Goal: Transaction & Acquisition: Obtain resource

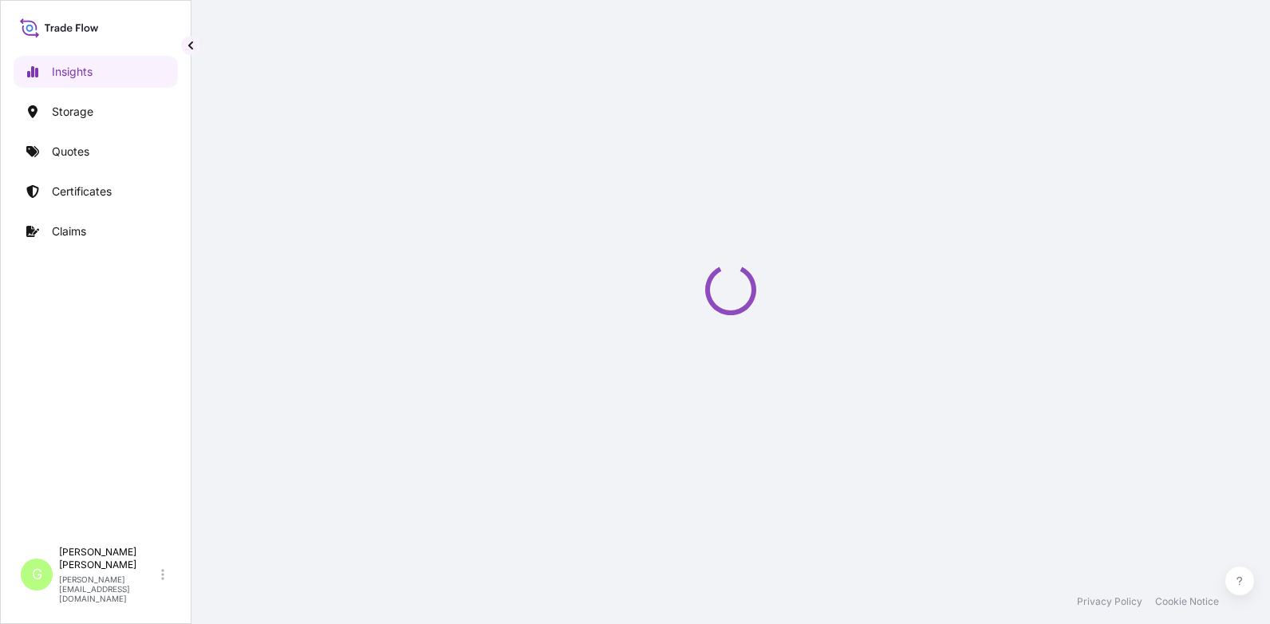
select select "2025"
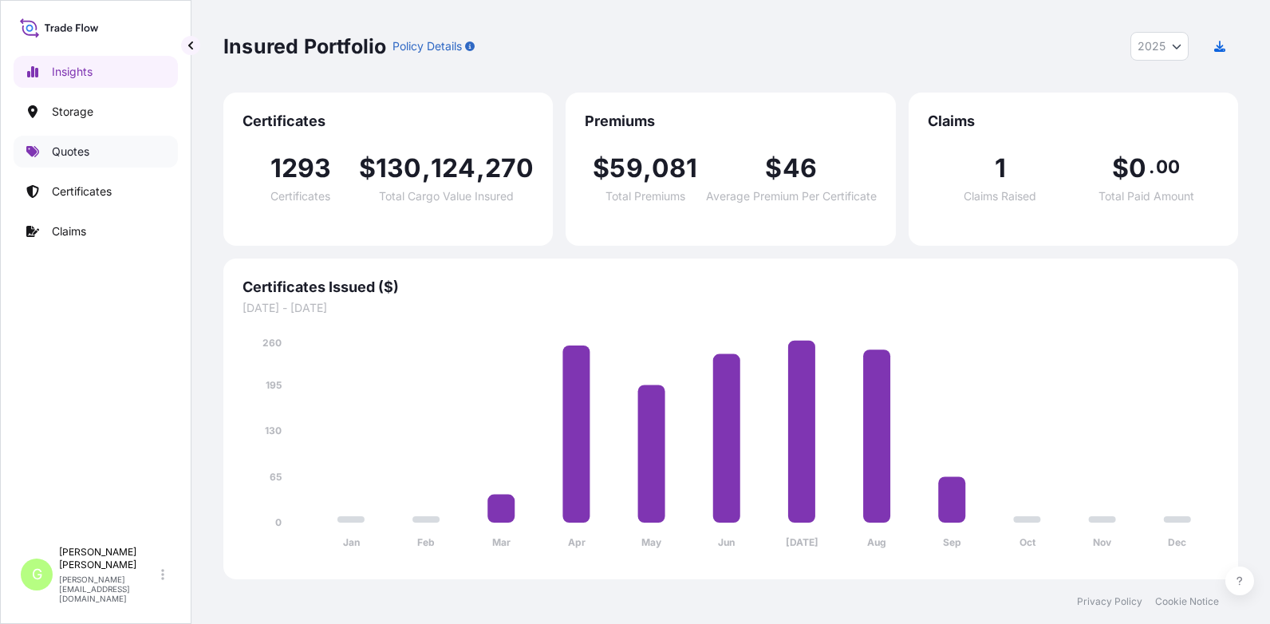
click at [69, 150] on p "Quotes" at bounding box center [70, 152] width 37 height 16
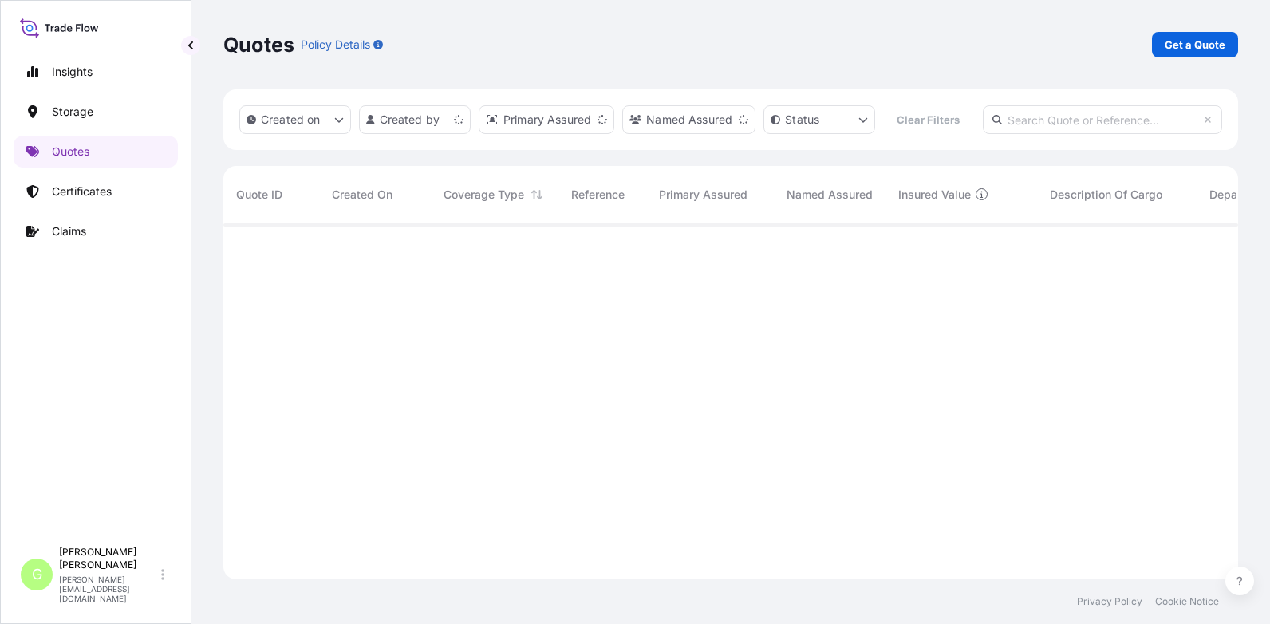
scroll to position [314, 1002]
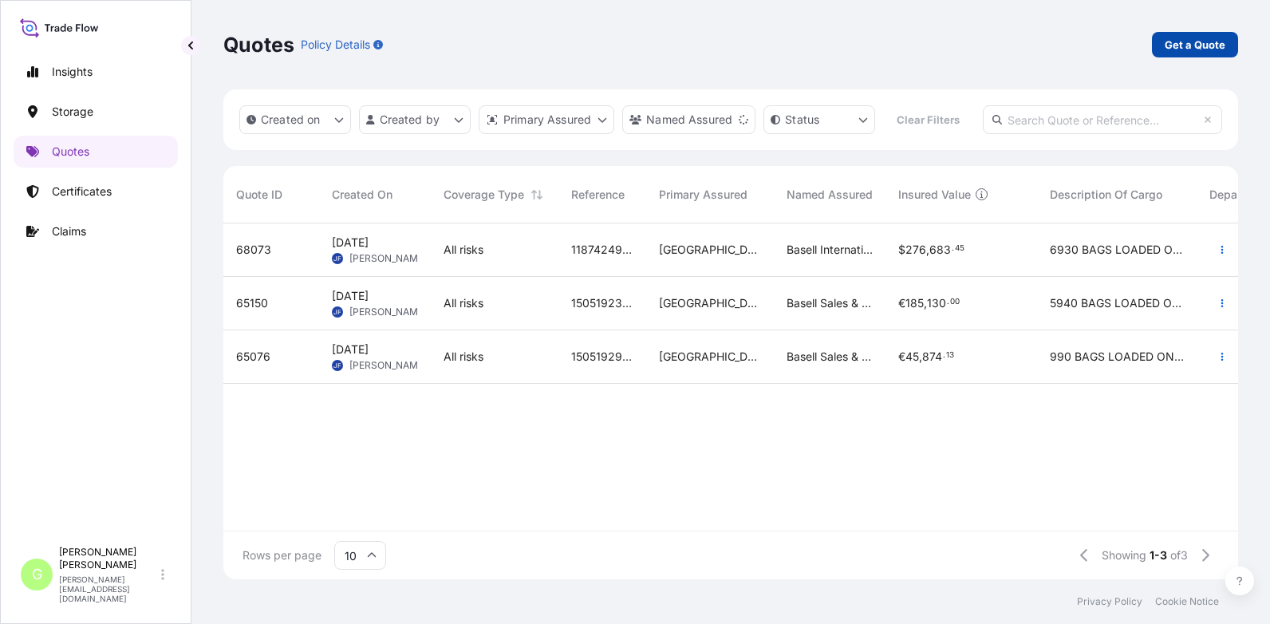
click at [1185, 46] on p "Get a Quote" at bounding box center [1194, 45] width 61 height 16
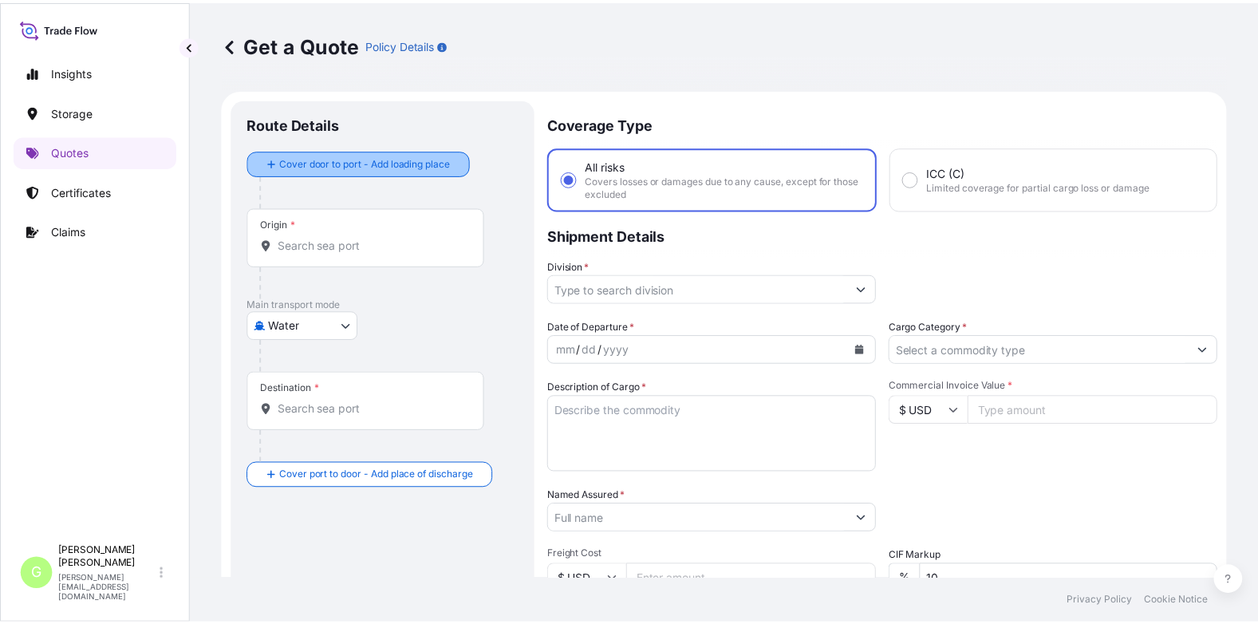
scroll to position [26, 0]
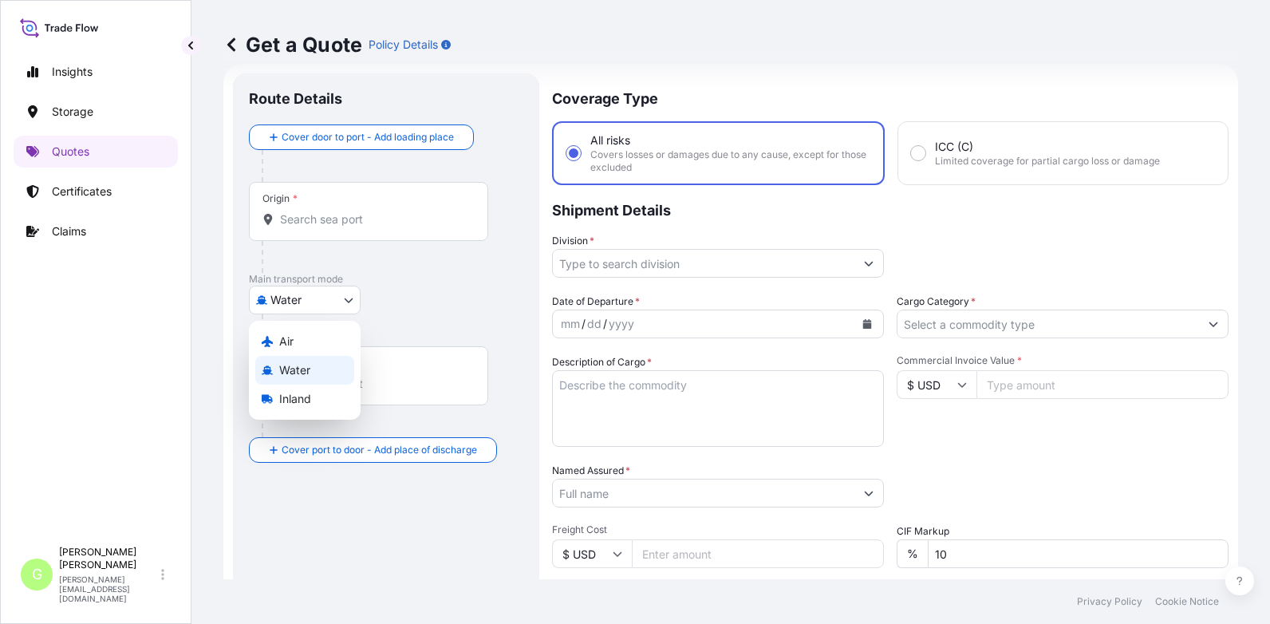
click at [344, 298] on body "Insights Storage Quotes Certificates Claims G [PERSON_NAME] [PERSON_NAME][EMAIL…" at bounding box center [635, 312] width 1270 height 624
click at [309, 398] on span "Inland" at bounding box center [295, 399] width 32 height 16
select select "Inland"
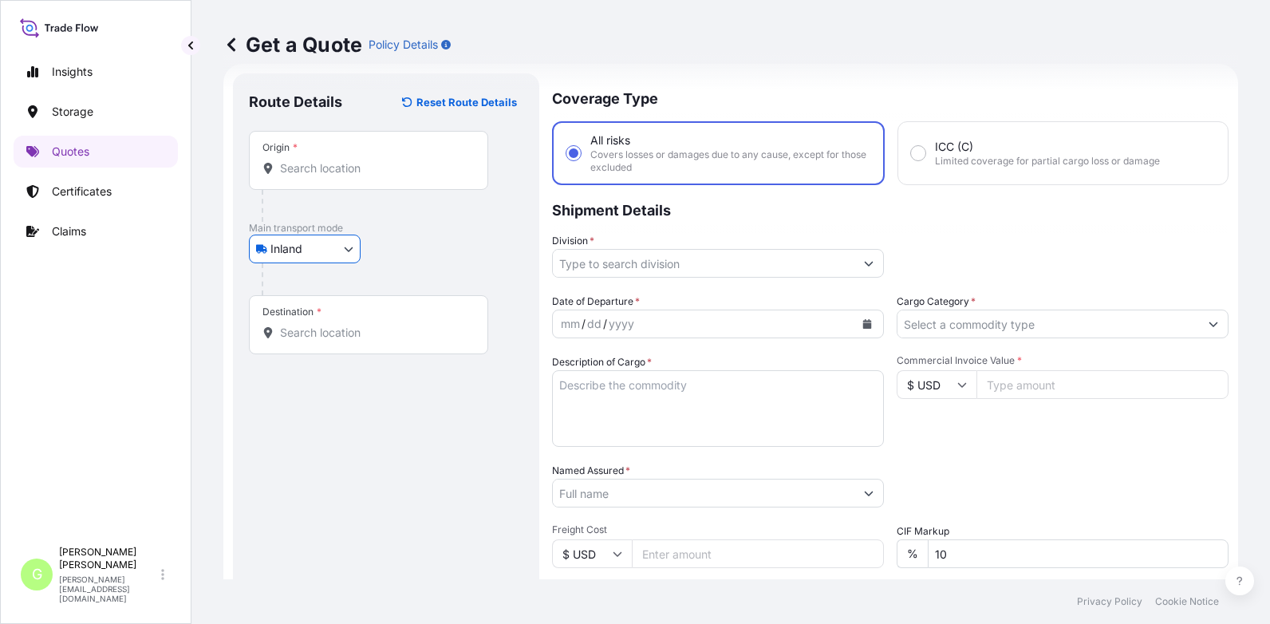
click at [628, 265] on input "Division *" at bounding box center [703, 263] width 301 height 29
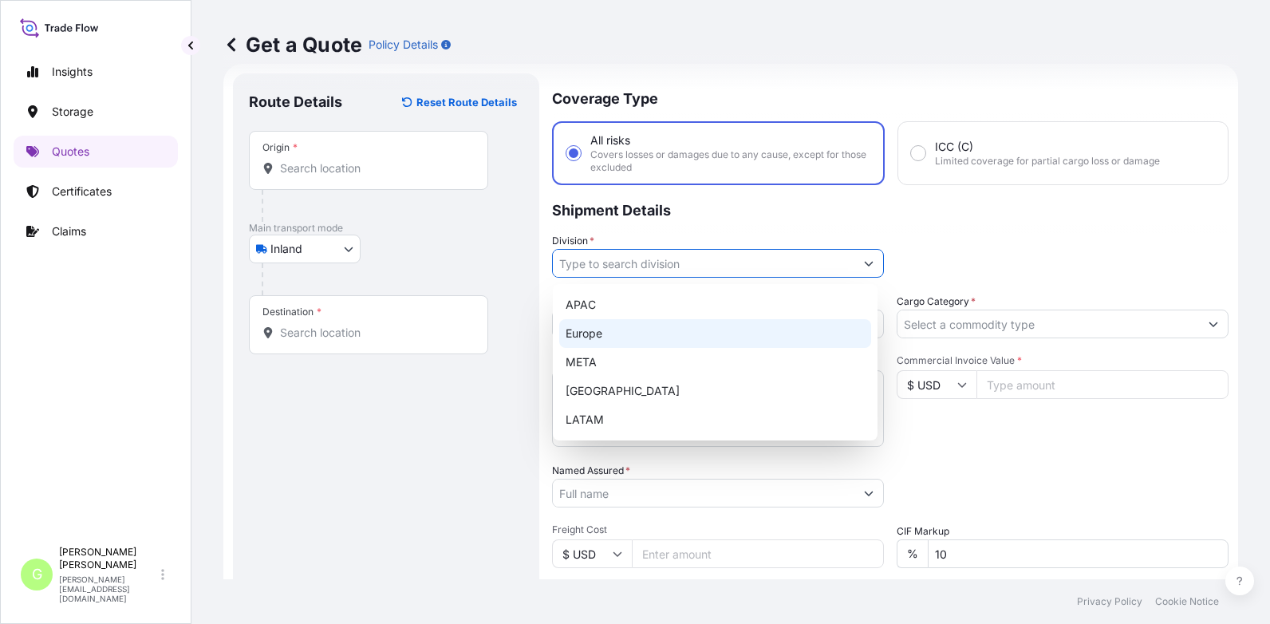
click at [592, 336] on div "Europe" at bounding box center [715, 333] width 312 height 29
type input "Europe"
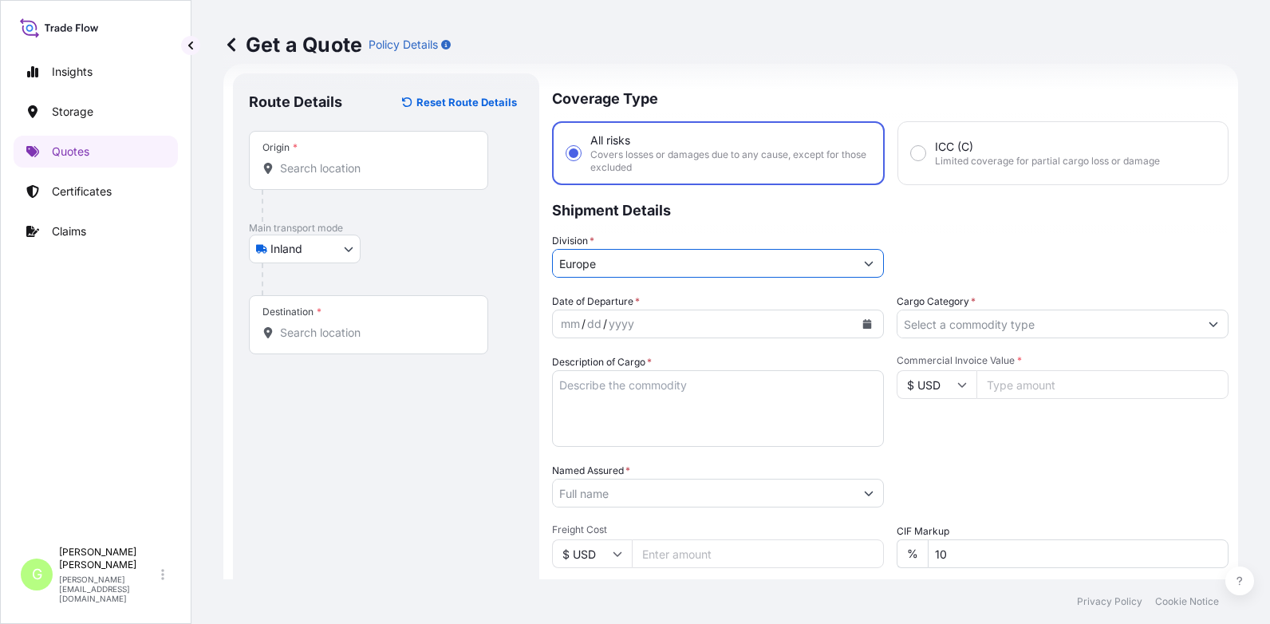
click at [931, 326] on input "Cargo Category *" at bounding box center [1047, 323] width 301 height 29
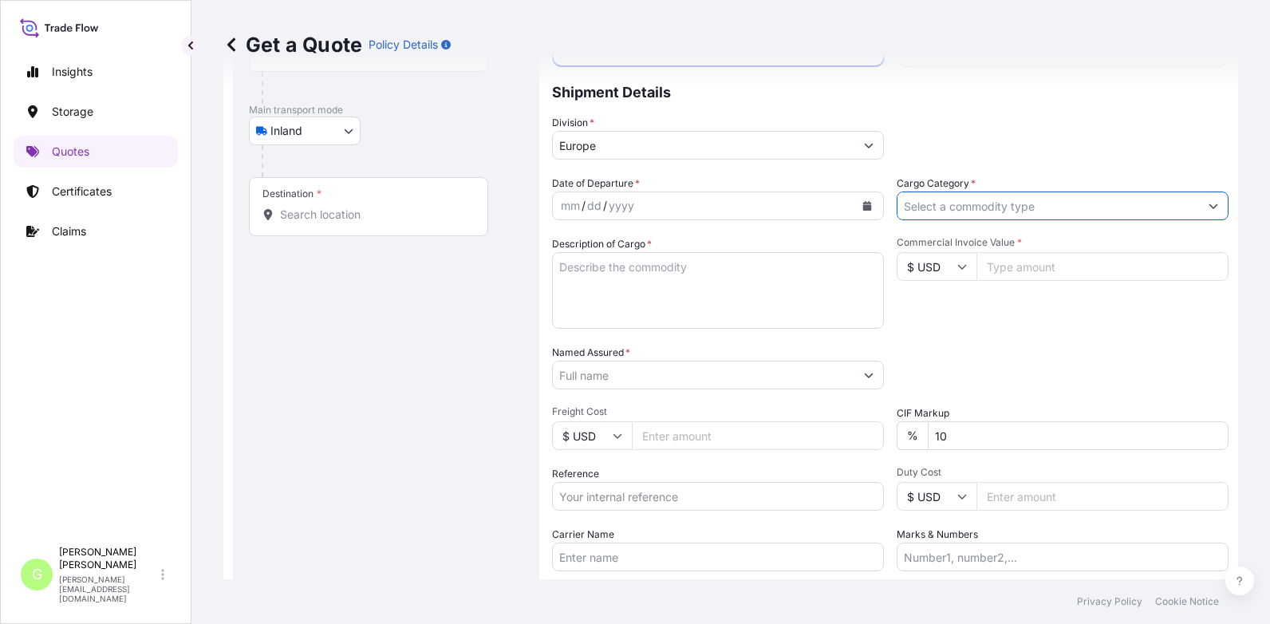
scroll to position [104, 0]
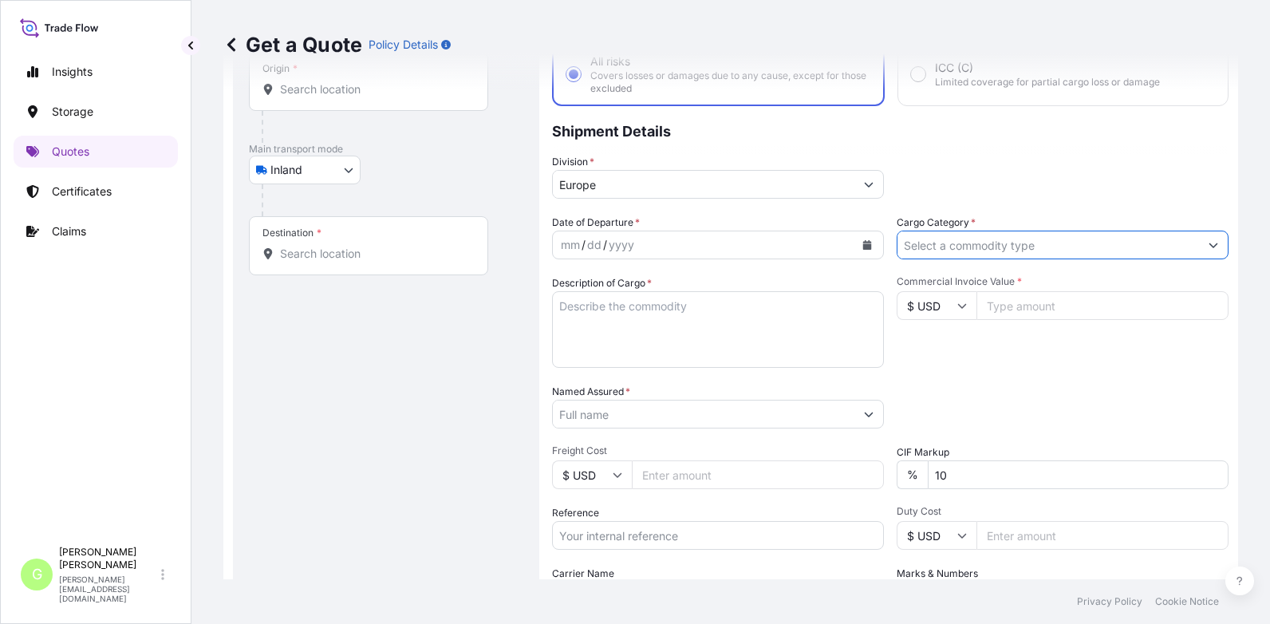
click at [921, 240] on input "Cargo Category *" at bounding box center [1047, 244] width 301 height 29
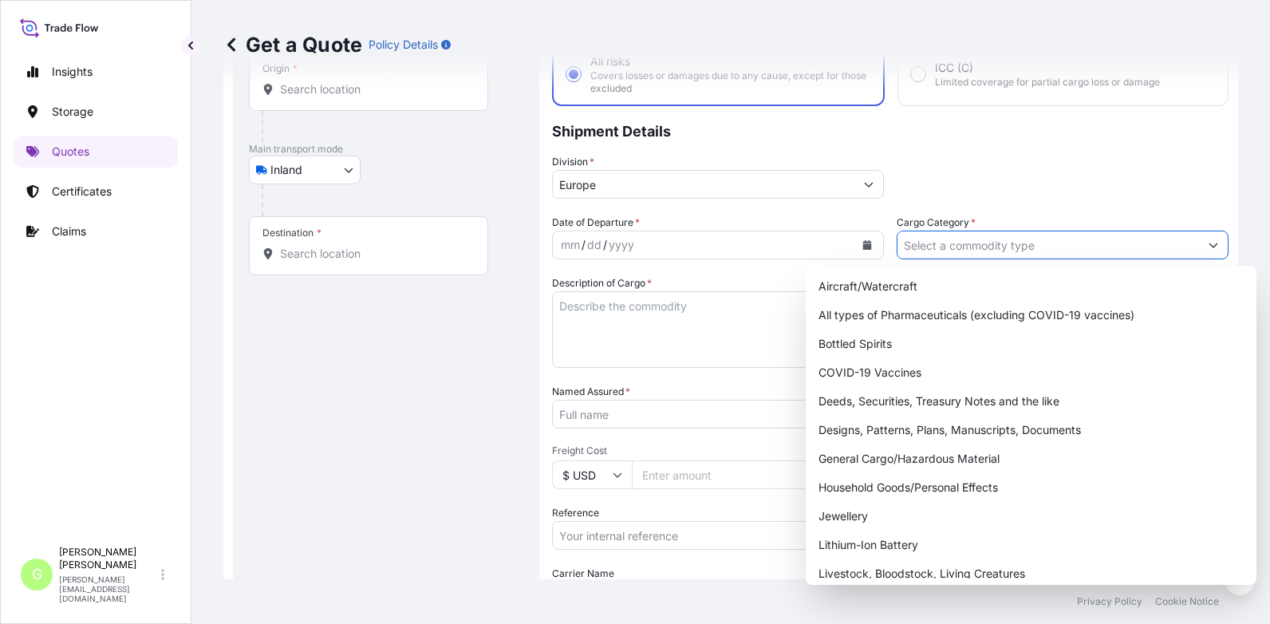
click at [1208, 246] on icon "Show suggestions" at bounding box center [1213, 245] width 10 height 10
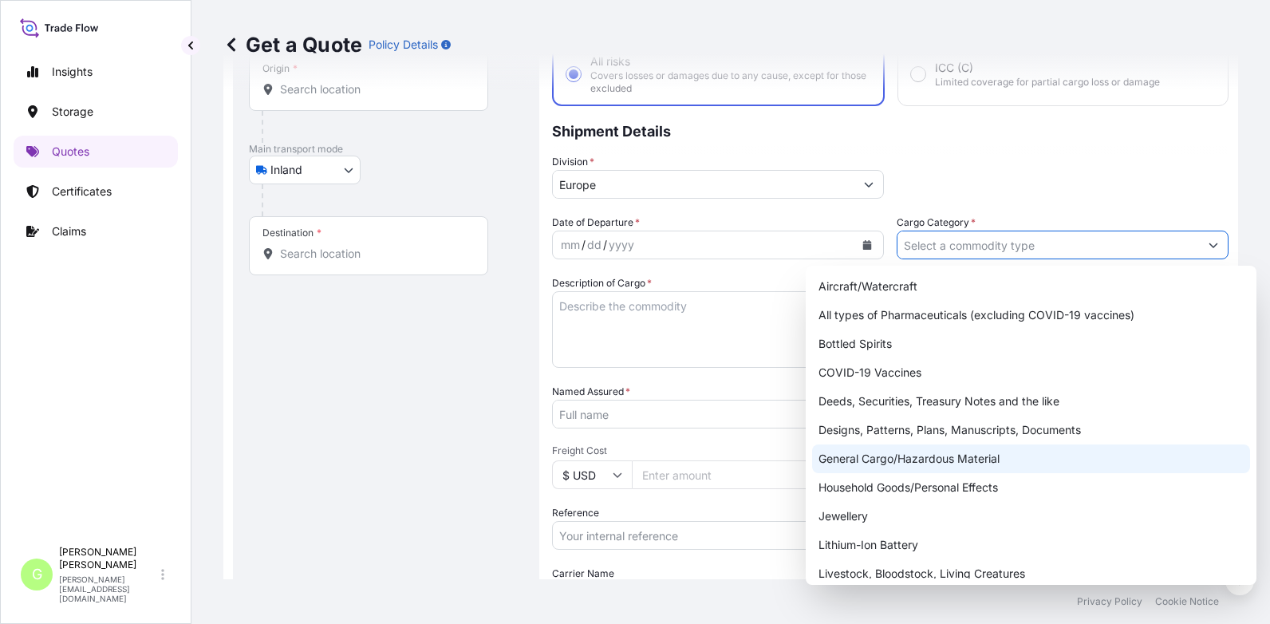
click at [828, 457] on div "General Cargo/Hazardous Material" at bounding box center [1031, 458] width 438 height 29
type input "General Cargo/Hazardous Material"
click at [860, 455] on div "General Cargo/Hazardous Material" at bounding box center [1031, 458] width 438 height 29
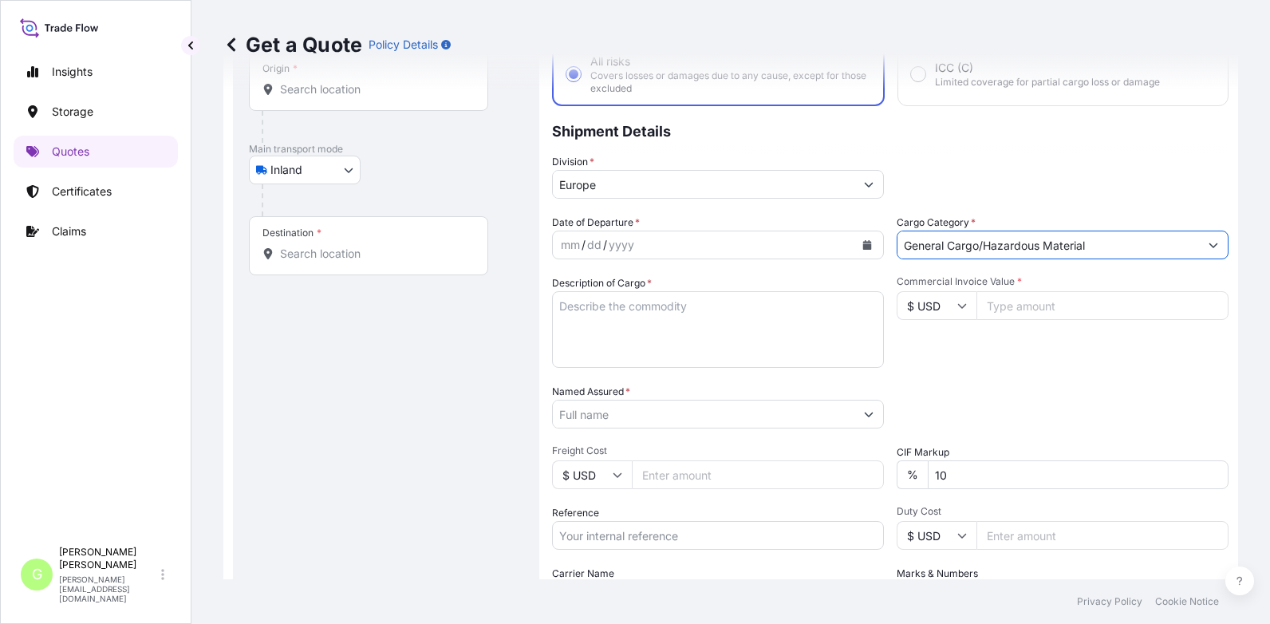
click at [641, 533] on input "Reference" at bounding box center [718, 535] width 332 height 29
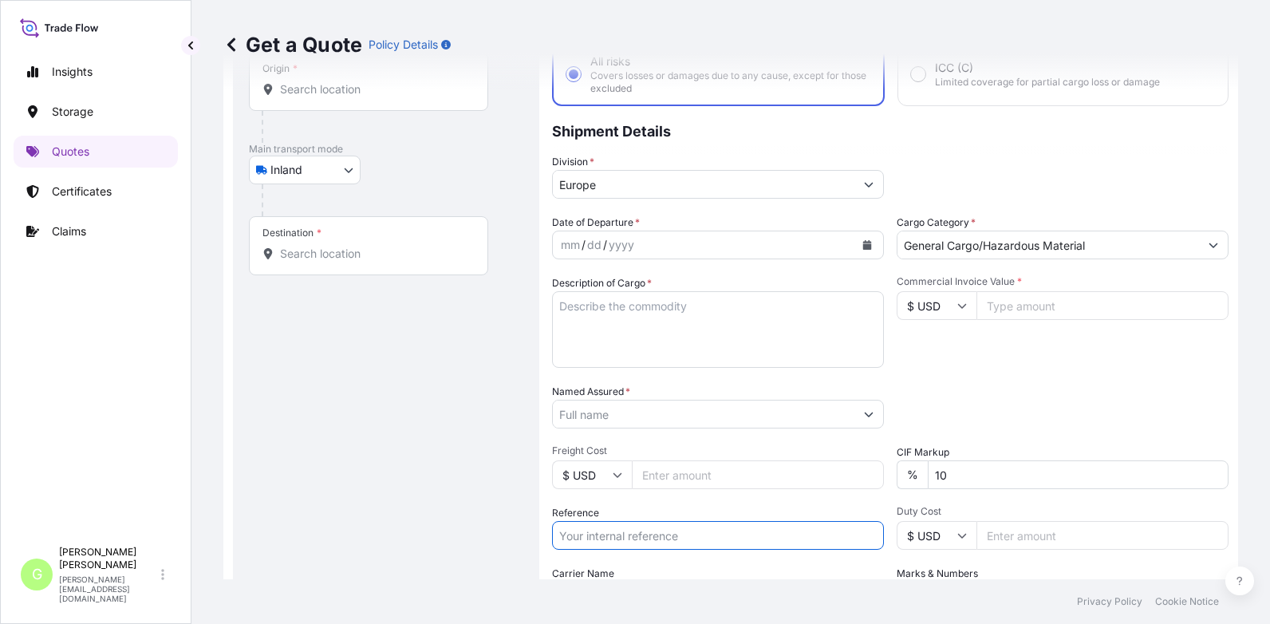
paste input "25TIAOM0436"
type input "25TIAOM0436"
click at [620, 411] on input "Named Assured *" at bounding box center [703, 414] width 301 height 29
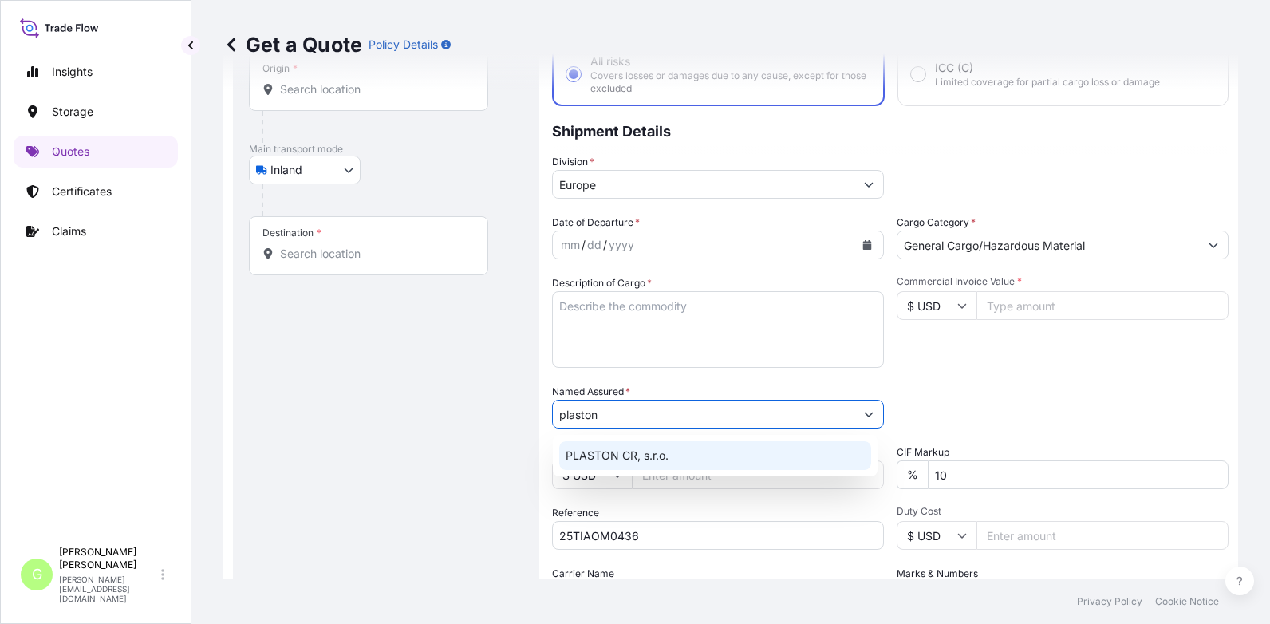
click at [620, 454] on span "PLASTON CR, s.r.o." at bounding box center [616, 455] width 103 height 16
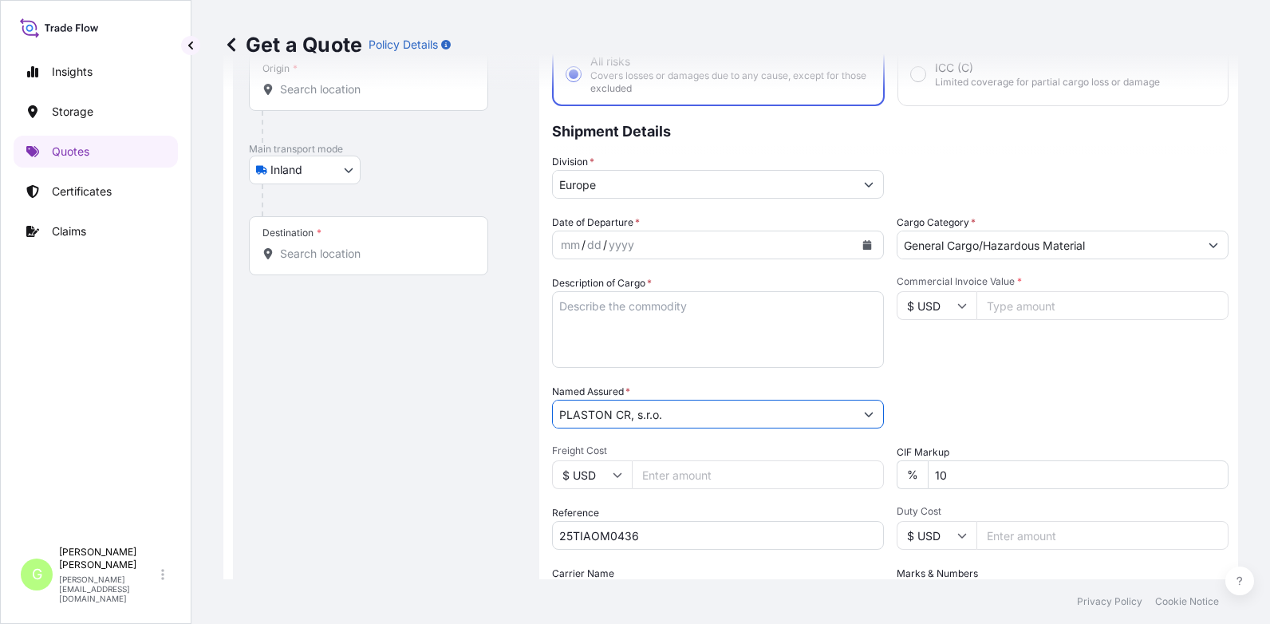
type input "PLASTON CR, s.r.o."
click at [569, 302] on textarea "Description of Cargo *" at bounding box center [718, 329] width 332 height 77
paste textarea "Plastic Tool Case"
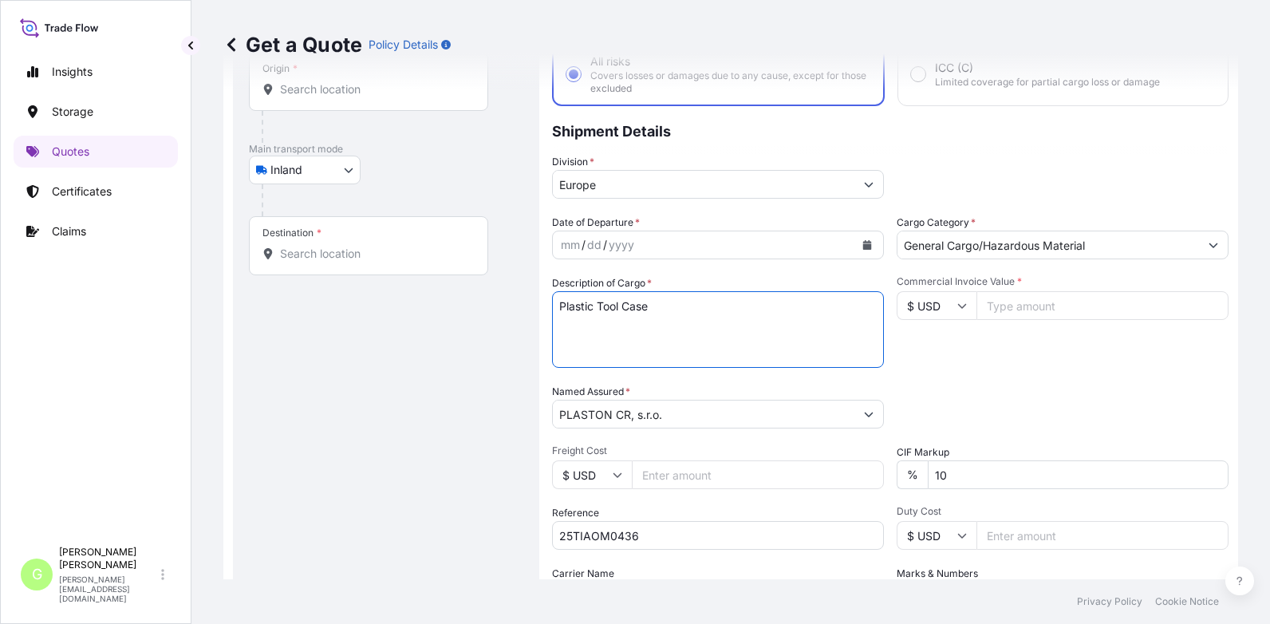
type textarea "Plastic Tool Case"
click at [1068, 295] on input "Commercial Invoice Value *" at bounding box center [1102, 305] width 252 height 29
paste input "2137.75"
type input "2137.75"
click at [676, 471] on input "Freight Cost" at bounding box center [758, 474] width 252 height 29
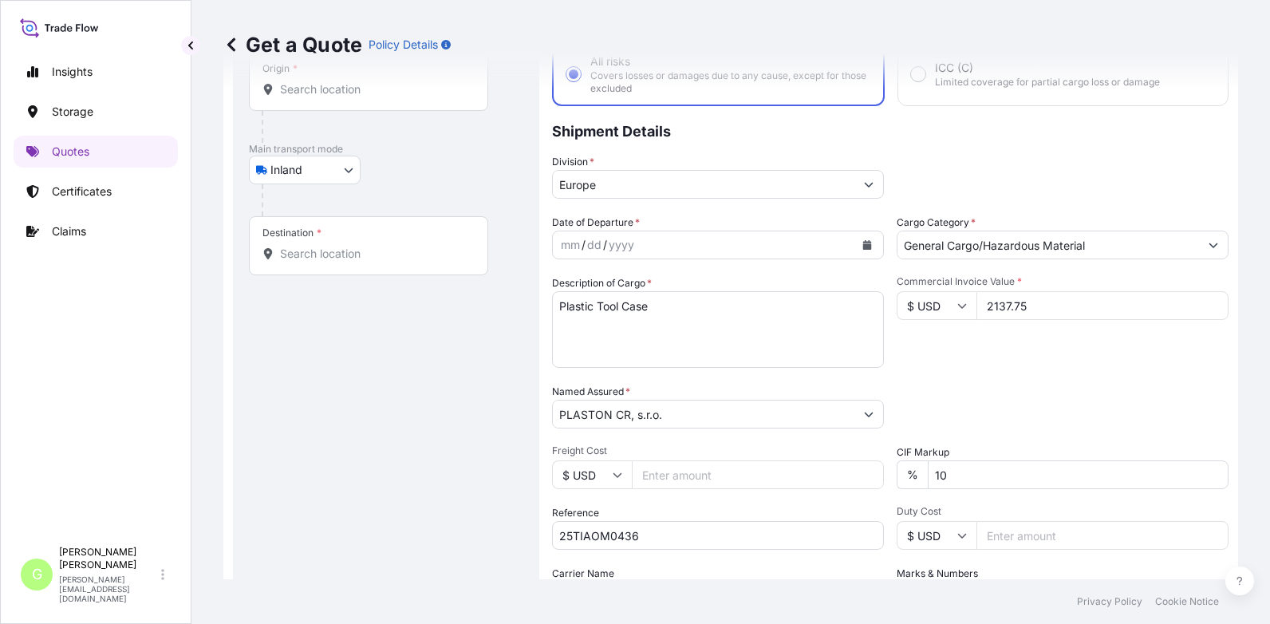
paste input "1585"
type input "1585"
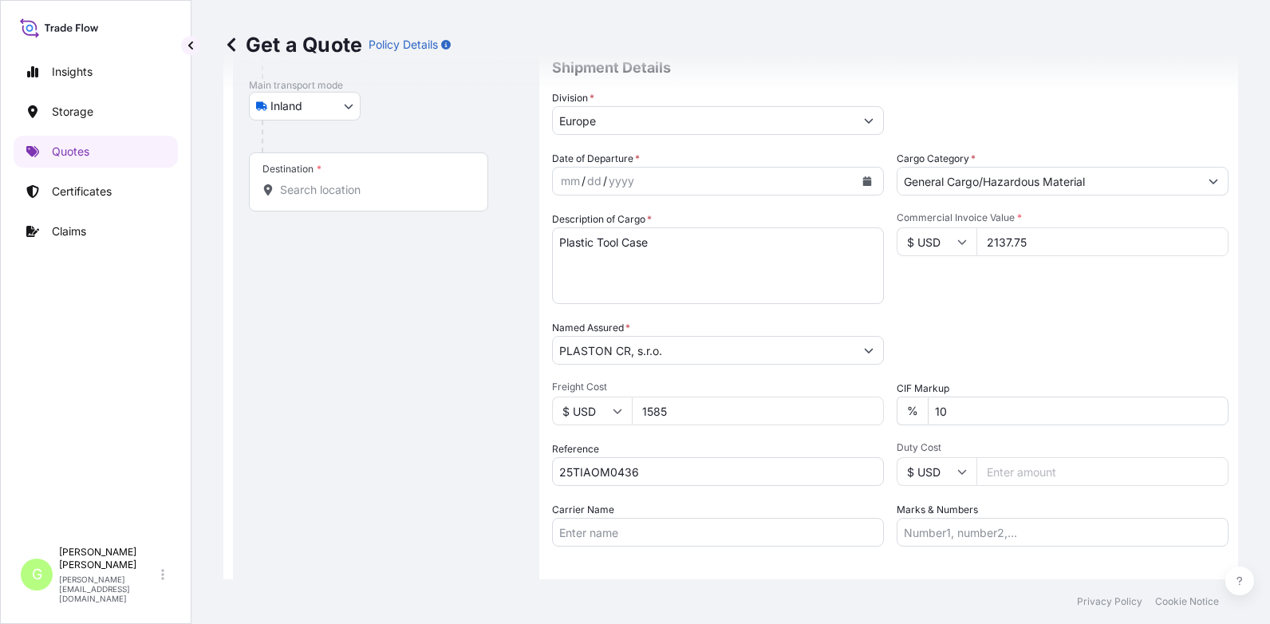
scroll to position [264, 0]
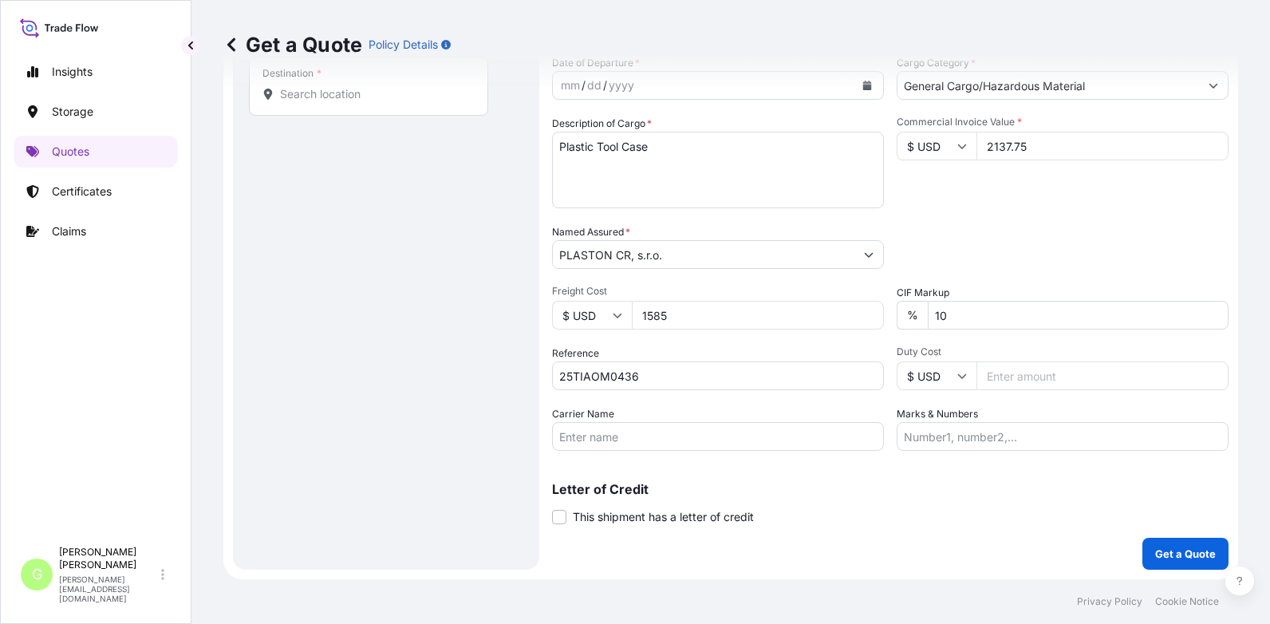
click at [616, 433] on input "Carrier Name" at bounding box center [718, 436] width 332 height 29
type input "BOXLINE UCL"
drag, startPoint x: 186, startPoint y: 341, endPoint x: 266, endPoint y: 320, distance: 82.4
click at [186, 341] on div "Insights Storage Quotes Certificates Claims G [PERSON_NAME] [PERSON_NAME][EMAIL…" at bounding box center [95, 312] width 191 height 624
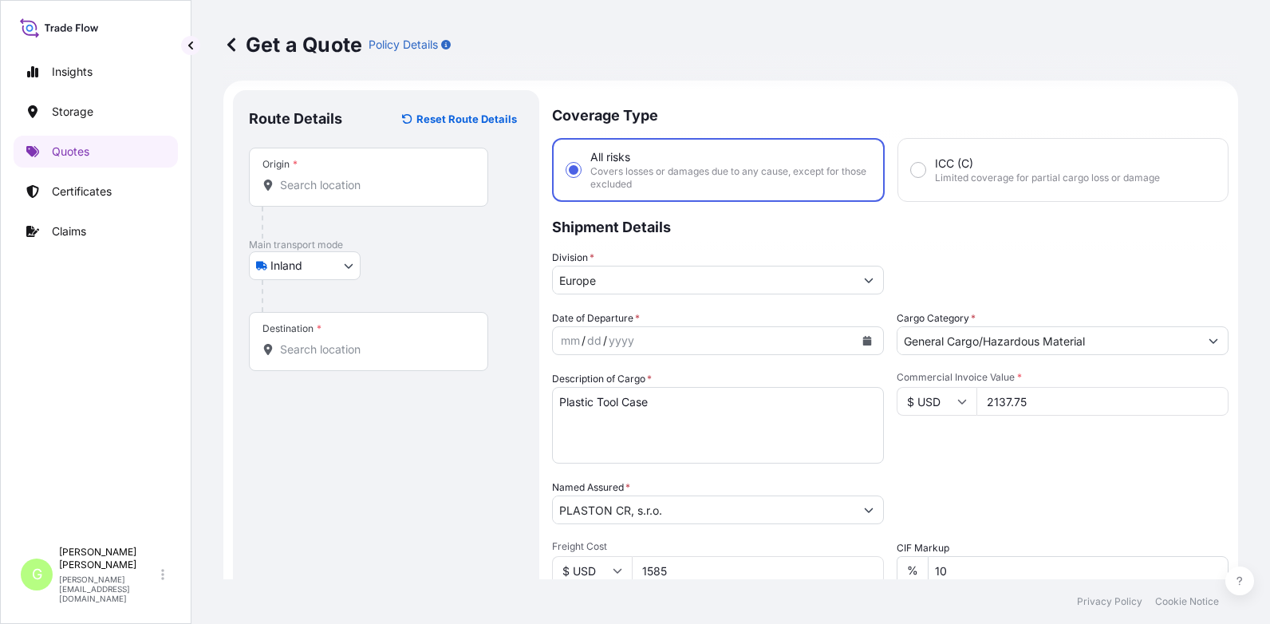
scroll to position [0, 0]
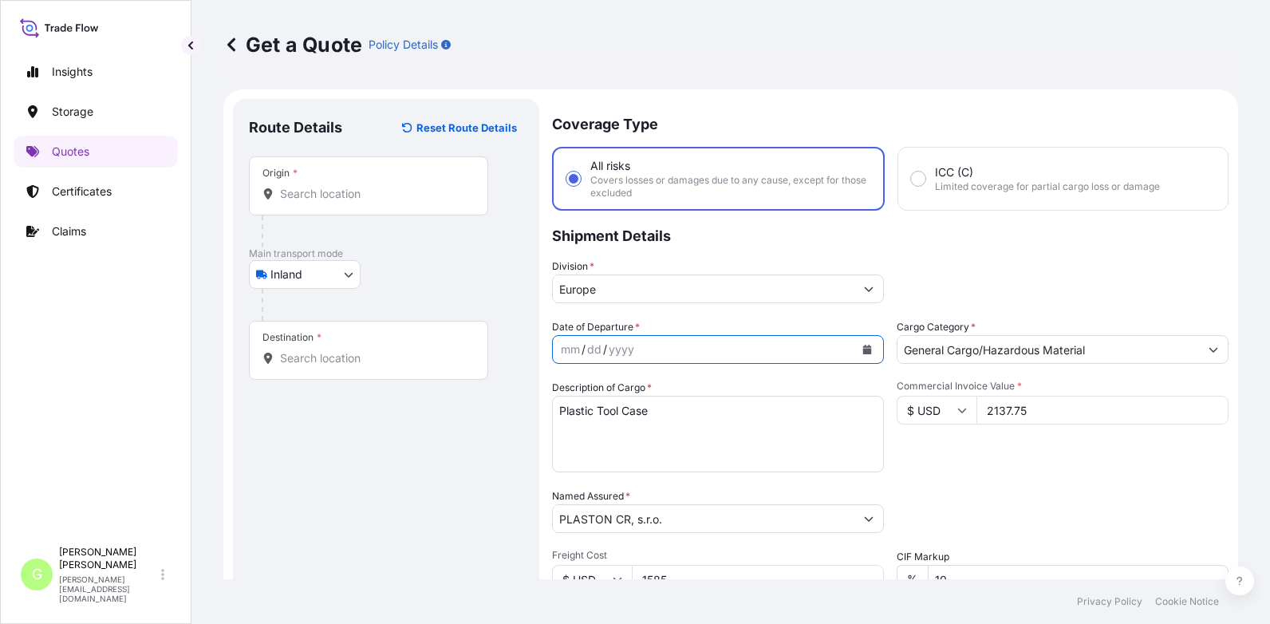
click at [855, 347] on button "Calendar" at bounding box center [867, 350] width 26 height 26
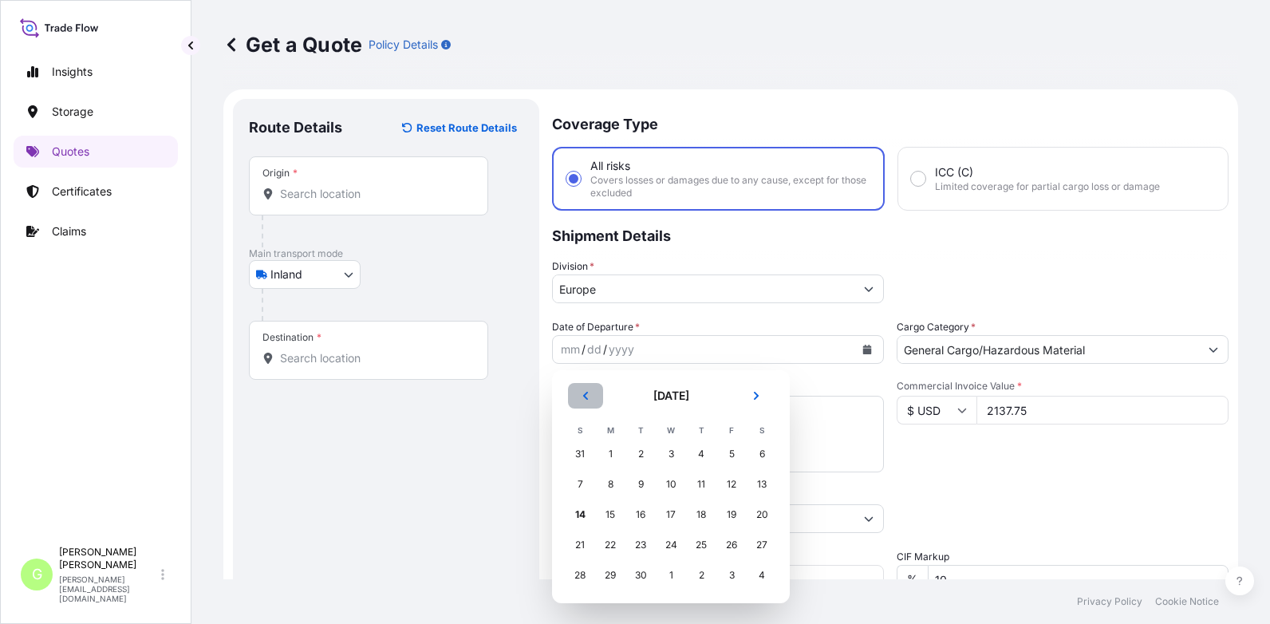
click at [588, 390] on button "Previous" at bounding box center [585, 396] width 35 height 26
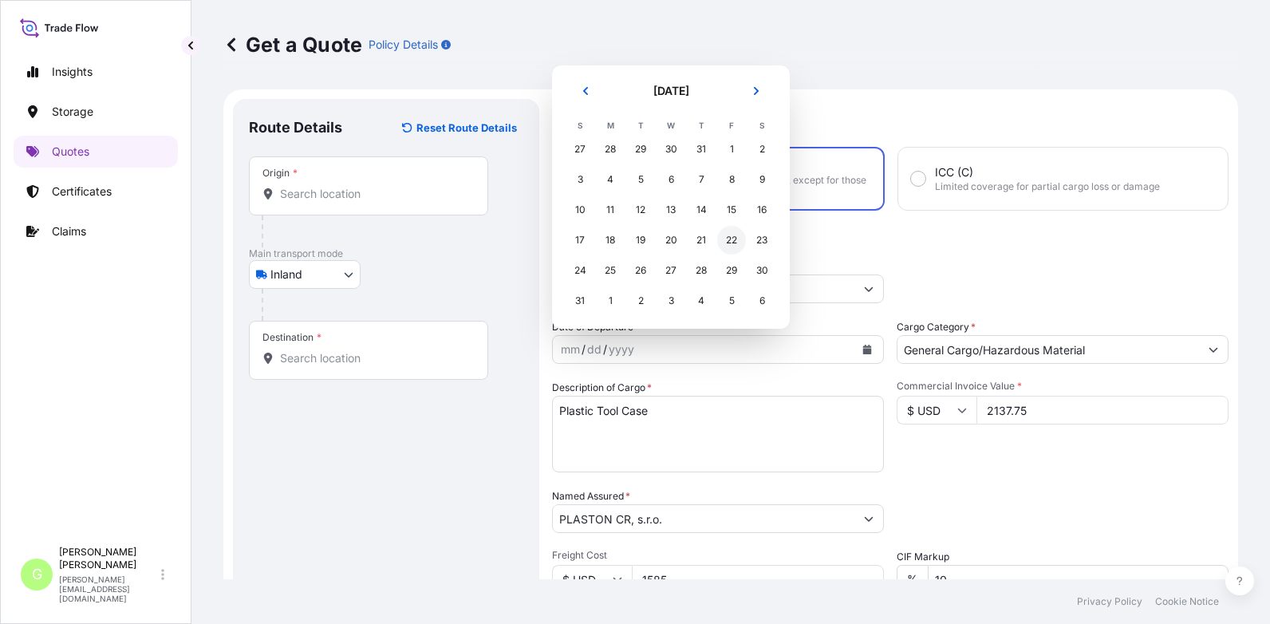
click at [728, 245] on div "22" at bounding box center [731, 240] width 29 height 29
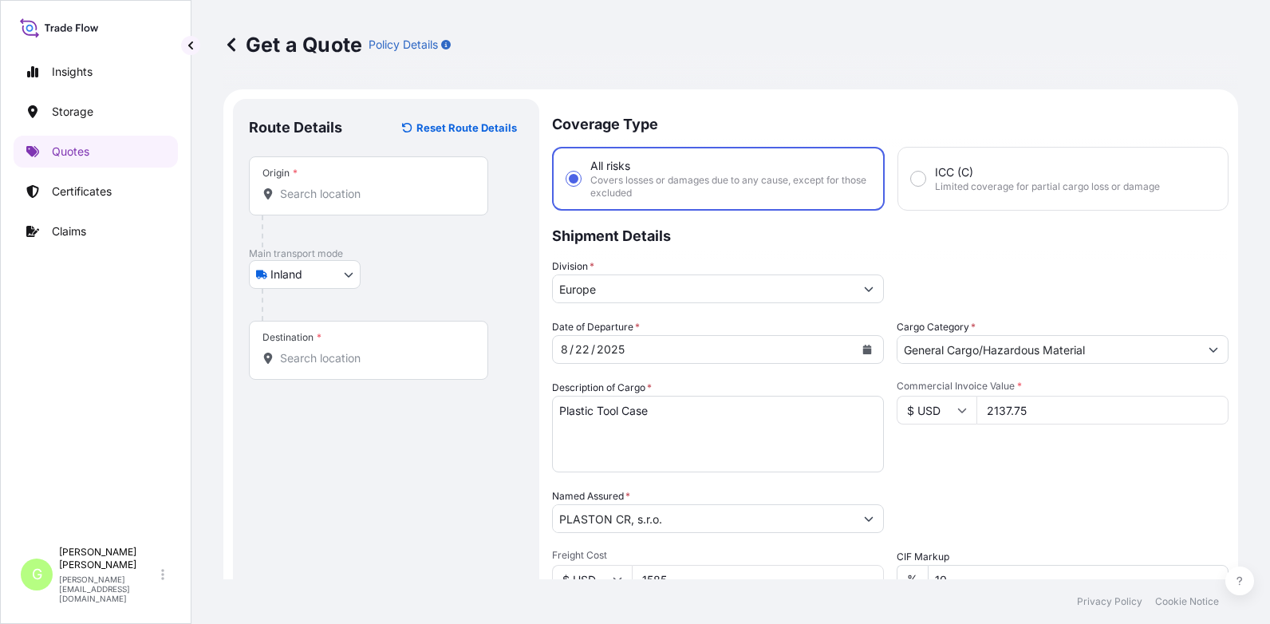
drag, startPoint x: 215, startPoint y: 377, endPoint x: 235, endPoint y: 336, distance: 46.4
click at [215, 377] on div "Get a Quote Policy Details Route Details Reset Route Details Place of loading R…" at bounding box center [730, 289] width 1078 height 579
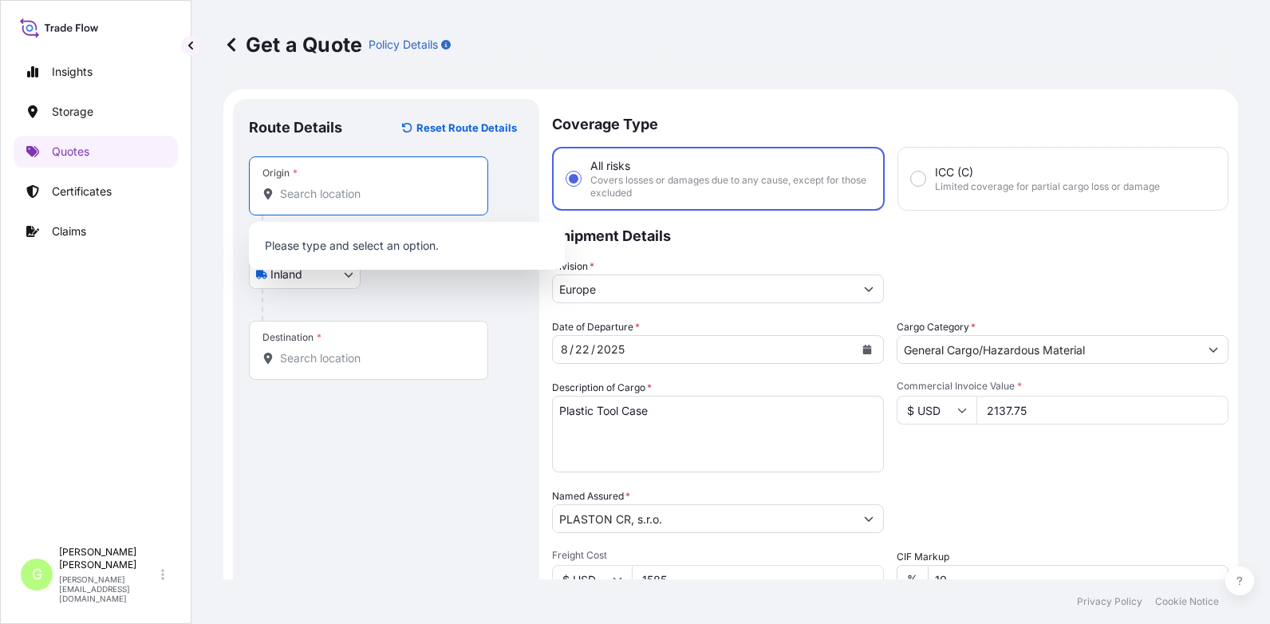
click at [311, 186] on input "Origin *" at bounding box center [374, 194] width 188 height 16
paste input "[GEOGRAPHIC_DATA]"
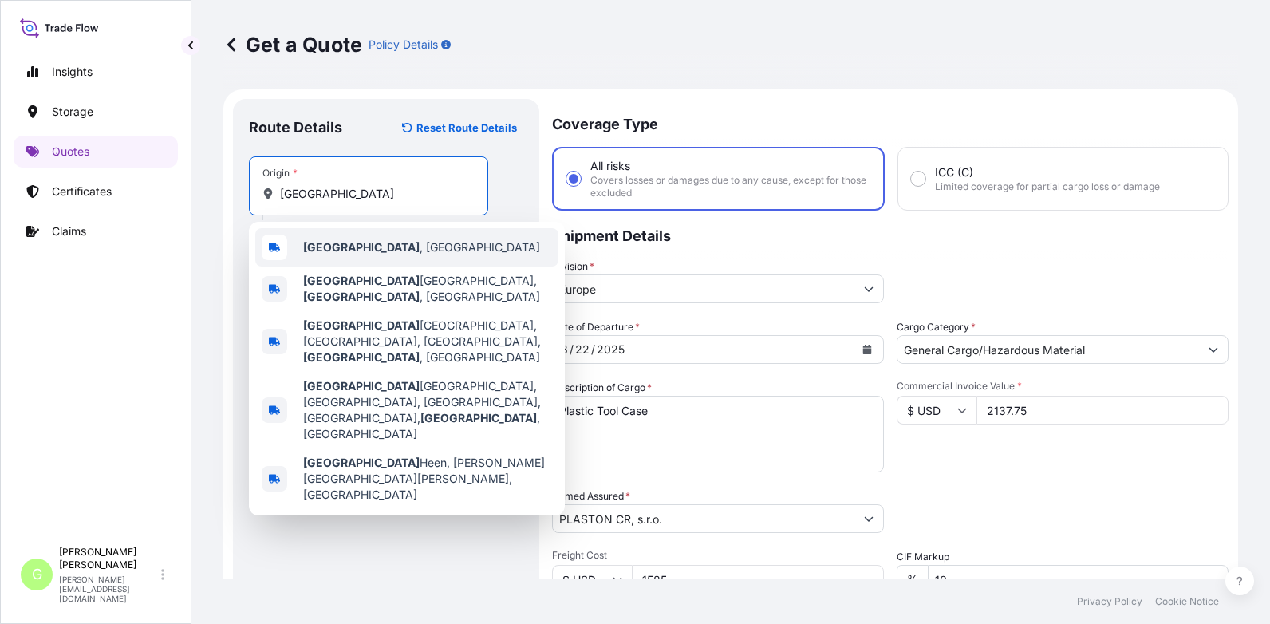
click at [320, 255] on div "[GEOGRAPHIC_DATA] , [GEOGRAPHIC_DATA]" at bounding box center [406, 247] width 303 height 38
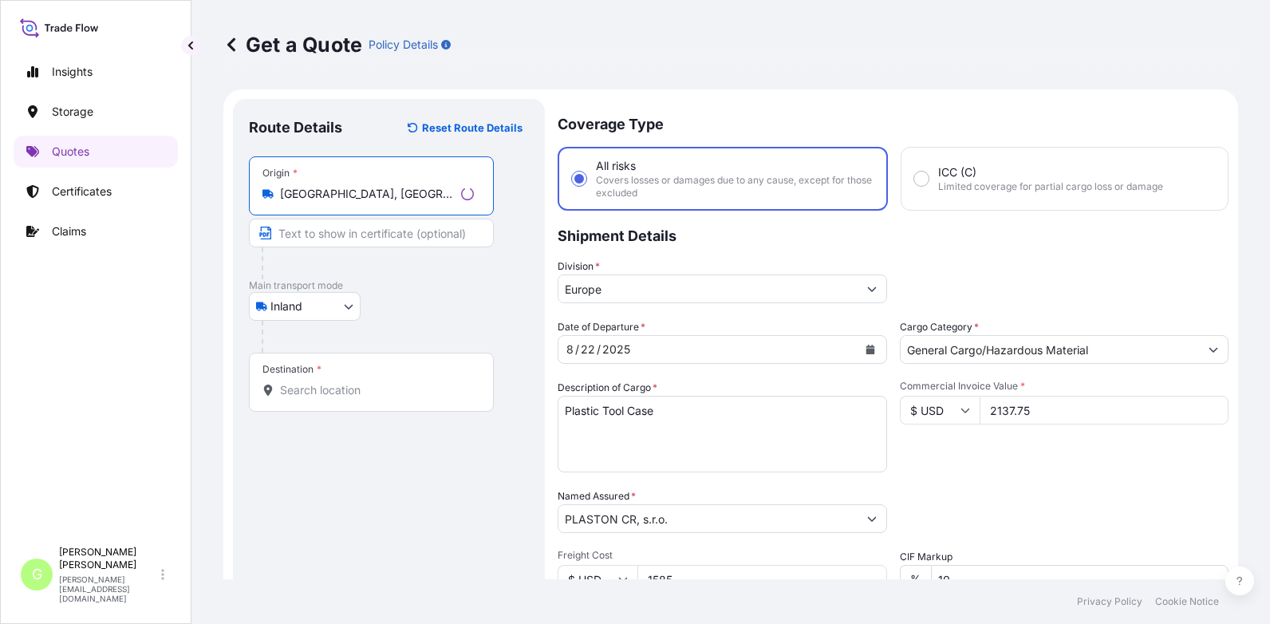
type input "[GEOGRAPHIC_DATA], [GEOGRAPHIC_DATA]"
click at [349, 226] on input "Text to appear on certificate" at bounding box center [368, 232] width 239 height 29
paste input "[GEOGRAPHIC_DATA]"
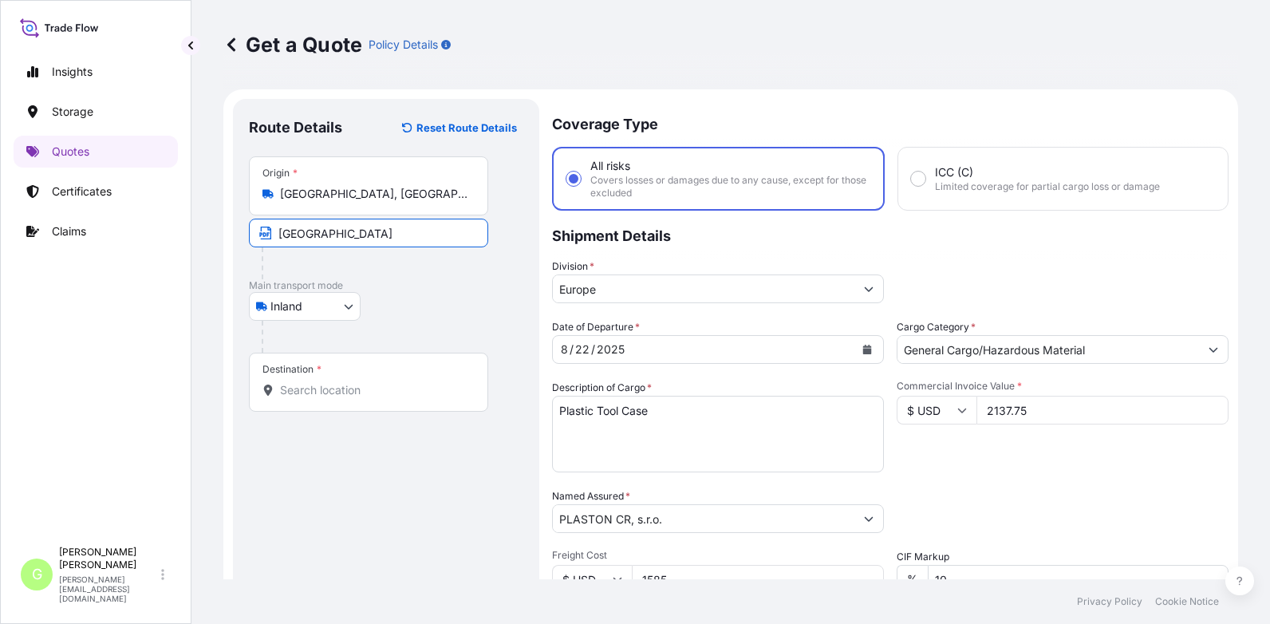
type input "[GEOGRAPHIC_DATA], [GEOGRAPHIC_DATA]"
click at [307, 386] on input "Destination *" at bounding box center [374, 390] width 188 height 16
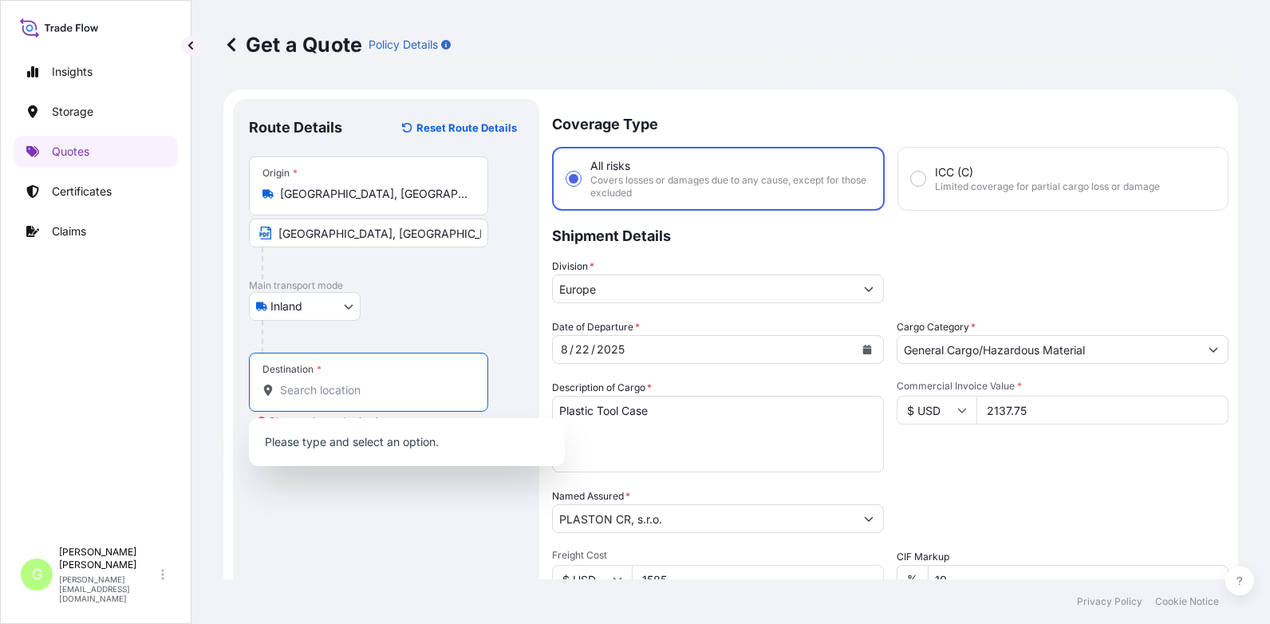
click at [337, 385] on input "Destination * Please select a destination" at bounding box center [374, 390] width 188 height 16
paste input "[PERSON_NAME]"
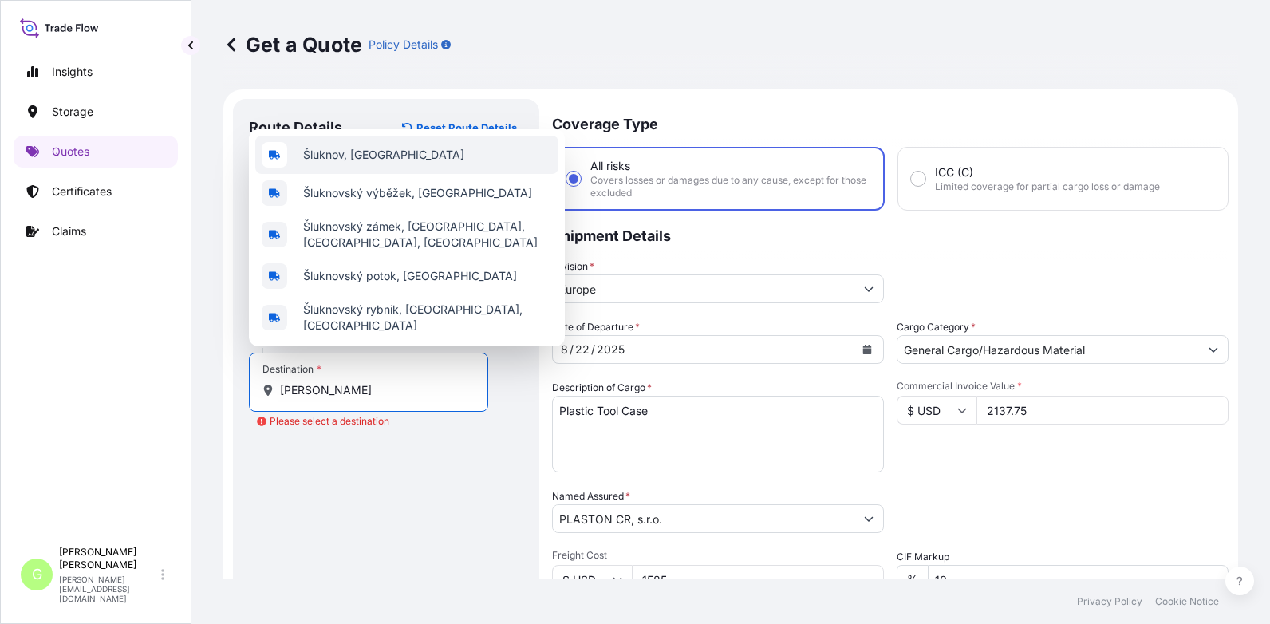
click at [341, 157] on span "Šluknov, [GEOGRAPHIC_DATA]" at bounding box center [383, 155] width 161 height 16
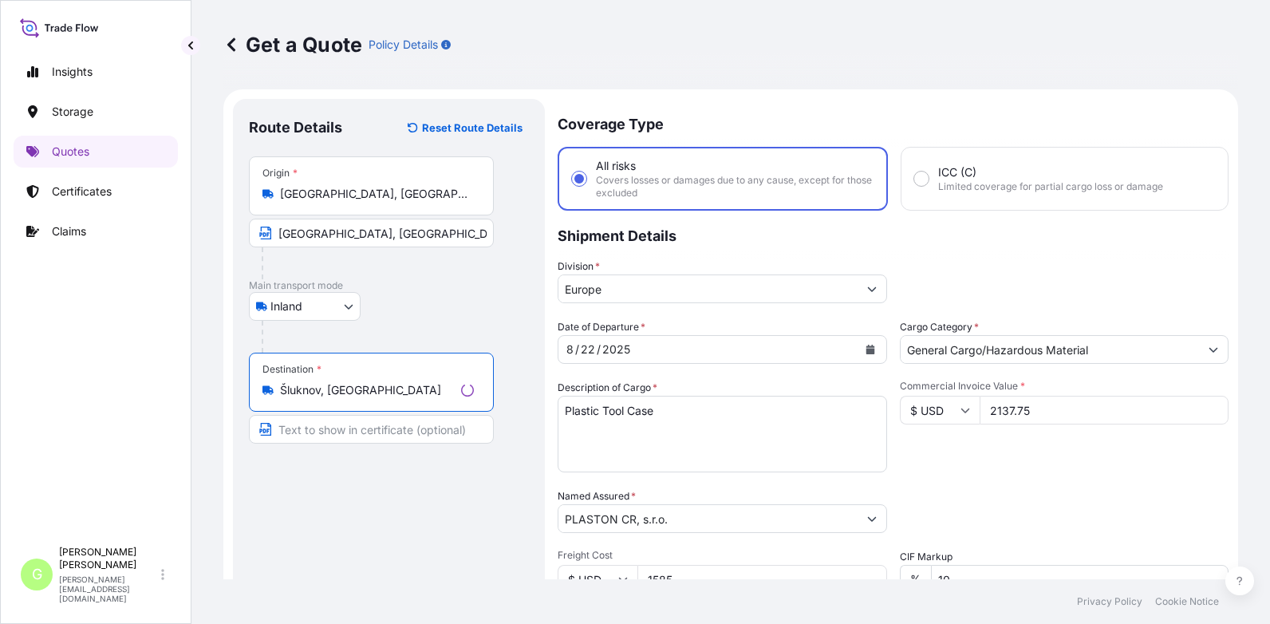
type input "Šluknov, [GEOGRAPHIC_DATA]"
click at [317, 431] on input "Text to appear on certificate" at bounding box center [371, 429] width 245 height 29
paste input "[PERSON_NAME]"
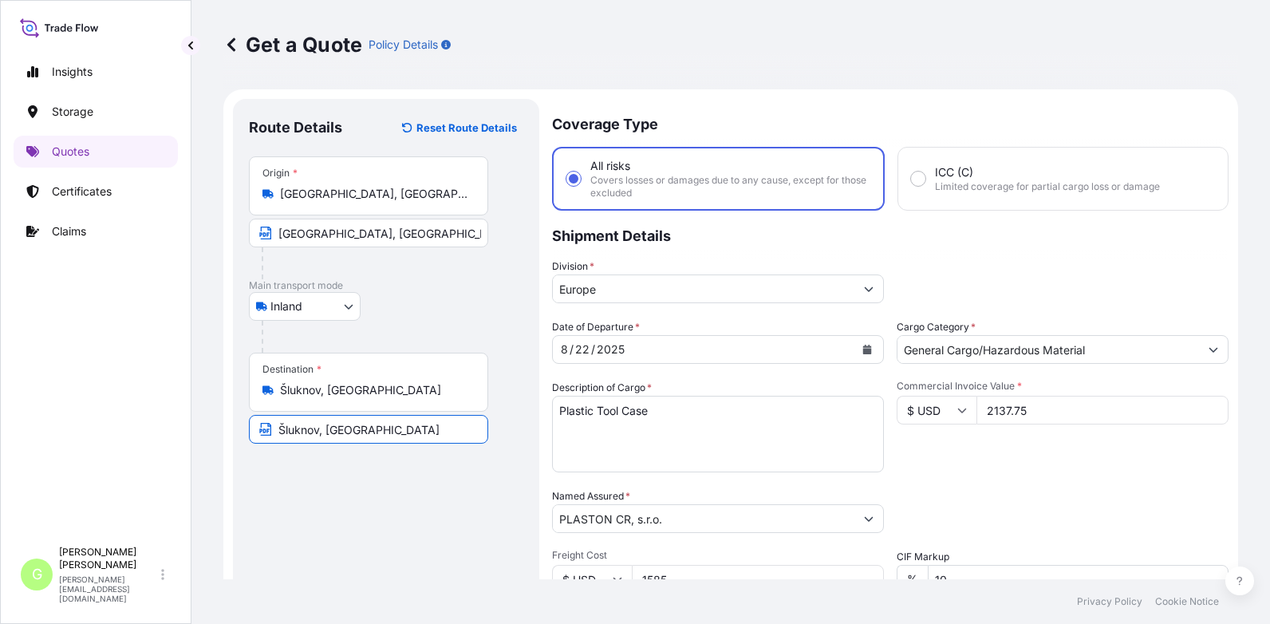
type input "Šluknov, [GEOGRAPHIC_DATA]"
click at [377, 505] on div "Route Details Reset Route Details Place of loading Road / [GEOGRAPHIC_DATA] / I…" at bounding box center [386, 466] width 274 height 703
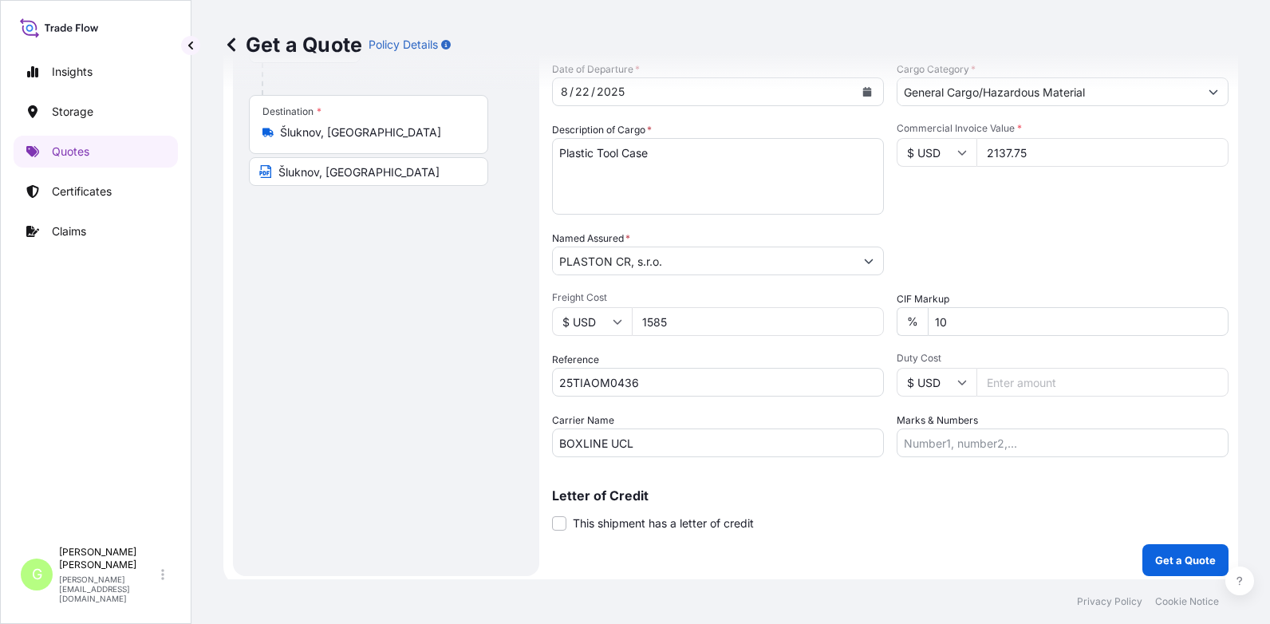
scroll to position [264, 0]
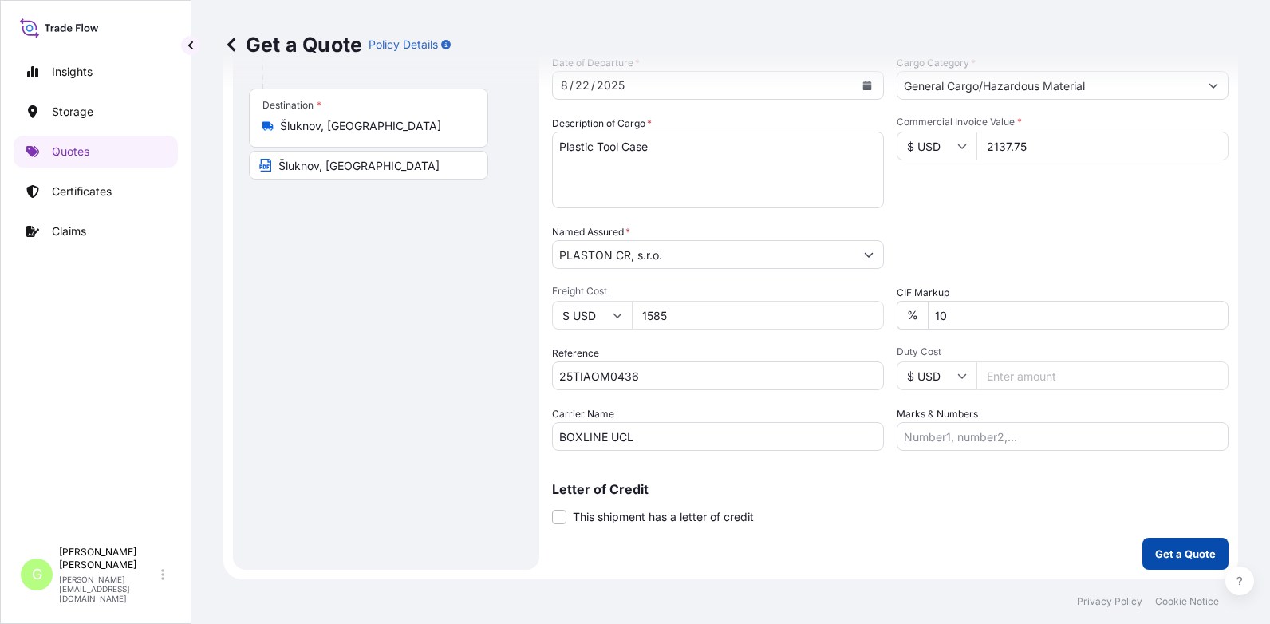
click at [1155, 552] on p "Get a Quote" at bounding box center [1185, 553] width 61 height 16
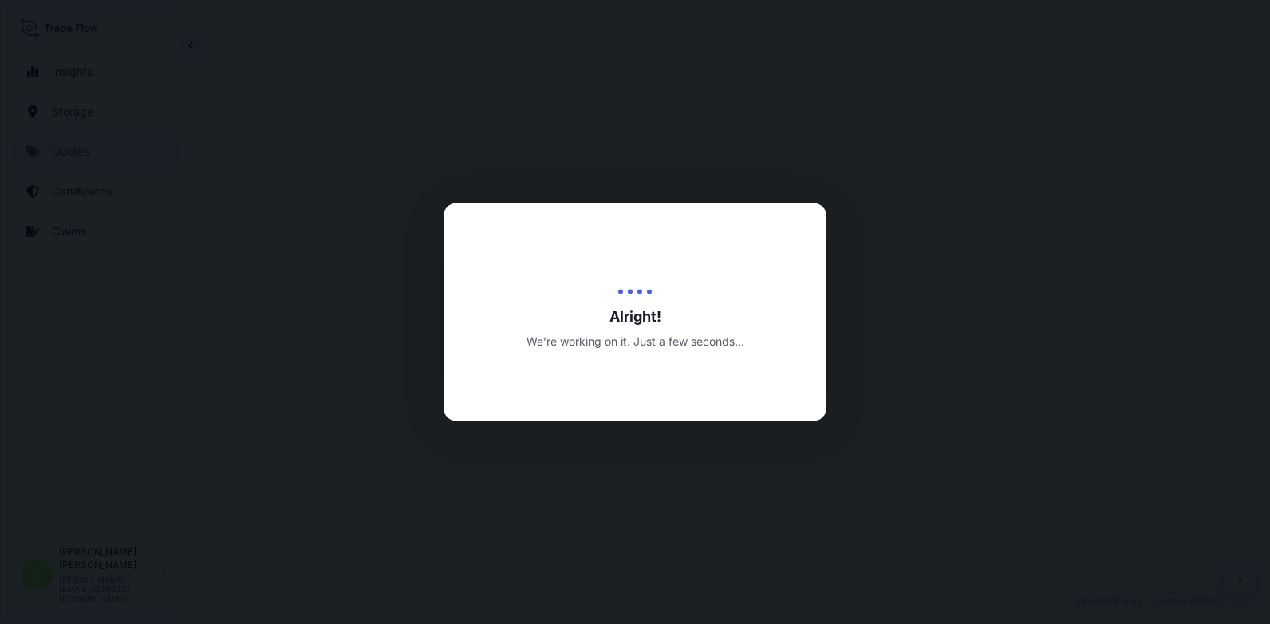
select select "Inland"
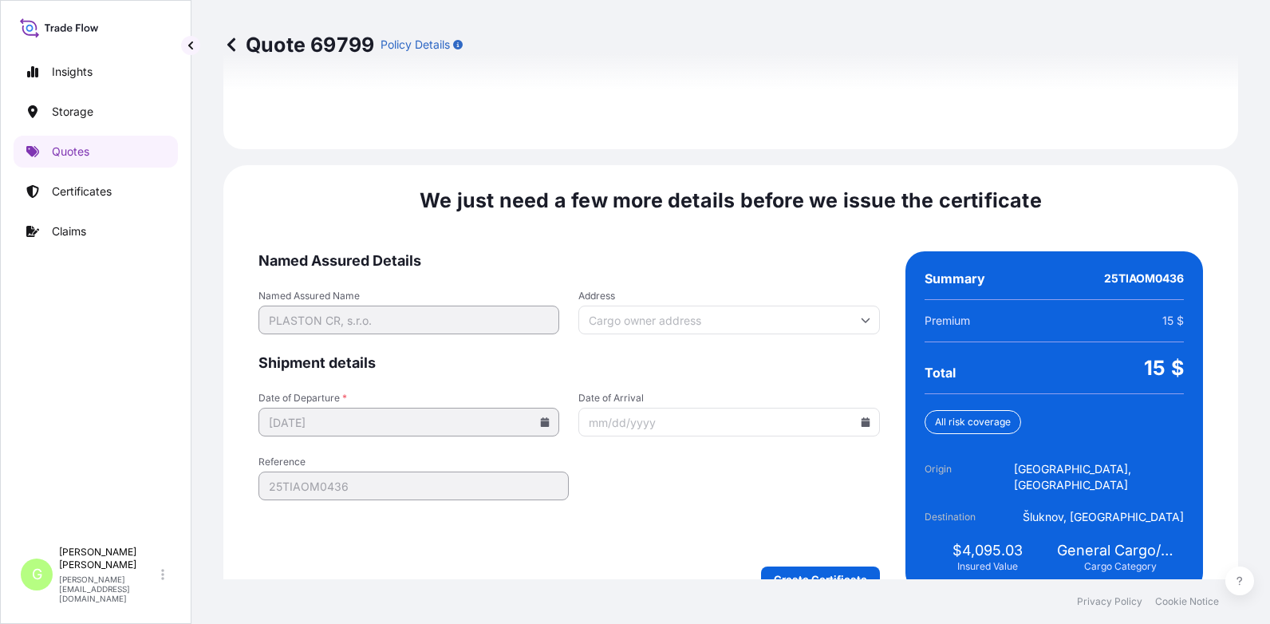
scroll to position [2376, 0]
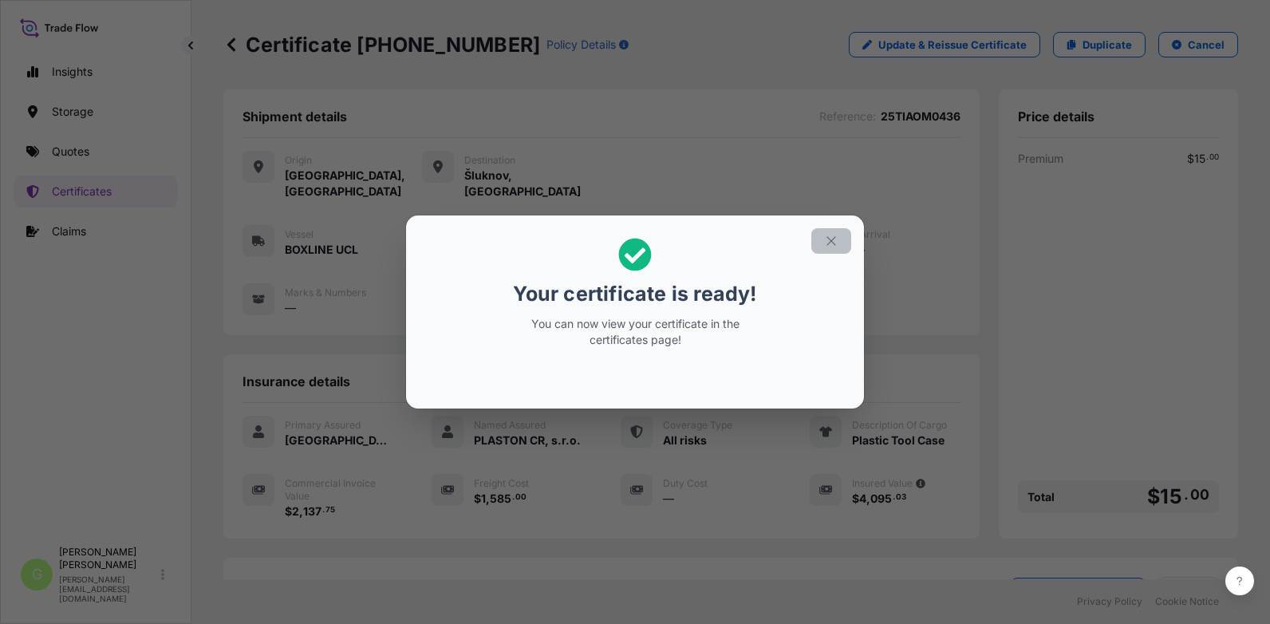
click at [823, 234] on button "button" at bounding box center [831, 241] width 40 height 26
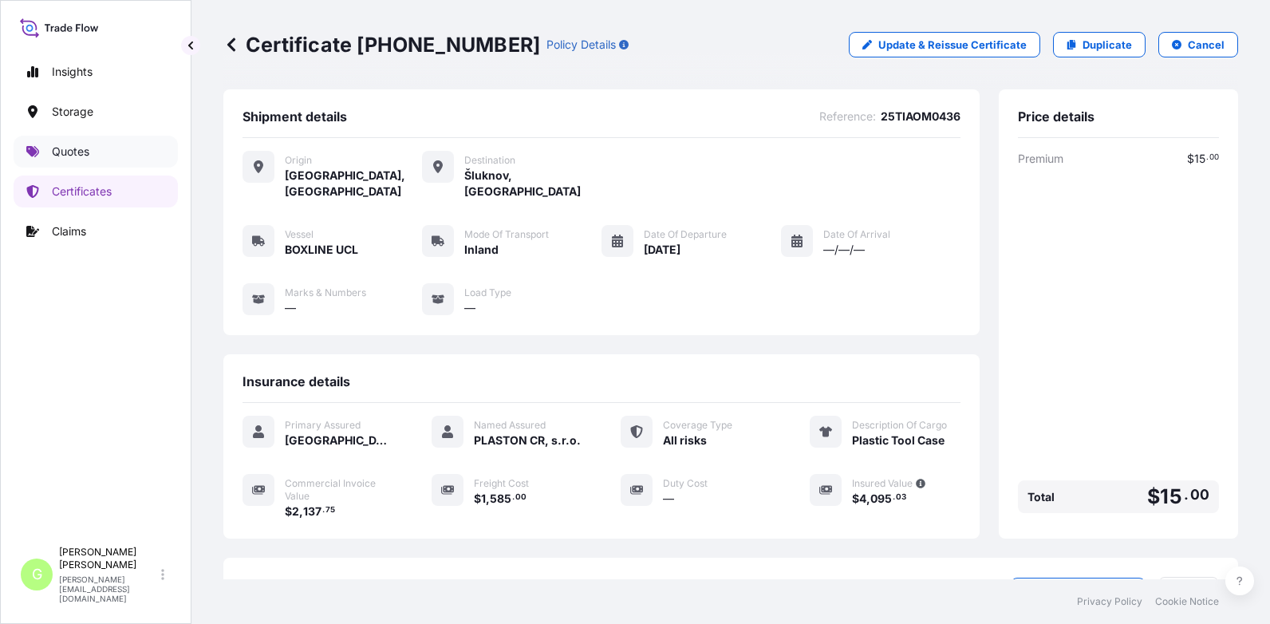
click at [69, 159] on link "Quotes" at bounding box center [96, 152] width 164 height 32
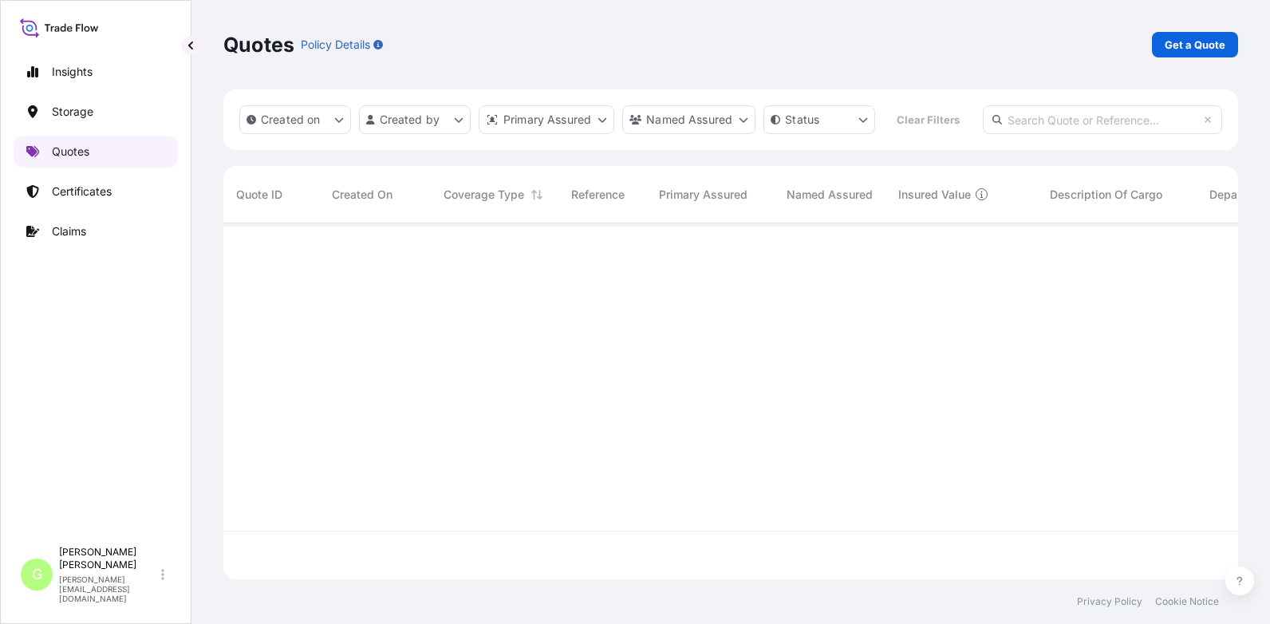
scroll to position [314, 1002]
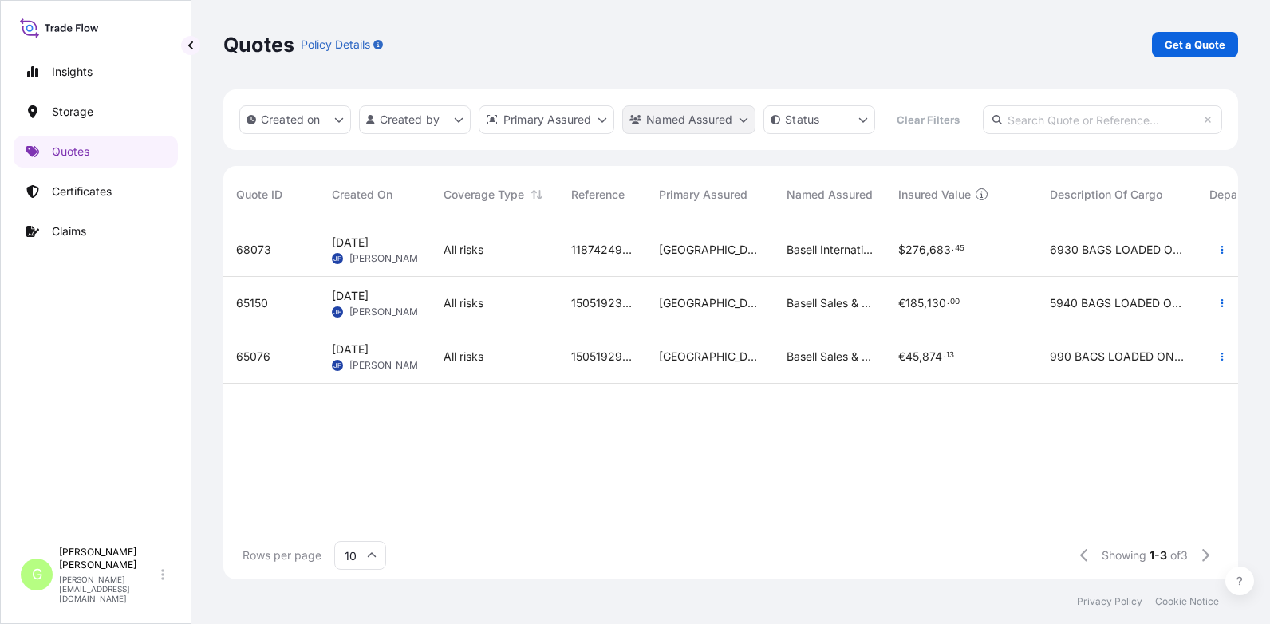
click at [742, 117] on html "Insights Storage Quotes Certificates Claims G [PERSON_NAME] [PERSON_NAME][EMAIL…" at bounding box center [635, 312] width 1270 height 624
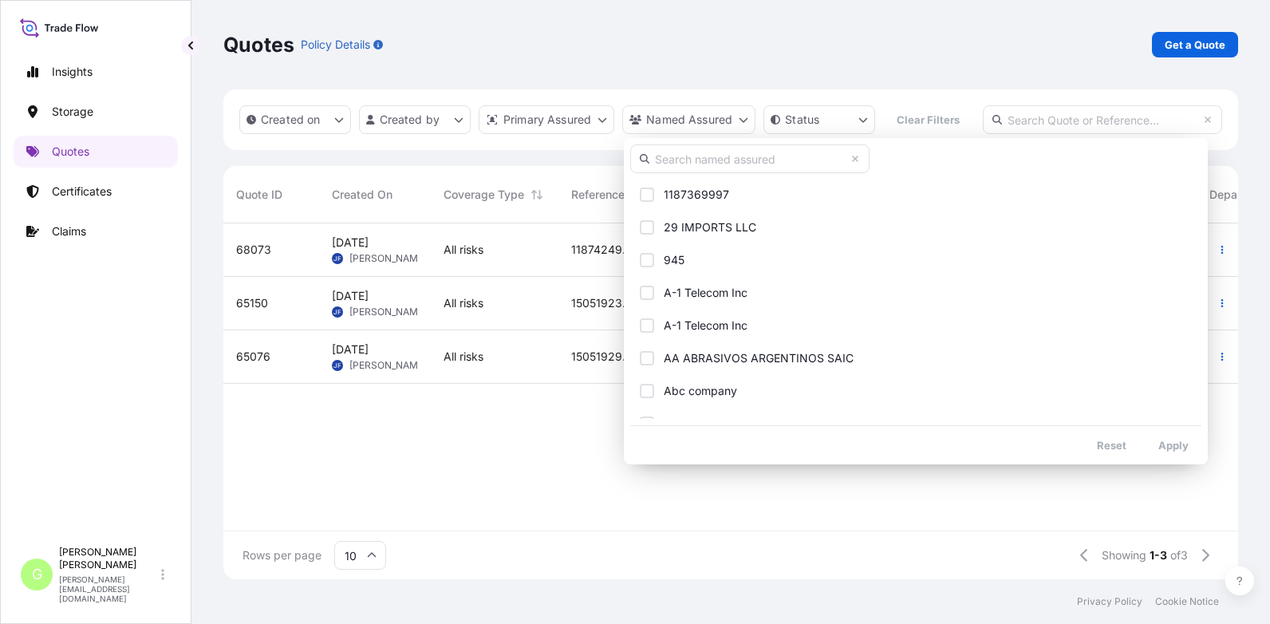
click at [663, 160] on input "text" at bounding box center [749, 158] width 239 height 29
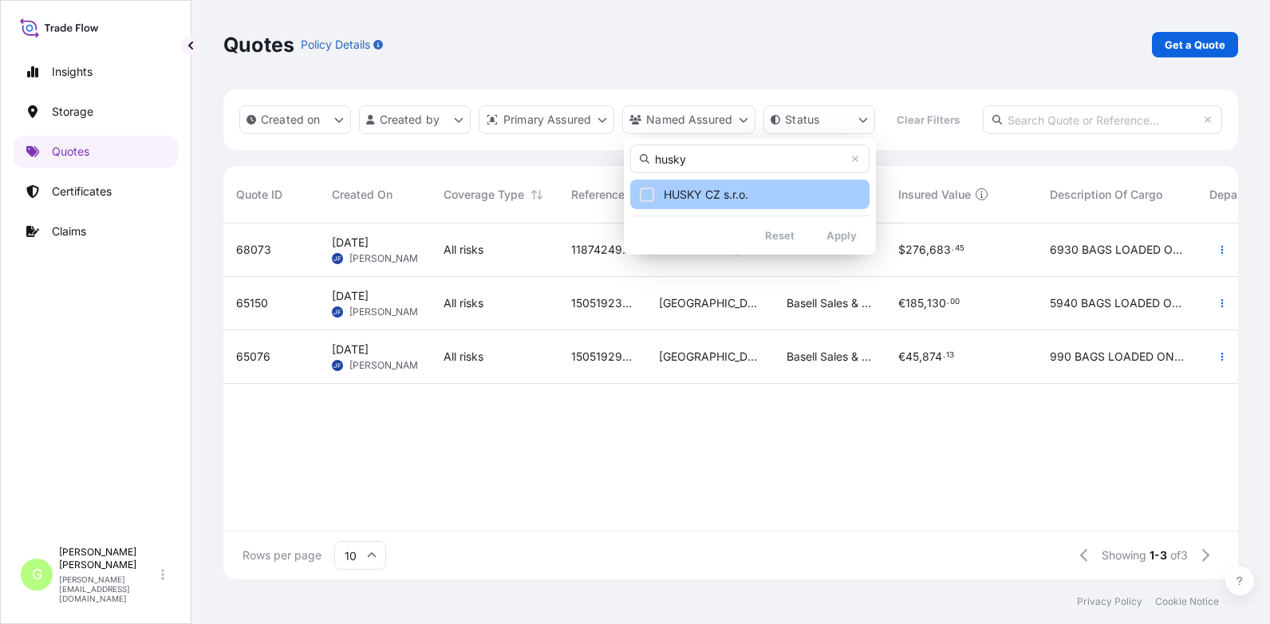
type input "husky"
drag, startPoint x: 681, startPoint y: 192, endPoint x: 751, endPoint y: 215, distance: 73.9
click at [682, 192] on span "HUSKY CZ s.r.o." at bounding box center [705, 195] width 85 height 16
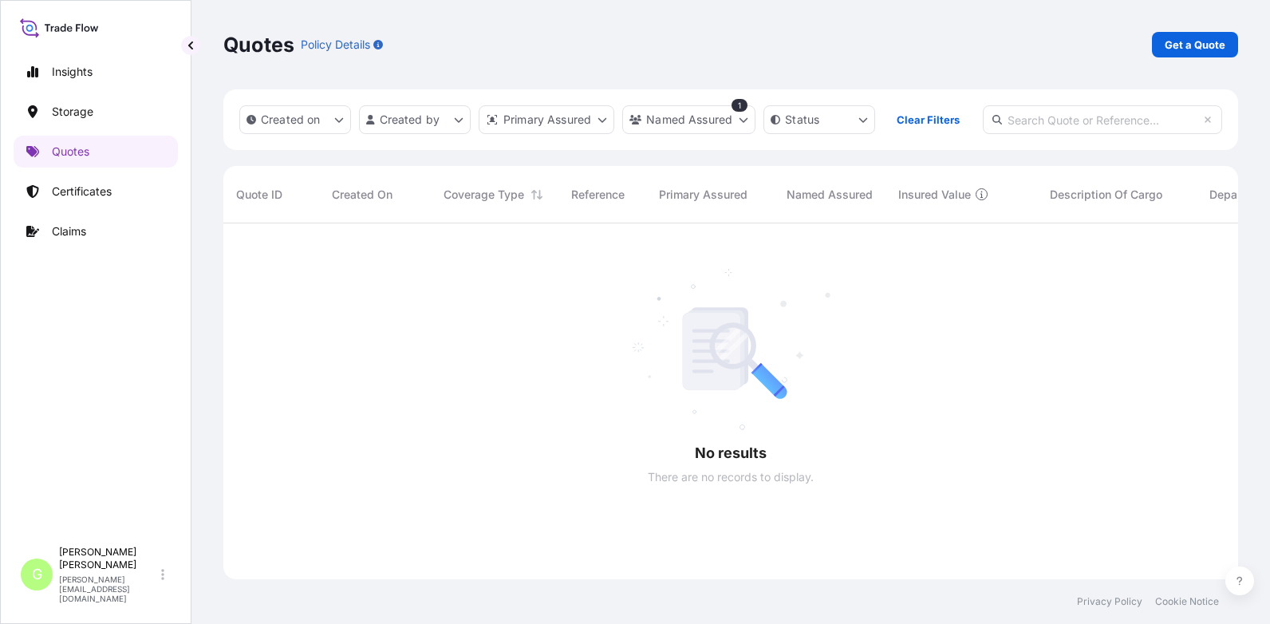
scroll to position [363, 1002]
click at [739, 118] on html "Insights Storage Quotes Certificates Claims G [PERSON_NAME] [PERSON_NAME][EMAIL…" at bounding box center [635, 312] width 1270 height 624
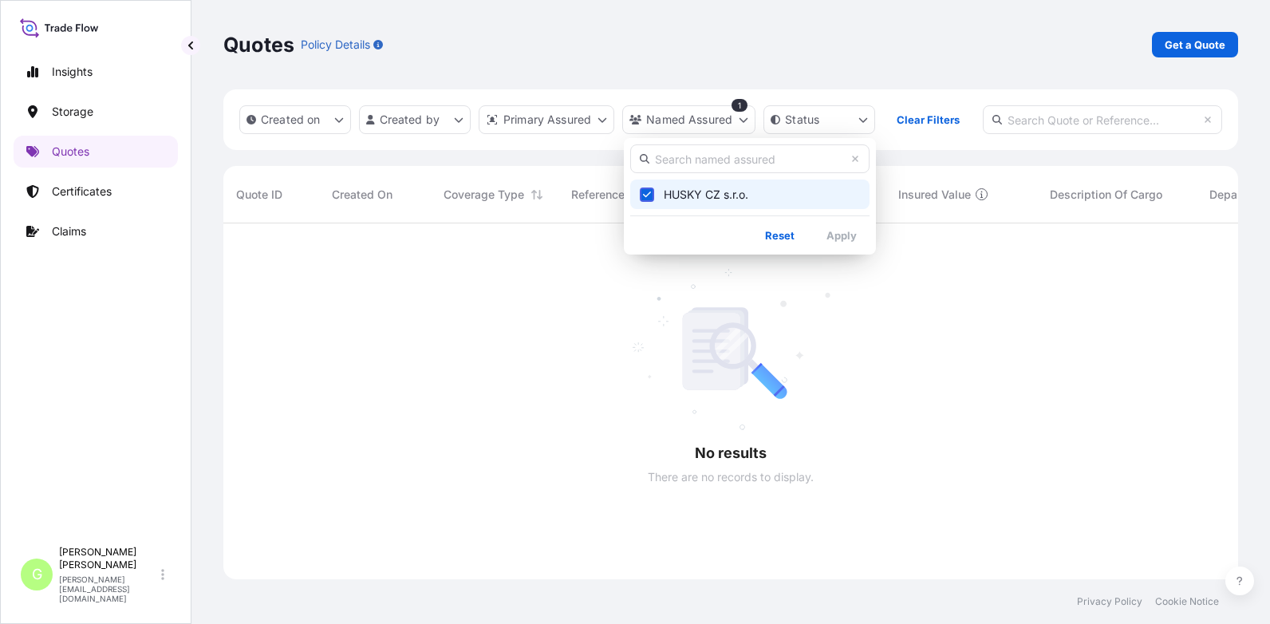
click at [691, 190] on span "HUSKY CZ s.r.o." at bounding box center [705, 195] width 85 height 16
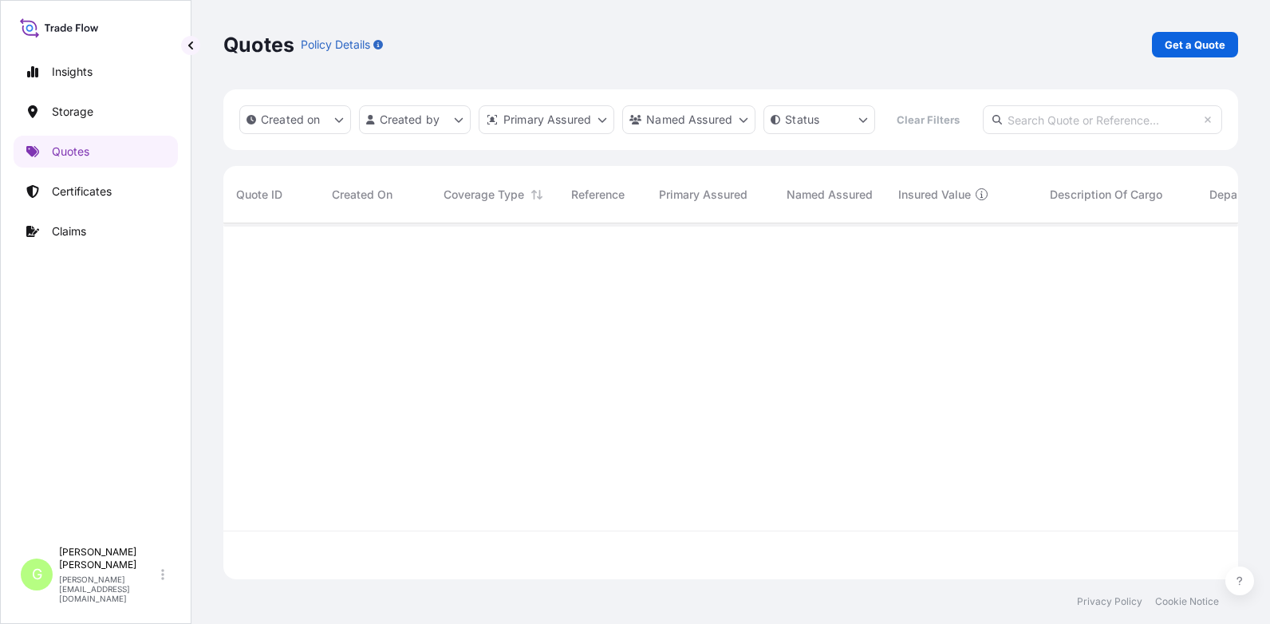
scroll to position [314, 1002]
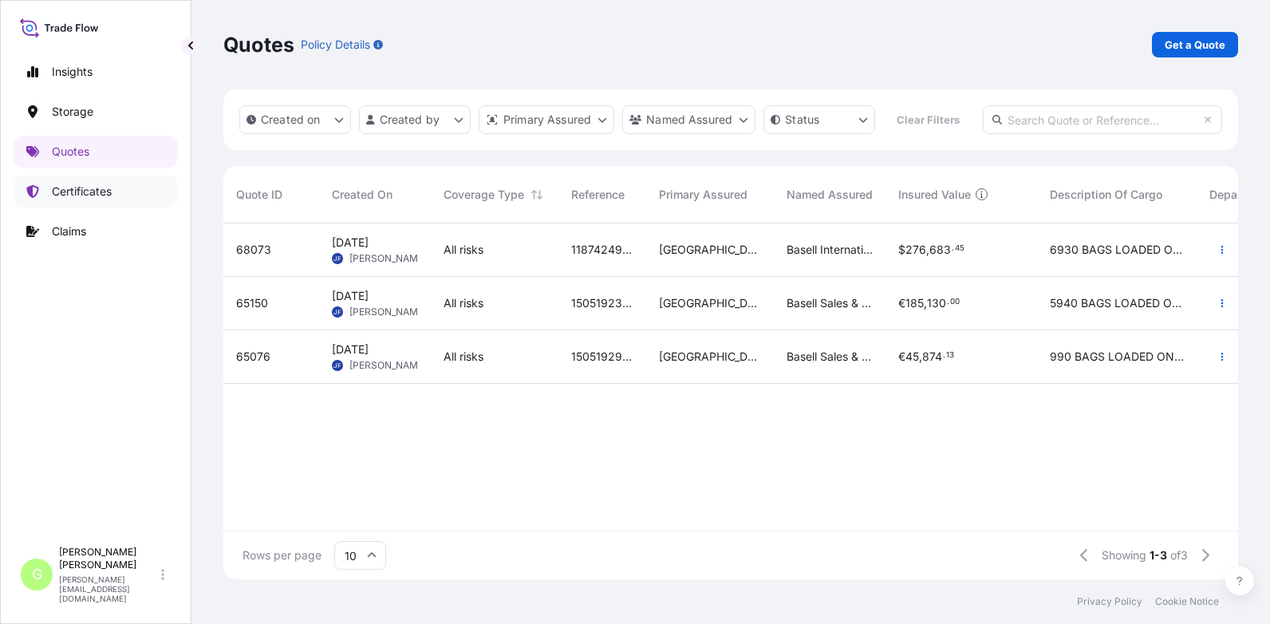
click at [73, 189] on p "Certificates" at bounding box center [82, 191] width 60 height 16
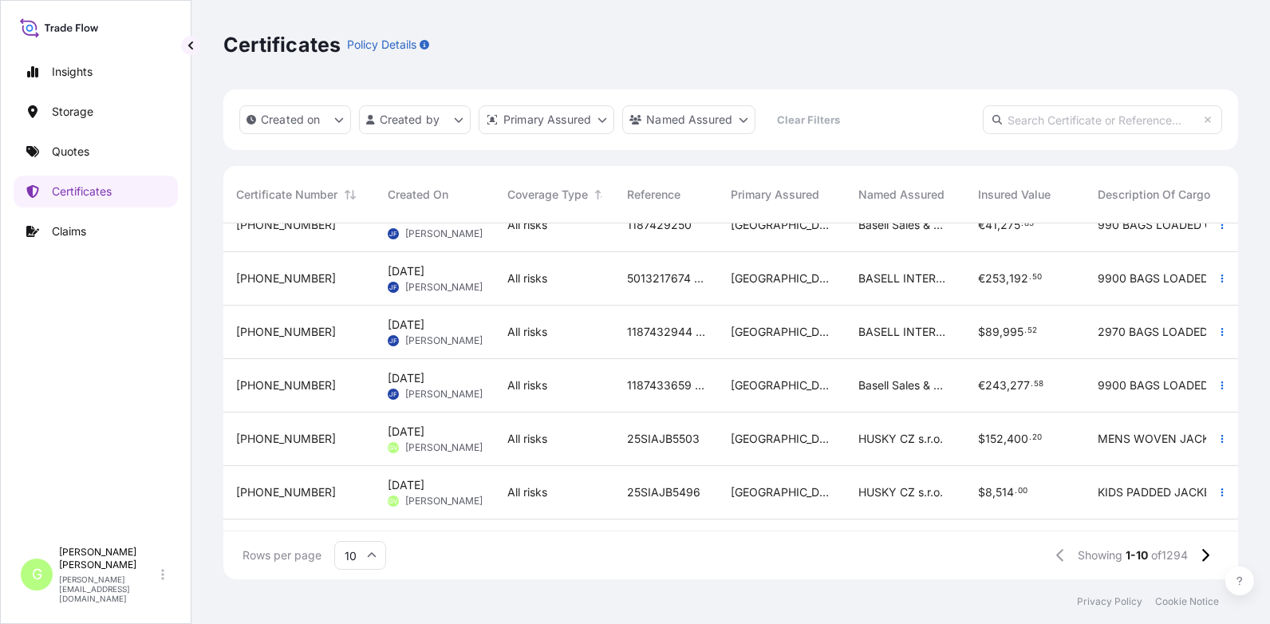
scroll to position [159, 0]
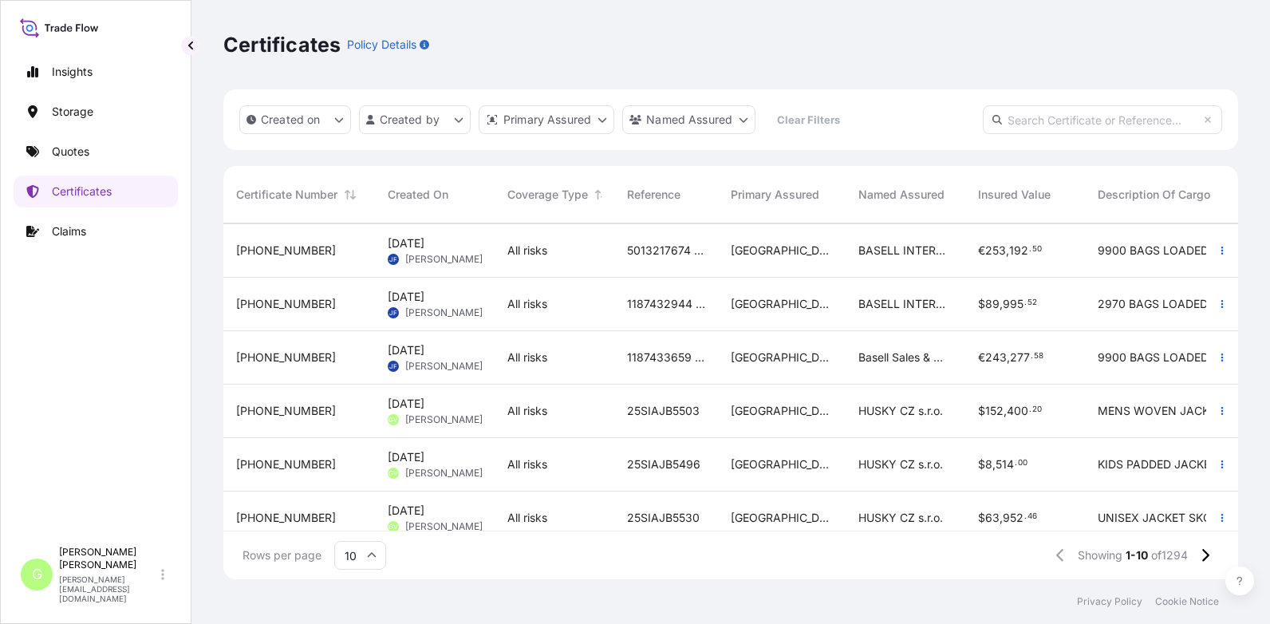
click at [247, 411] on span "[PHONE_NUMBER]" at bounding box center [286, 411] width 100 height 16
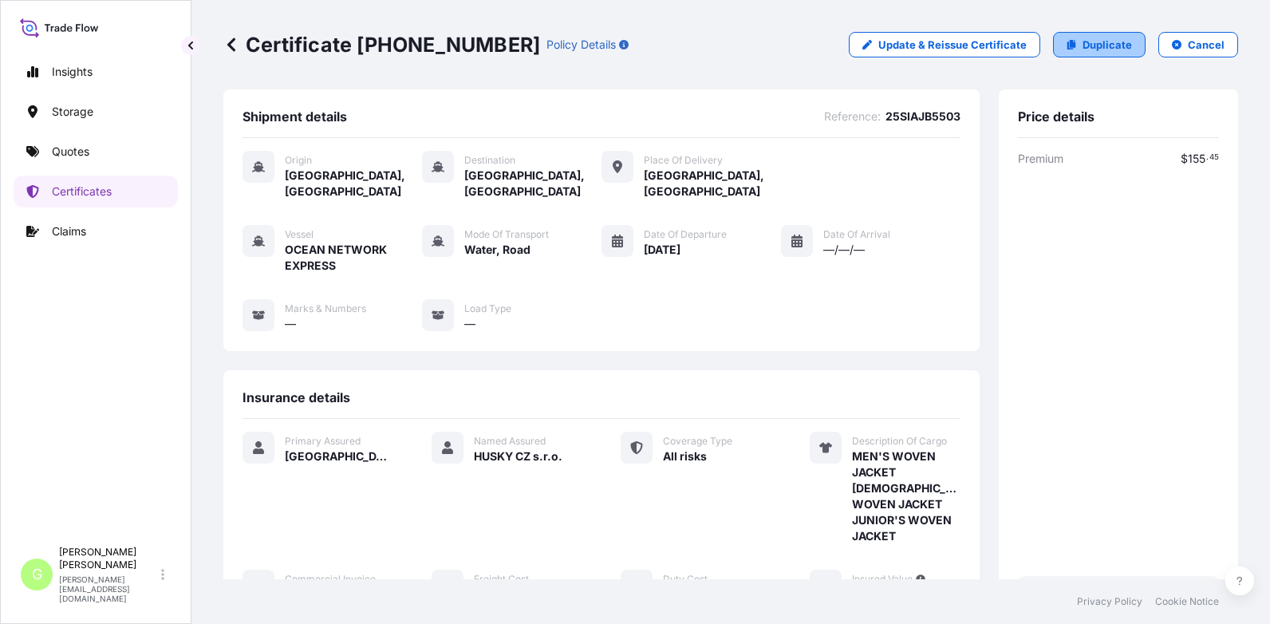
click at [1110, 46] on p "Duplicate" at bounding box center [1106, 45] width 49 height 16
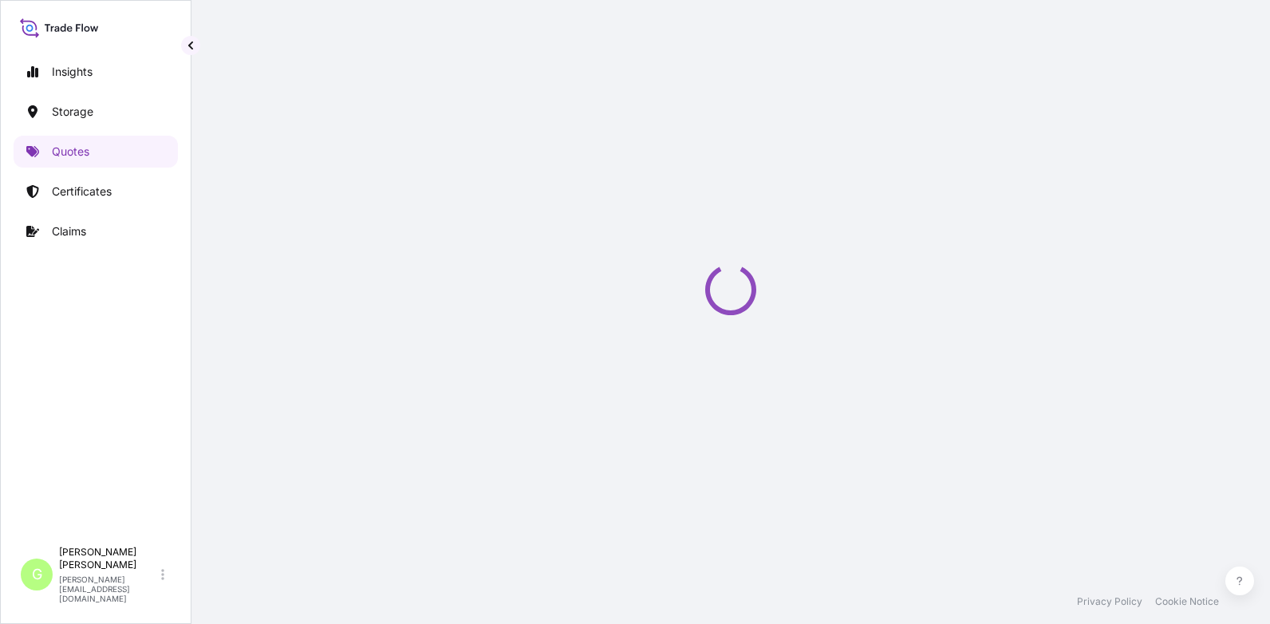
select select "Water"
select select "Road / [GEOGRAPHIC_DATA]"
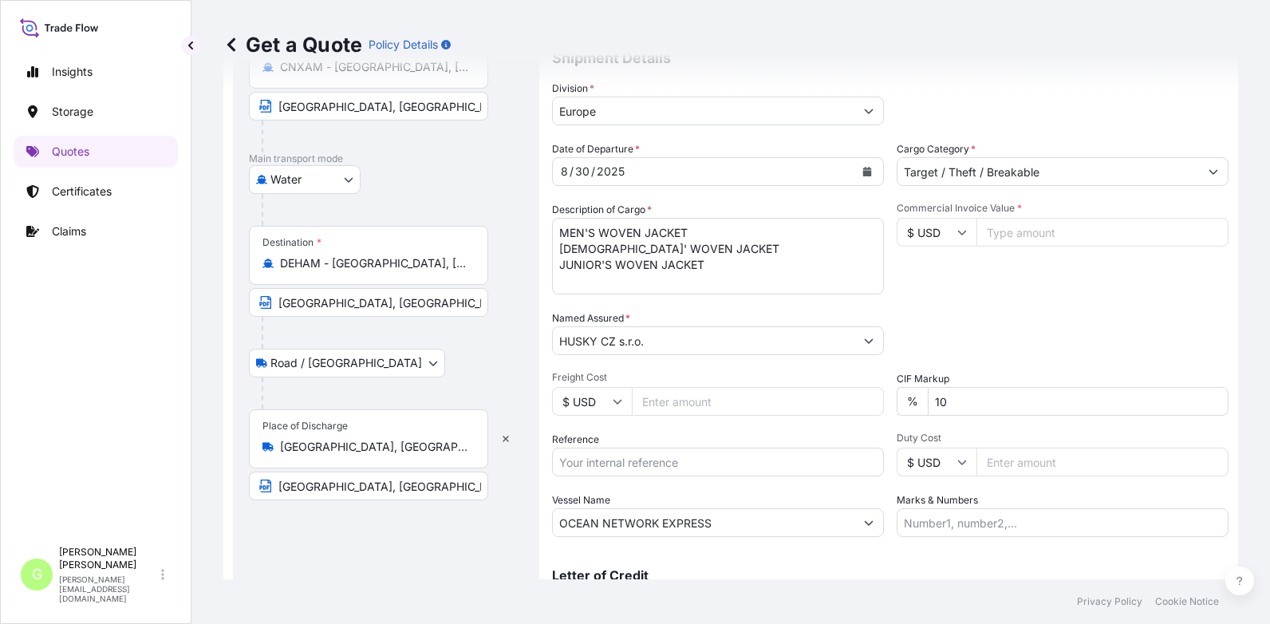
scroll to position [264, 0]
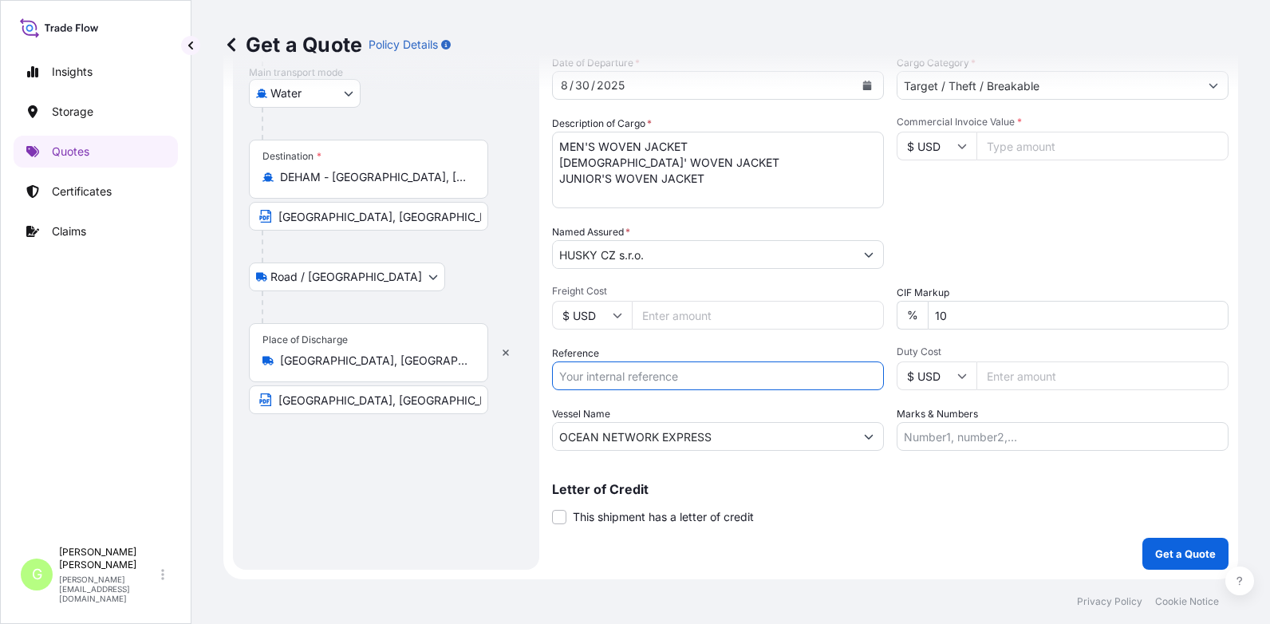
click at [637, 377] on input "Reference" at bounding box center [718, 375] width 332 height 29
paste input "25SIAJB5125"
type input "25SIAJB5125"
click at [1074, 144] on input "Commercial Invoice Value *" at bounding box center [1102, 146] width 252 height 29
paste input "278218.6000"
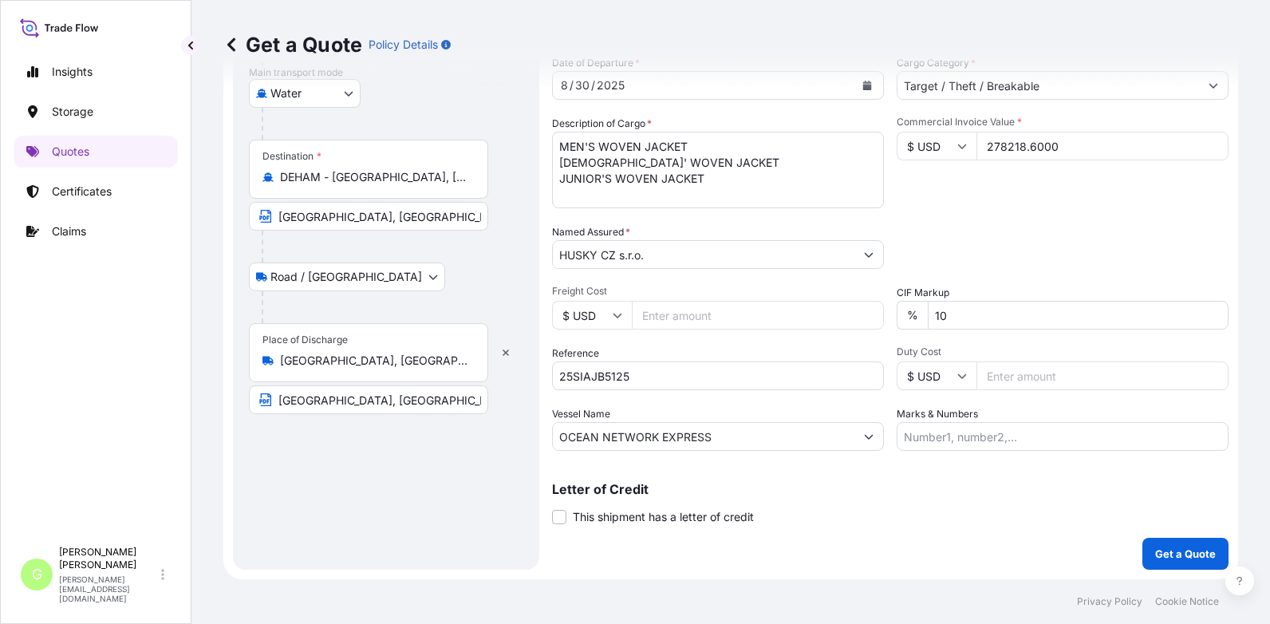
type input "278218.6000"
click at [654, 317] on input "Freight Cost" at bounding box center [758, 315] width 252 height 29
paste input "5445"
type input "5445"
drag, startPoint x: 710, startPoint y: 436, endPoint x: 545, endPoint y: 435, distance: 164.3
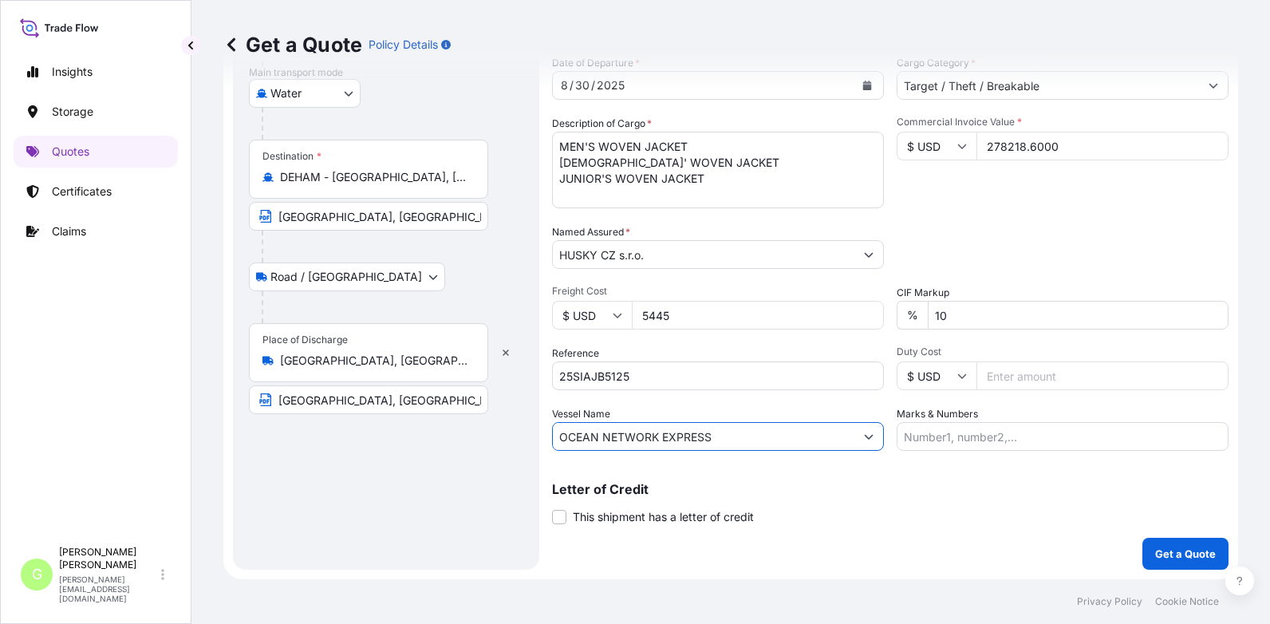
click at [545, 435] on form "Route Details Cover door to port - Add loading place Place of loading Road / [G…" at bounding box center [730, 202] width 1014 height 754
paste input "MSC-MEDITERRANEAN SHIPPING COMPANY S A"
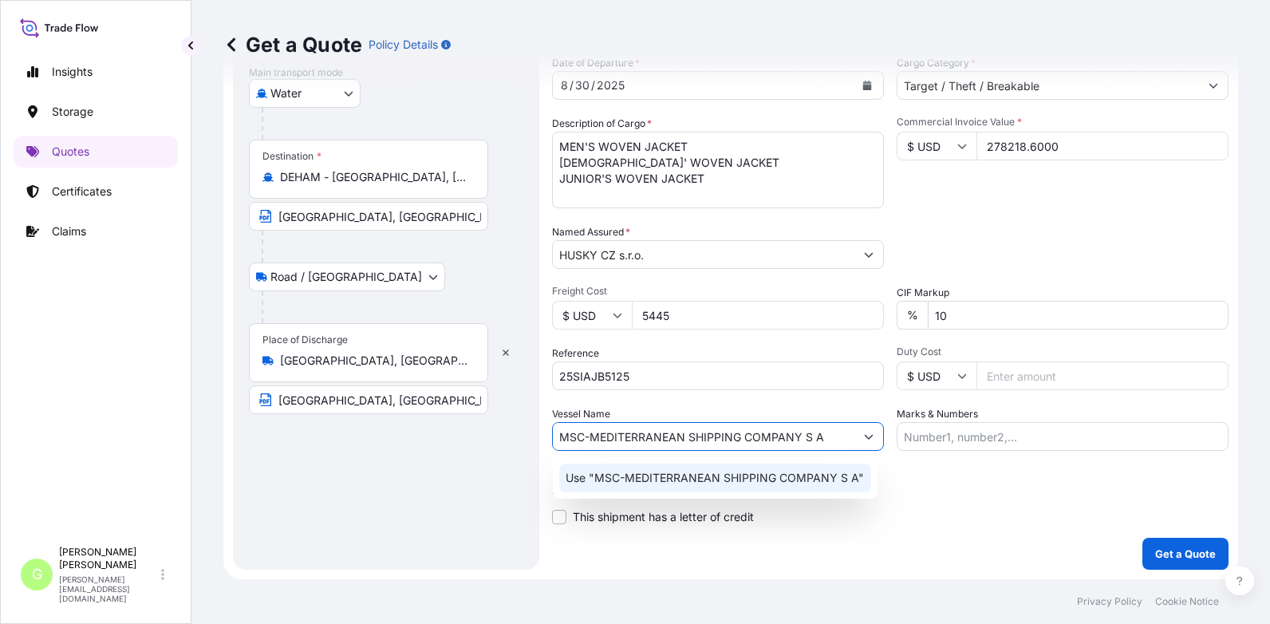
click at [679, 470] on p "Use "MSC-MEDITERRANEAN SHIPPING COMPANY S A"" at bounding box center [714, 478] width 298 height 16
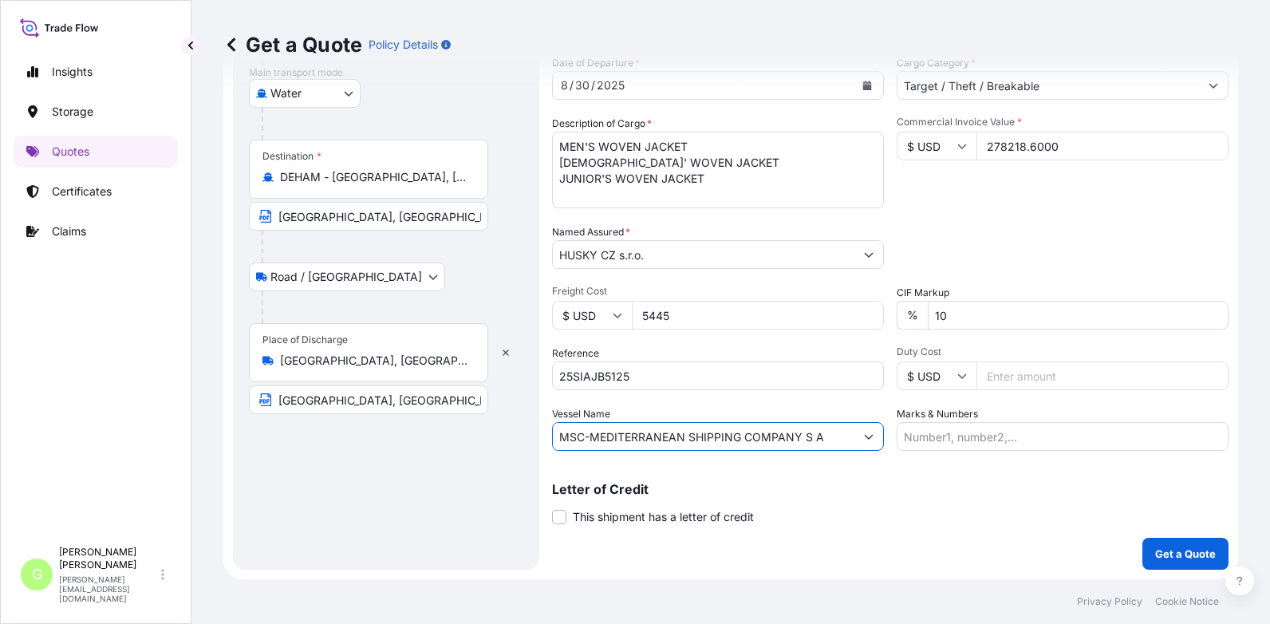
scroll to position [25, 0]
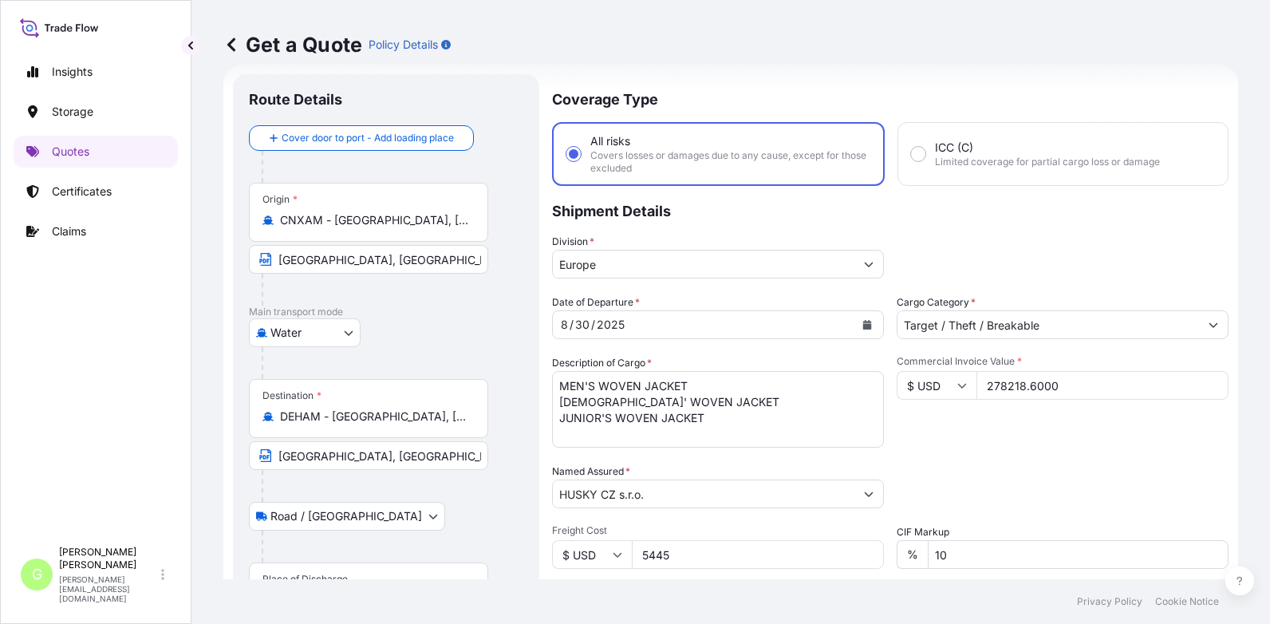
type input "MSC-MEDITERRANEAN SHIPPING COMPANY S A"
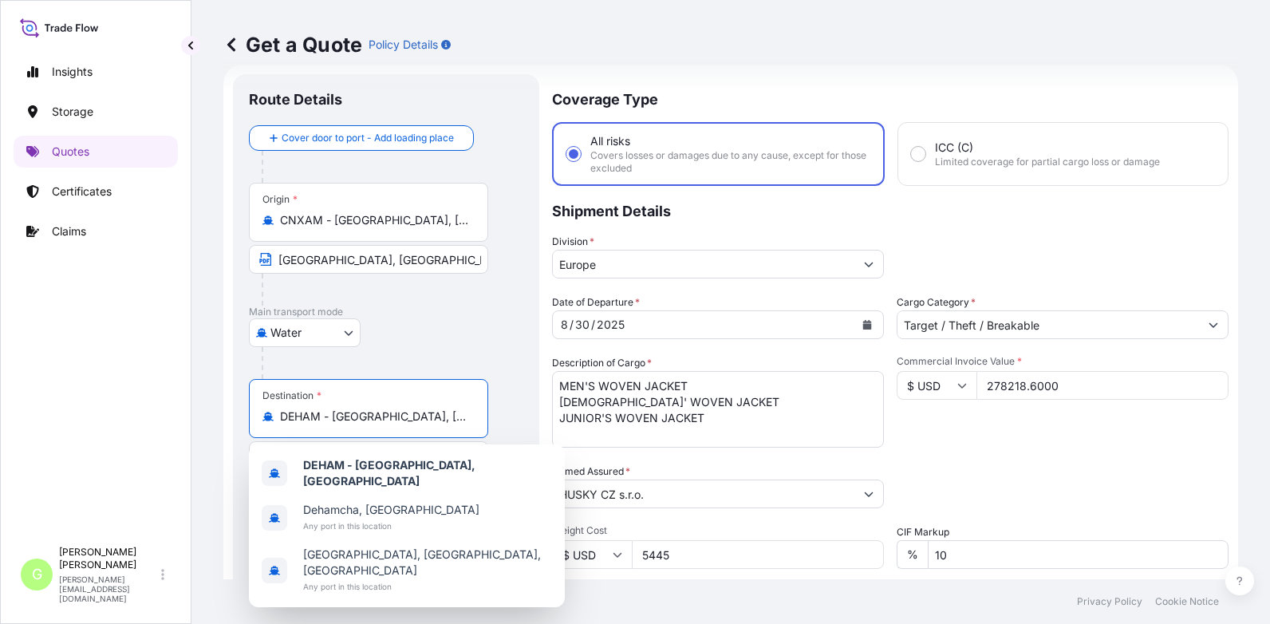
drag, startPoint x: 434, startPoint y: 416, endPoint x: 255, endPoint y: 407, distance: 178.8
click at [256, 407] on div "Destination * DEHAM - [GEOGRAPHIC_DATA], [GEOGRAPHIC_DATA]" at bounding box center [368, 408] width 239 height 59
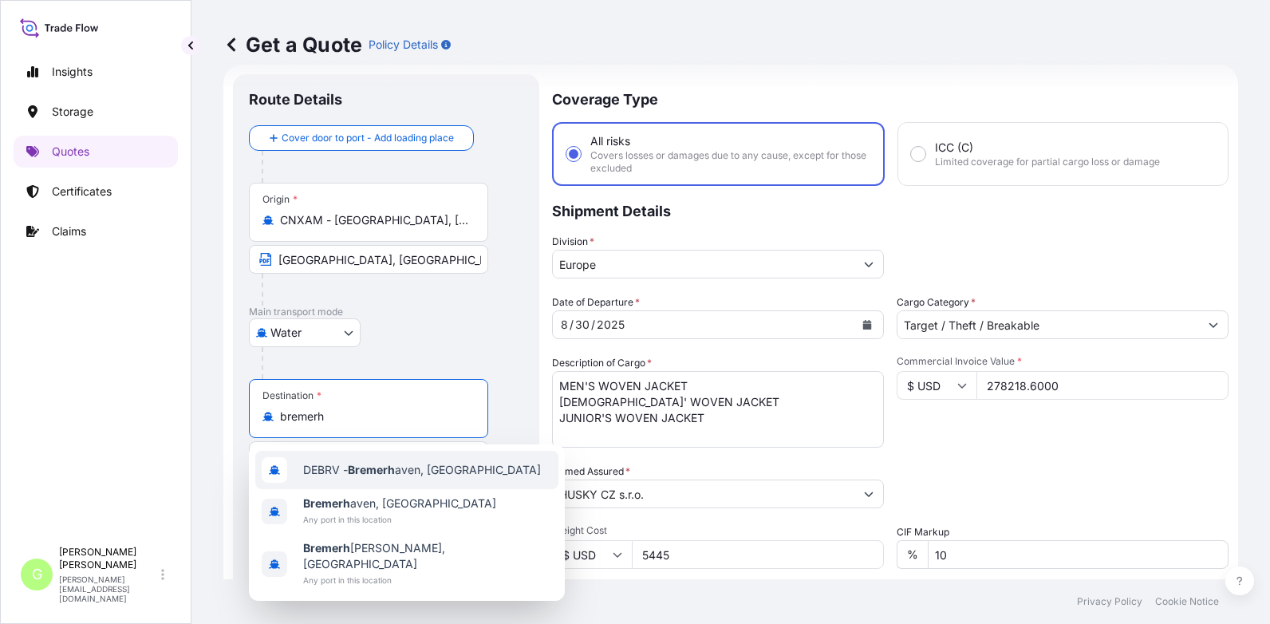
click at [326, 466] on span "DEBRV - [GEOGRAPHIC_DATA], [GEOGRAPHIC_DATA]" at bounding box center [422, 470] width 238 height 16
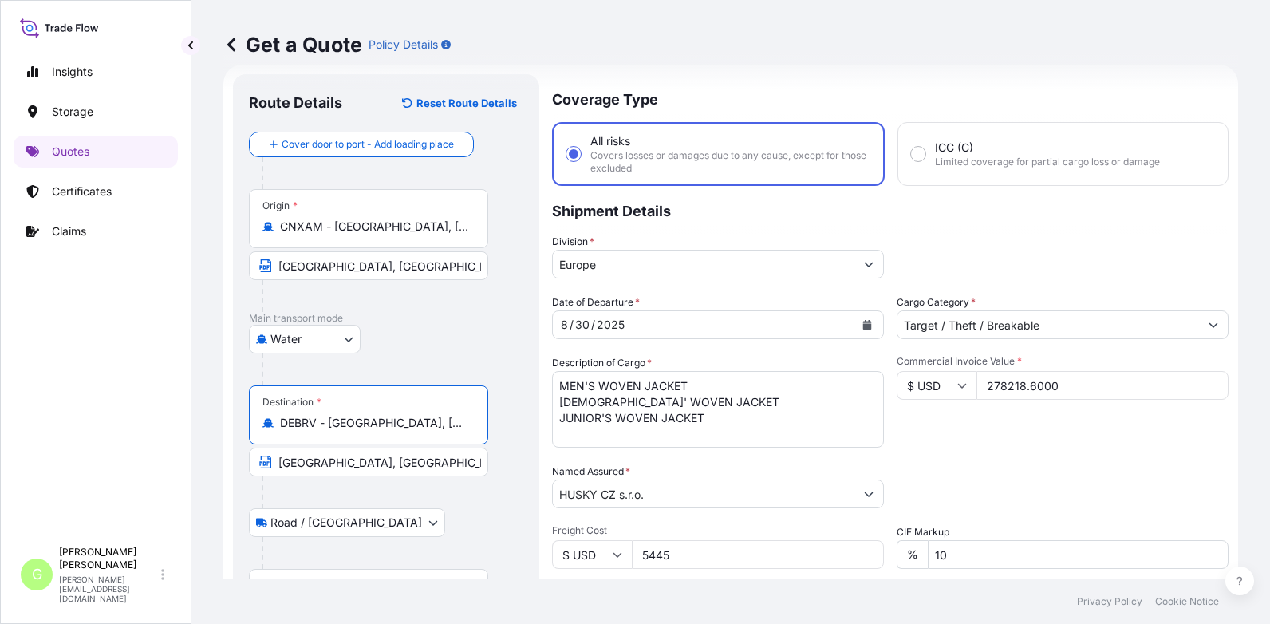
type input "DEBRV - [GEOGRAPHIC_DATA], [GEOGRAPHIC_DATA]"
drag, startPoint x: 392, startPoint y: 466, endPoint x: 195, endPoint y: 447, distance: 197.1
click at [208, 463] on div "Get a Quote Policy Details Route Details Reset Route Details Cover door to port…" at bounding box center [730, 289] width 1078 height 579
type input "[GEOGRAPHIC_DATA], [GEOGRAPHIC_DATA]"
click at [145, 470] on div "Insights Storage Quotes Certificates Claims" at bounding box center [96, 289] width 164 height 497
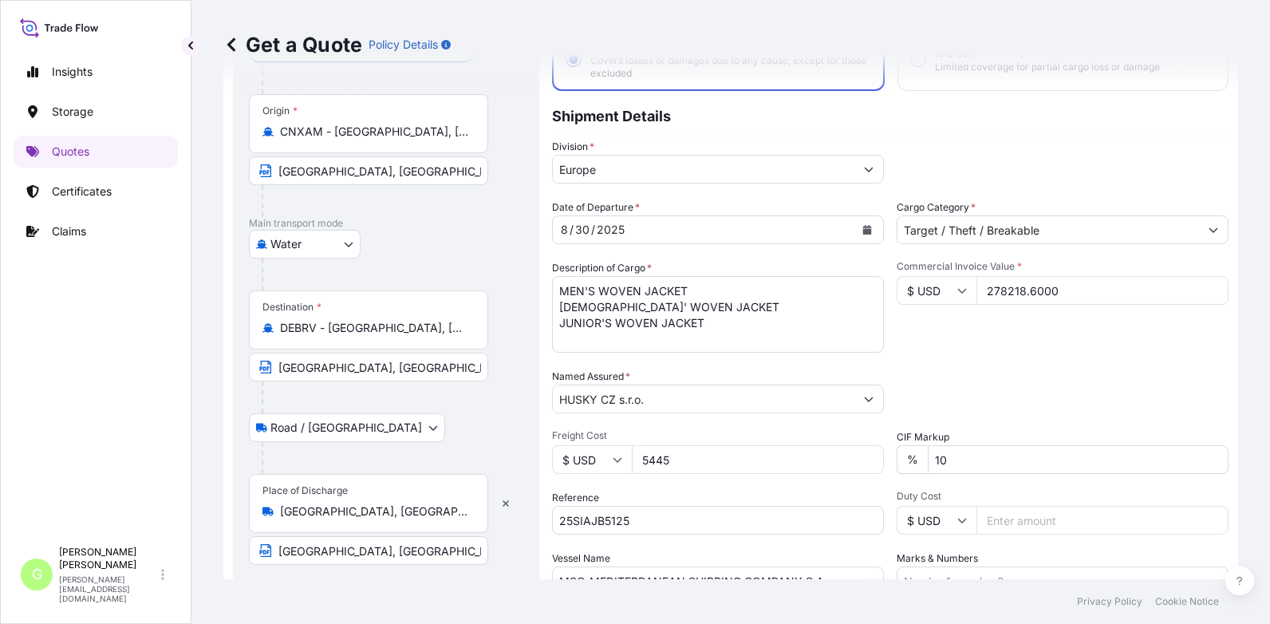
scroll to position [264, 0]
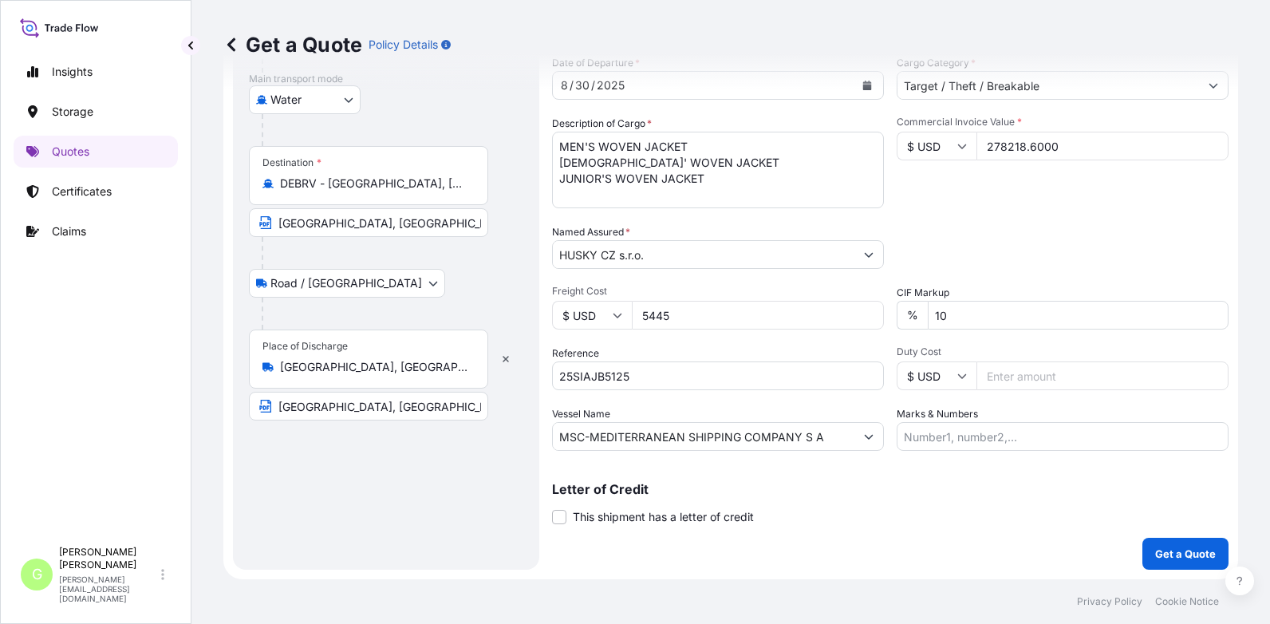
drag, startPoint x: 75, startPoint y: 375, endPoint x: 84, endPoint y: 375, distance: 8.8
click at [76, 375] on div "Insights Storage Quotes Certificates Claims" at bounding box center [96, 289] width 164 height 497
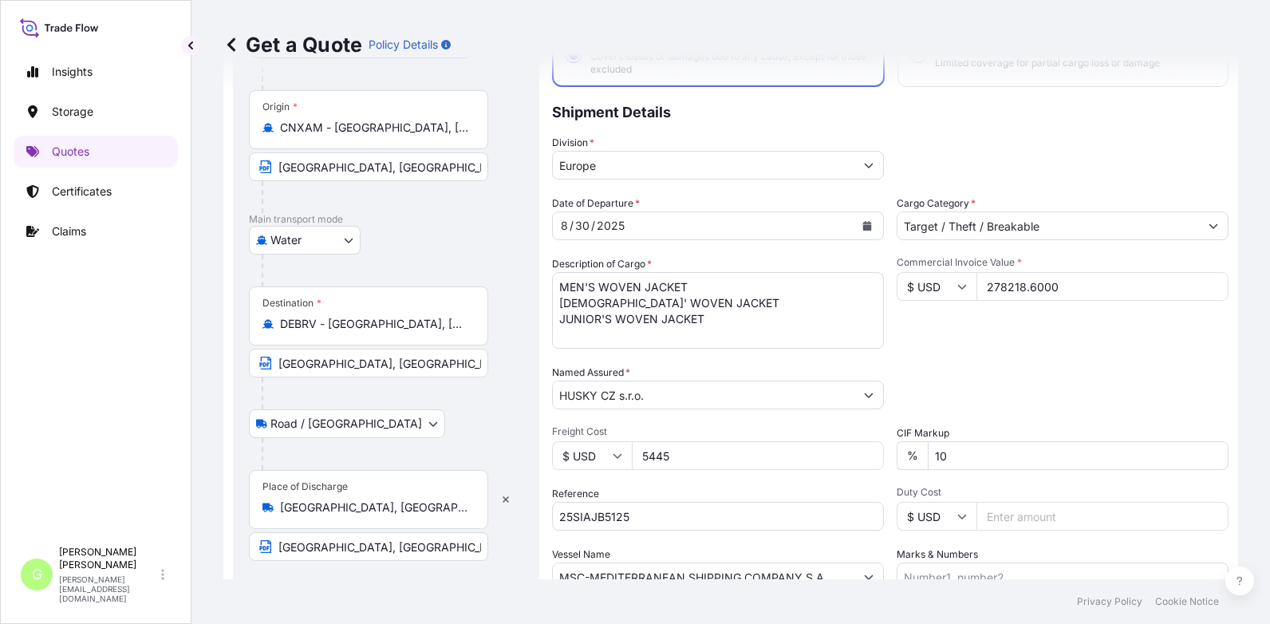
scroll to position [104, 0]
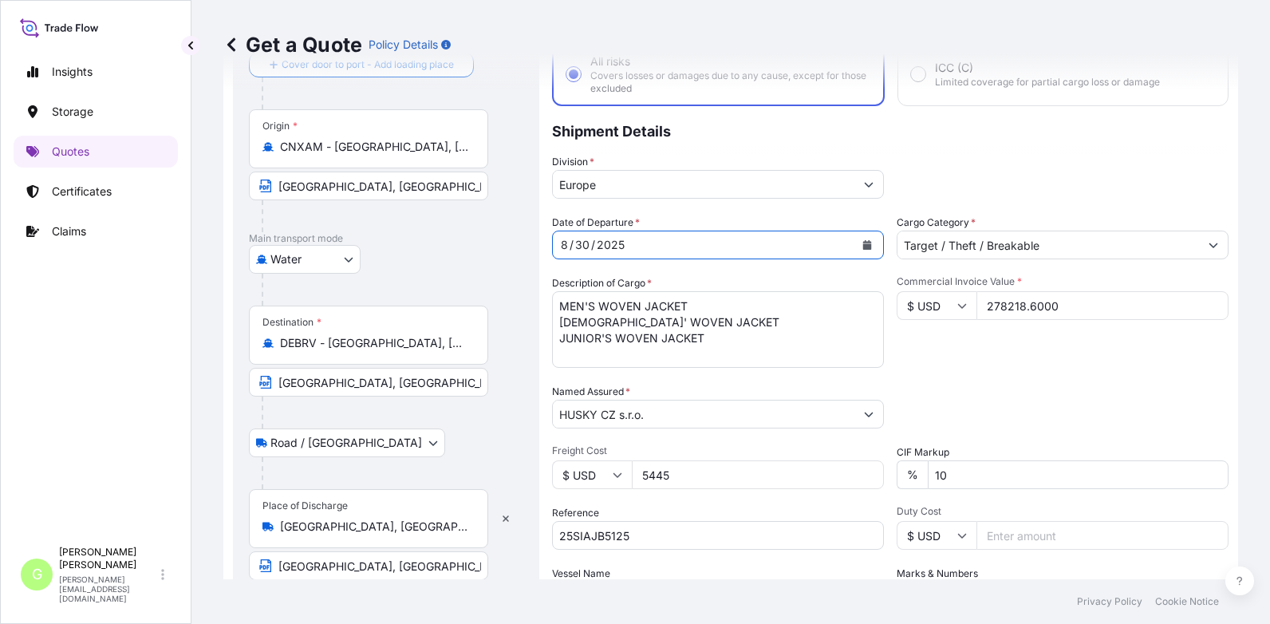
click at [863, 245] on icon "Calendar" at bounding box center [867, 245] width 9 height 10
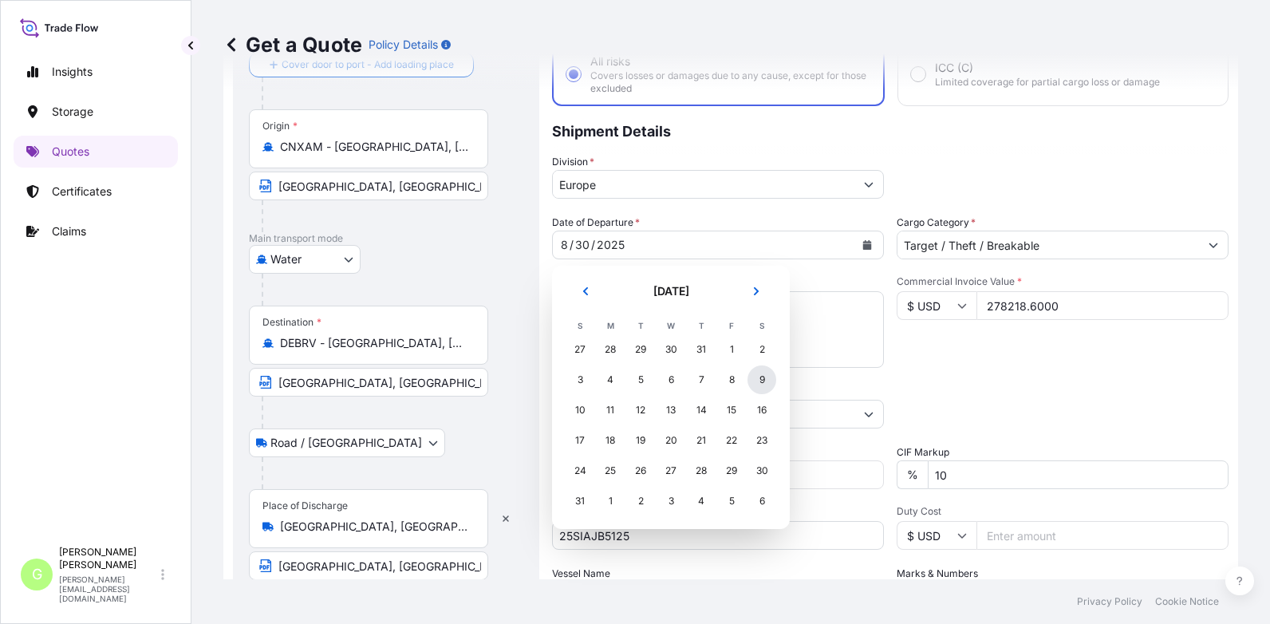
click at [756, 379] on div "9" at bounding box center [761, 379] width 29 height 29
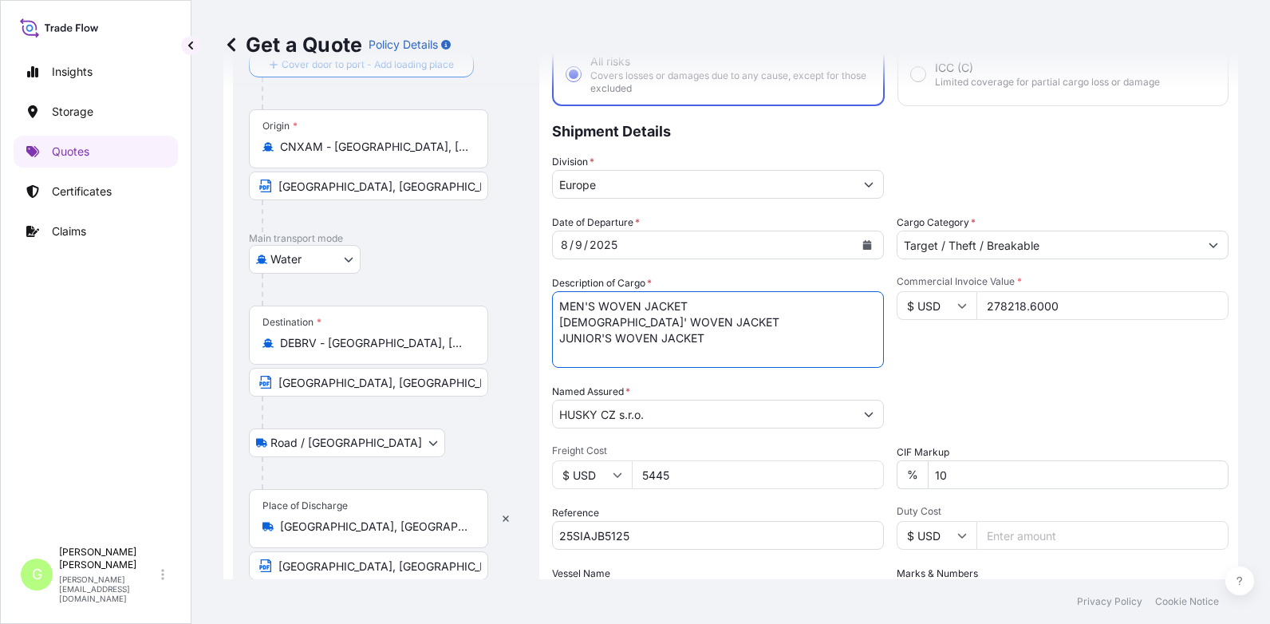
drag, startPoint x: 709, startPoint y: 333, endPoint x: 528, endPoint y: 330, distance: 181.0
click at [528, 330] on form "Route Details Reset Route Details Cover door to port - Add loading place Place …" at bounding box center [730, 362] width 1014 height 754
drag, startPoint x: 640, startPoint y: 308, endPoint x: 598, endPoint y: 307, distance: 42.3
click at [598, 307] on textarea "MEN'S WOVEN JACKET [DEMOGRAPHIC_DATA]' WOVEN JACKET JUNIOR'S WOVEN JACKET" at bounding box center [718, 329] width 332 height 77
drag, startPoint x: 646, startPoint y: 320, endPoint x: 602, endPoint y: 326, distance: 44.3
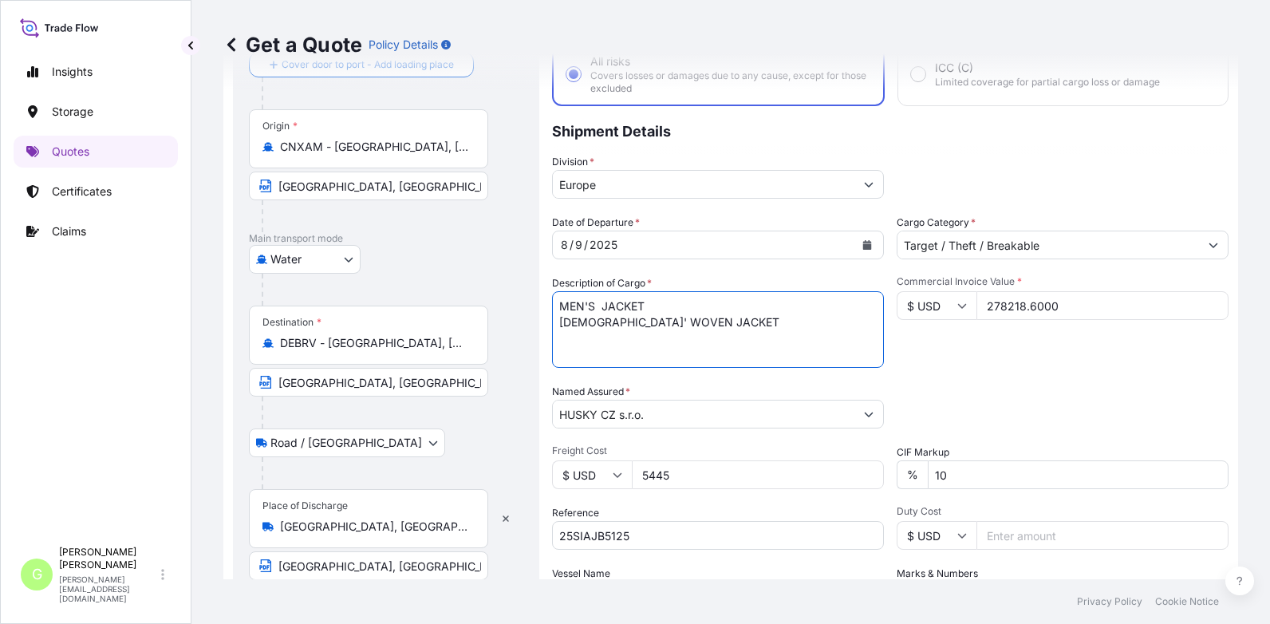
click at [602, 326] on textarea "MEN'S WOVEN JACKET [DEMOGRAPHIC_DATA]' WOVEN JACKET JUNIOR'S WOVEN JACKET" at bounding box center [718, 329] width 332 height 77
click at [651, 318] on textarea "MEN'S WOVEN JACKET [DEMOGRAPHIC_DATA]' WOVEN JACKET JUNIOR'S WOVEN JACKET" at bounding box center [718, 329] width 332 height 77
click at [620, 339] on textarea "MEN'S WOVEN JACKET [DEMOGRAPHIC_DATA]' WOVEN JACKET JUNIOR'S WOVEN JACKET" at bounding box center [718, 329] width 332 height 77
paste textarea "WOMAN VEST"
click at [558, 333] on textarea "MEN'S WOVEN JACKET [DEMOGRAPHIC_DATA]' WOVEN JACKET JUNIOR'S WOVEN JACKET" at bounding box center [718, 329] width 332 height 77
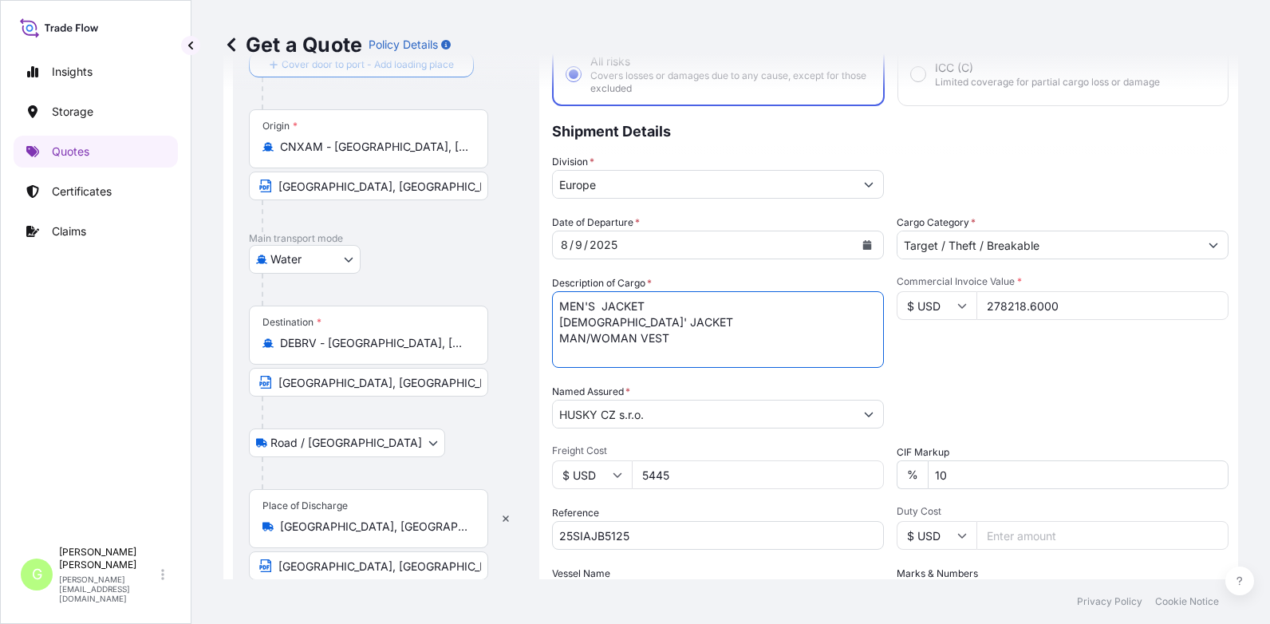
drag, startPoint x: 600, startPoint y: 319, endPoint x: 543, endPoint y: 322, distance: 57.5
click at [544, 323] on form "Route Details Reset Route Details Cover door to port - Add loading place Place …" at bounding box center [730, 362] width 1014 height 754
type textarea "MEN'S JACKET WOMAN JACKET MAN/WOMAN VEST"
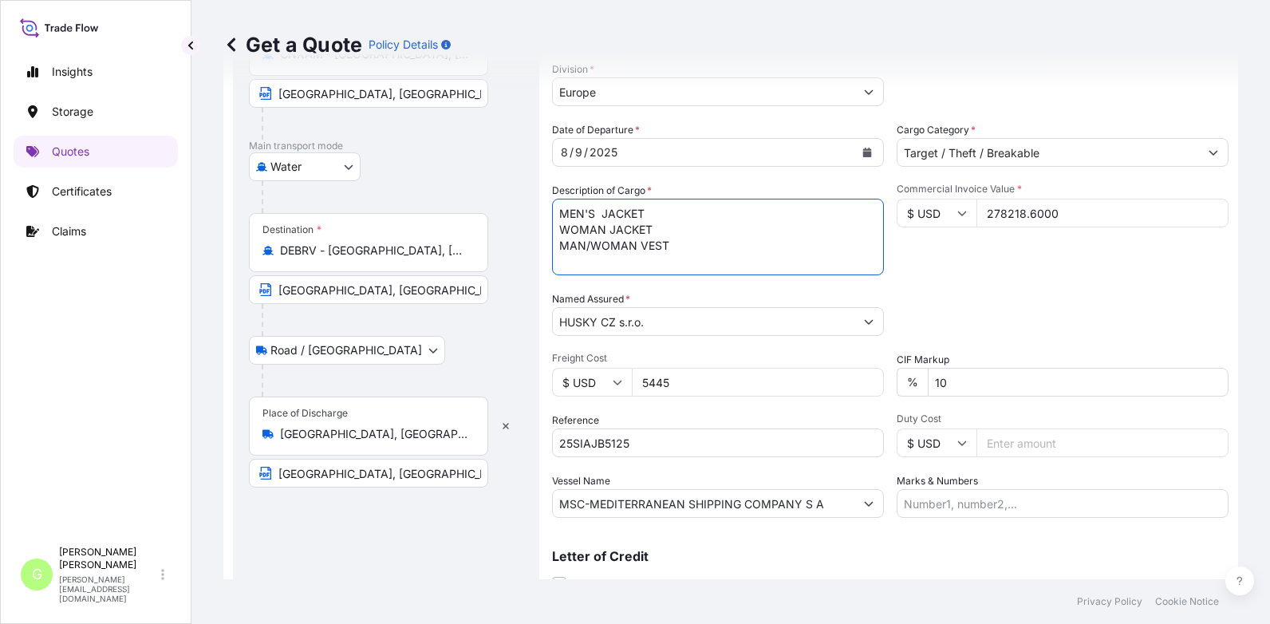
scroll to position [264, 0]
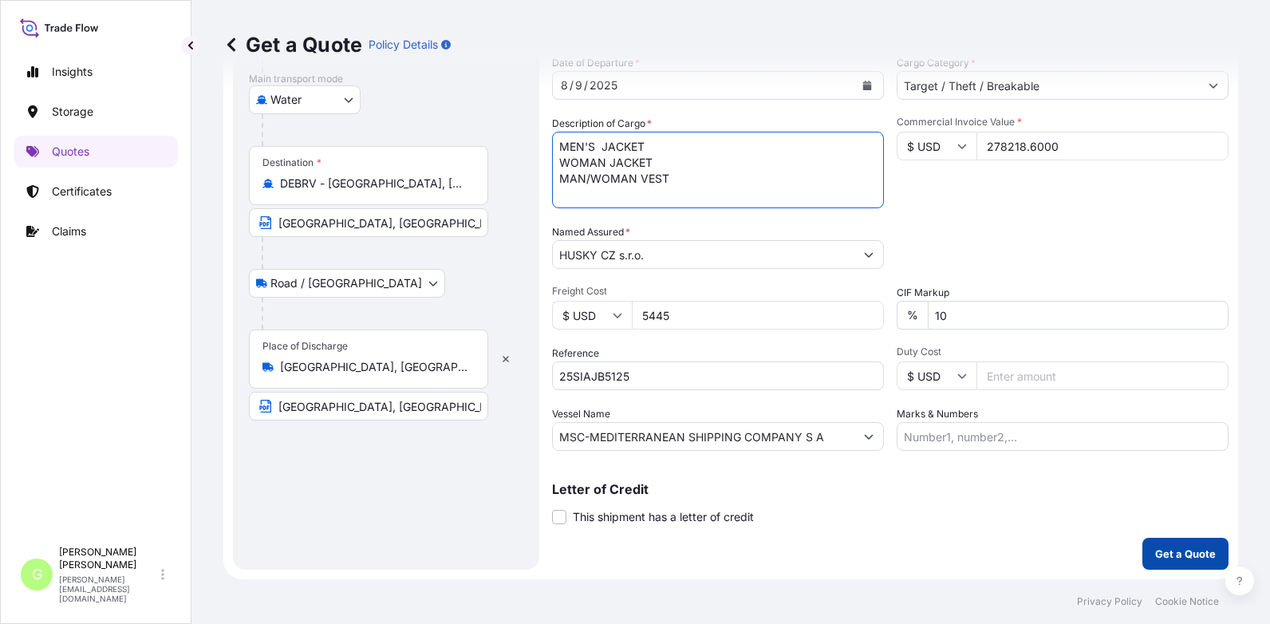
click at [1184, 552] on p "Get a Quote" at bounding box center [1185, 553] width 61 height 16
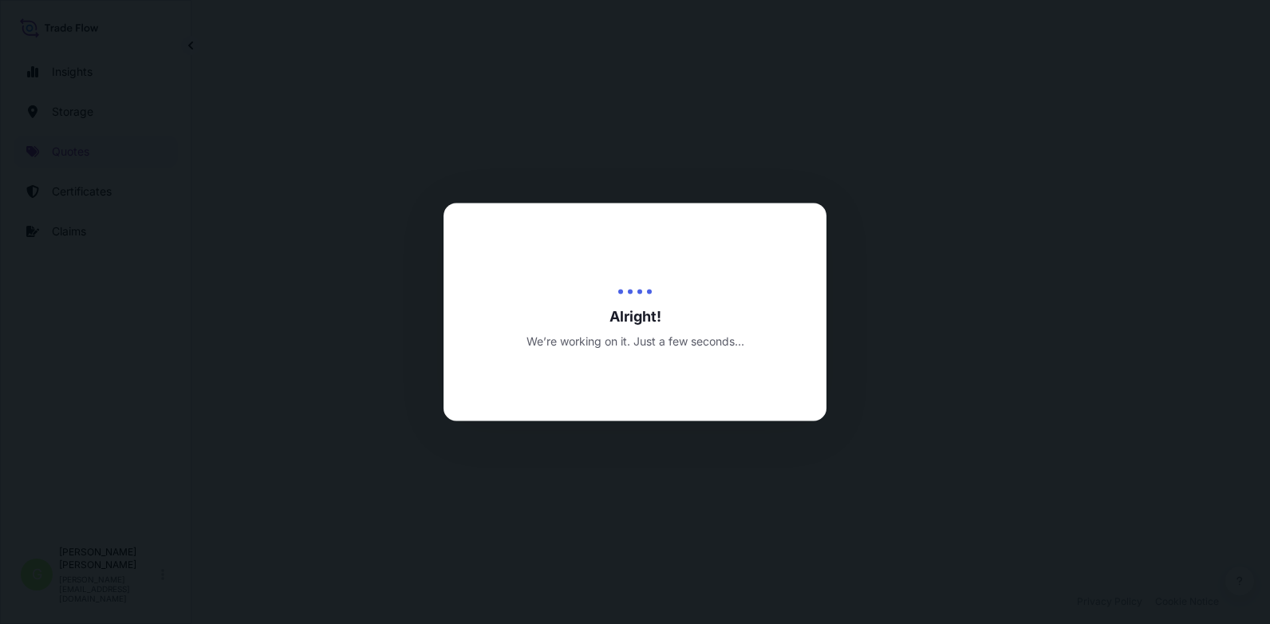
select select "Water"
select select "Road / [GEOGRAPHIC_DATA]"
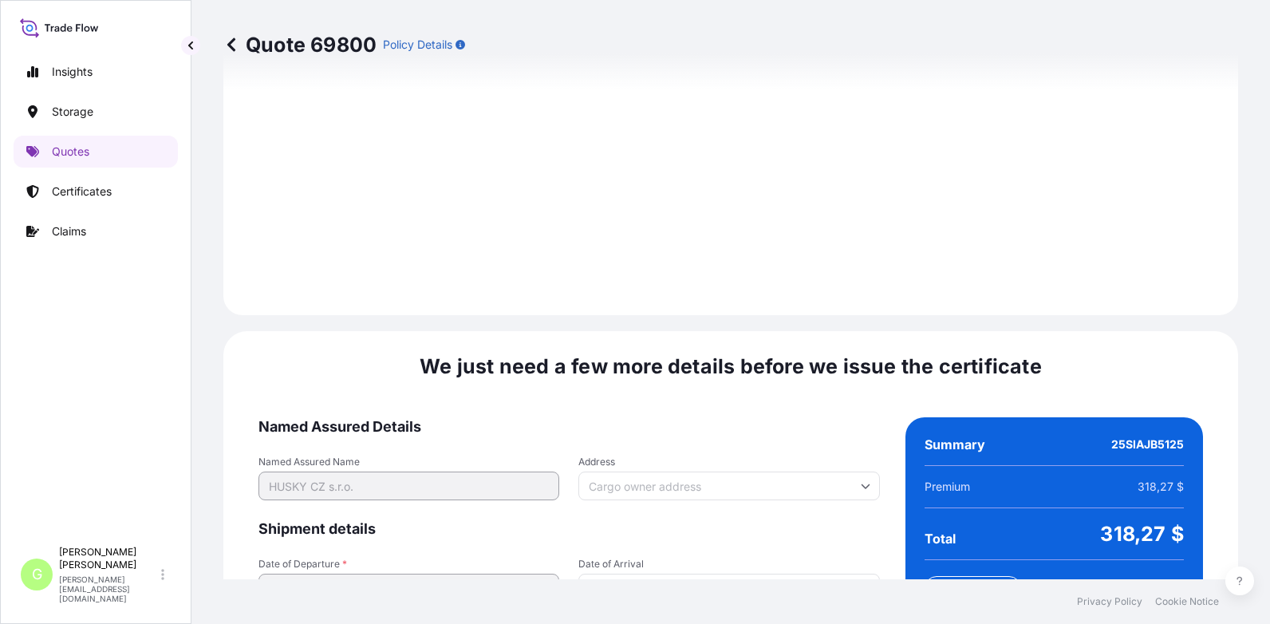
scroll to position [2440, 0]
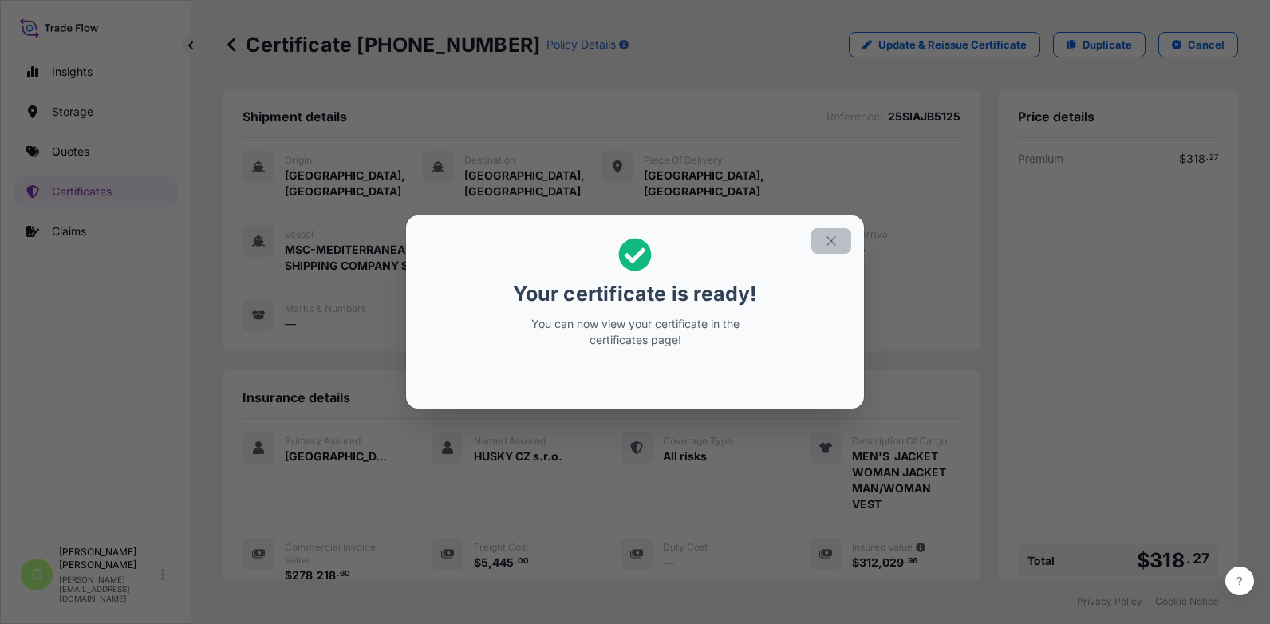
click at [837, 239] on icon "button" at bounding box center [831, 241] width 14 height 14
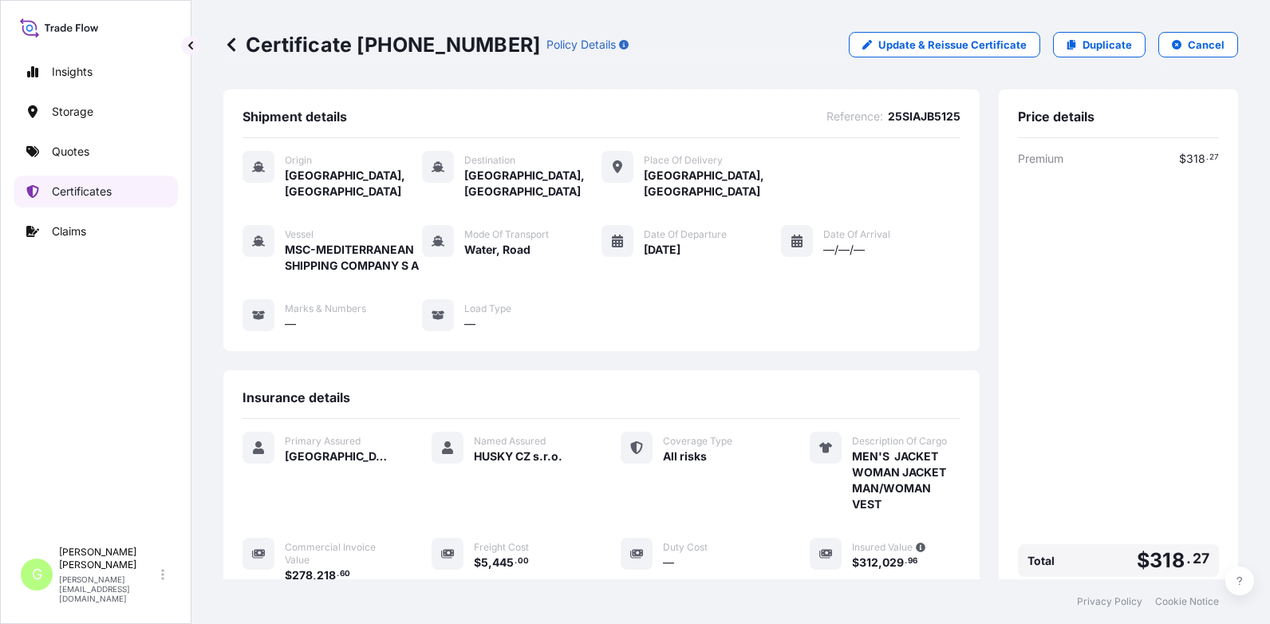
click at [79, 190] on p "Certificates" at bounding box center [82, 191] width 60 height 16
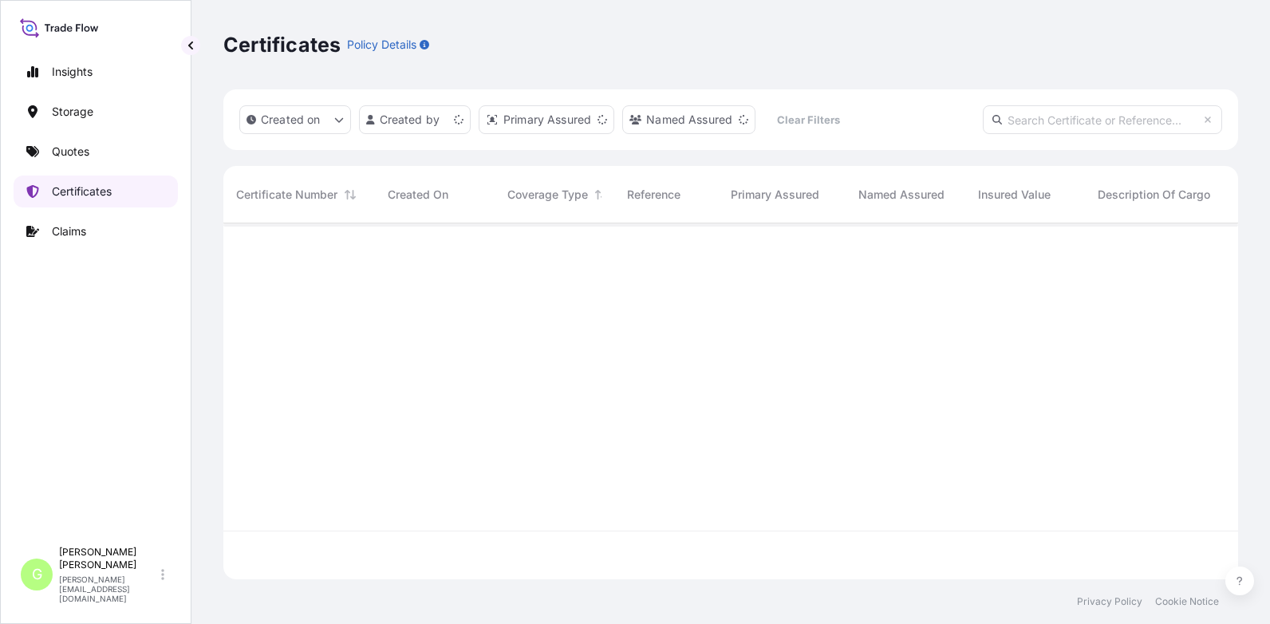
scroll to position [352, 1002]
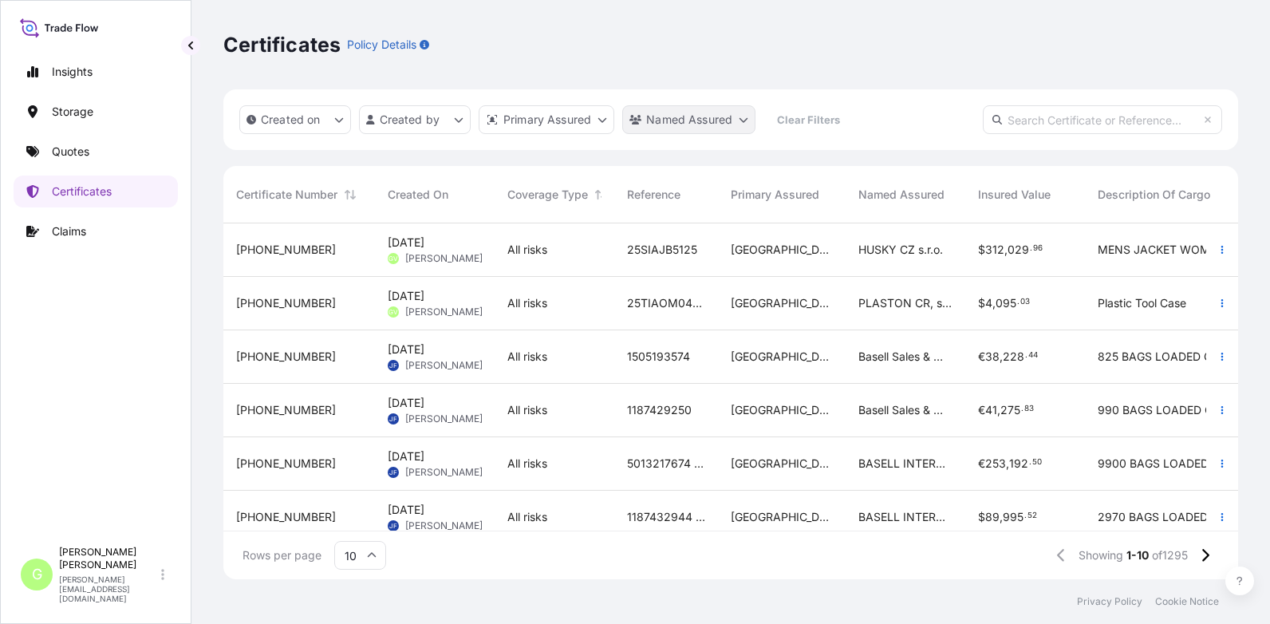
click at [674, 120] on html "Insights Storage Quotes Certificates Claims G [PERSON_NAME] [PERSON_NAME][EMAIL…" at bounding box center [635, 312] width 1270 height 624
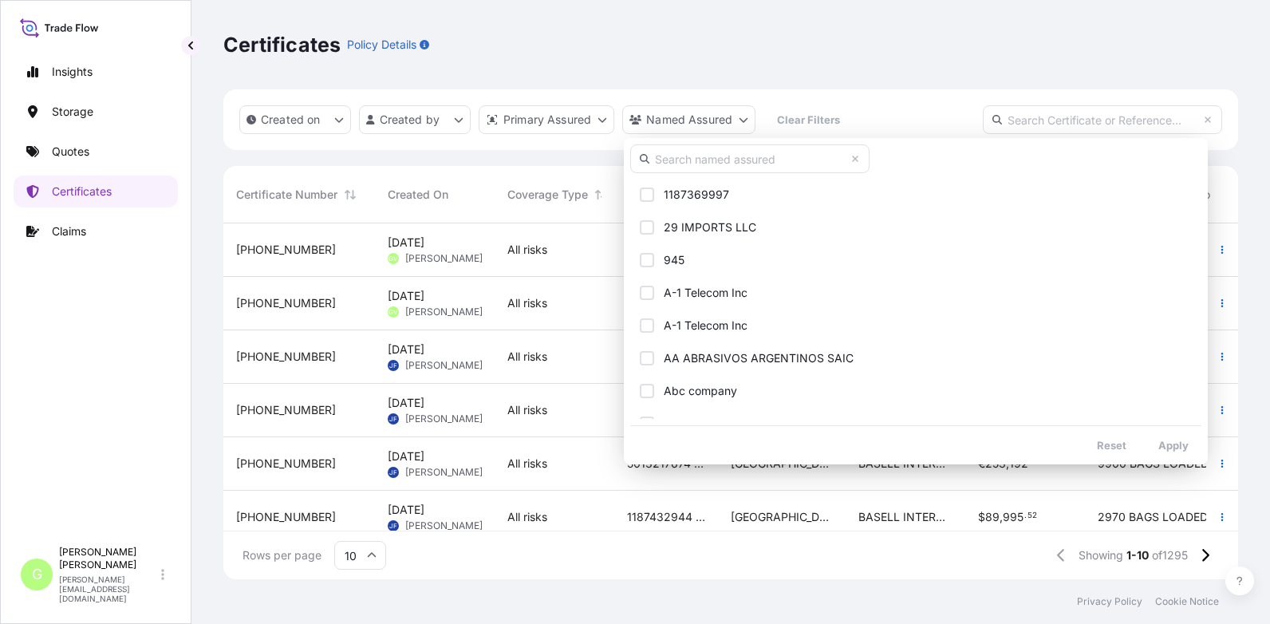
click at [723, 159] on input "text" at bounding box center [749, 158] width 239 height 29
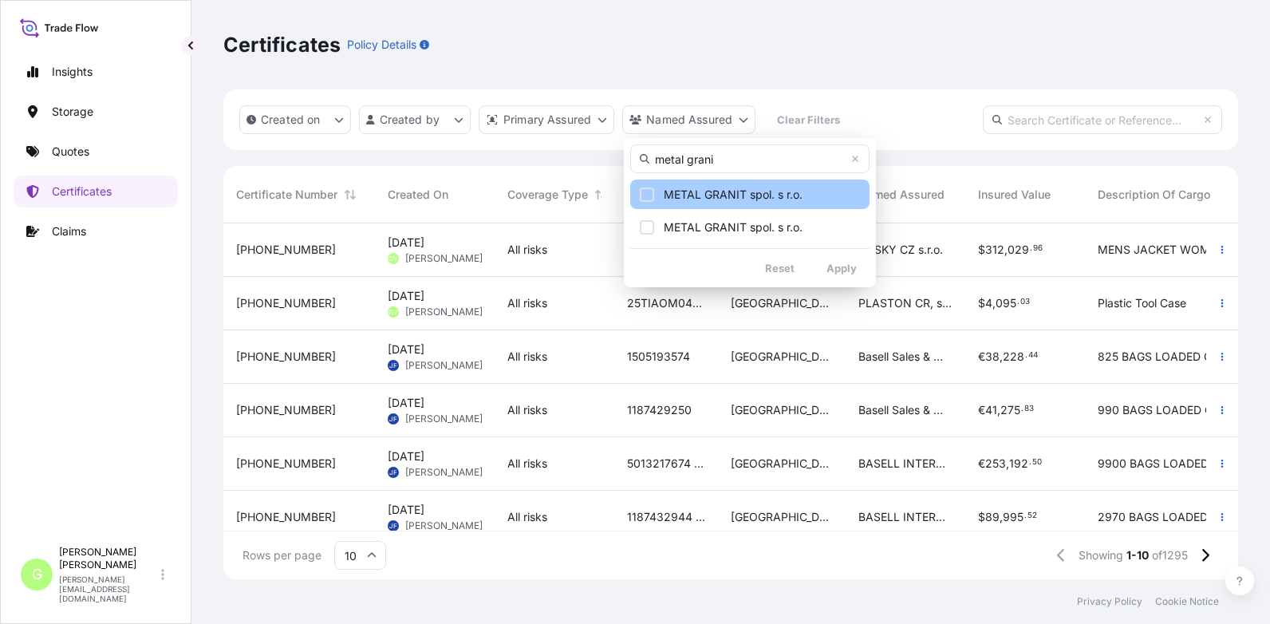
type input "metal grani"
click at [736, 203] on button "METAL GRANIT spol. s r.o." at bounding box center [749, 194] width 239 height 30
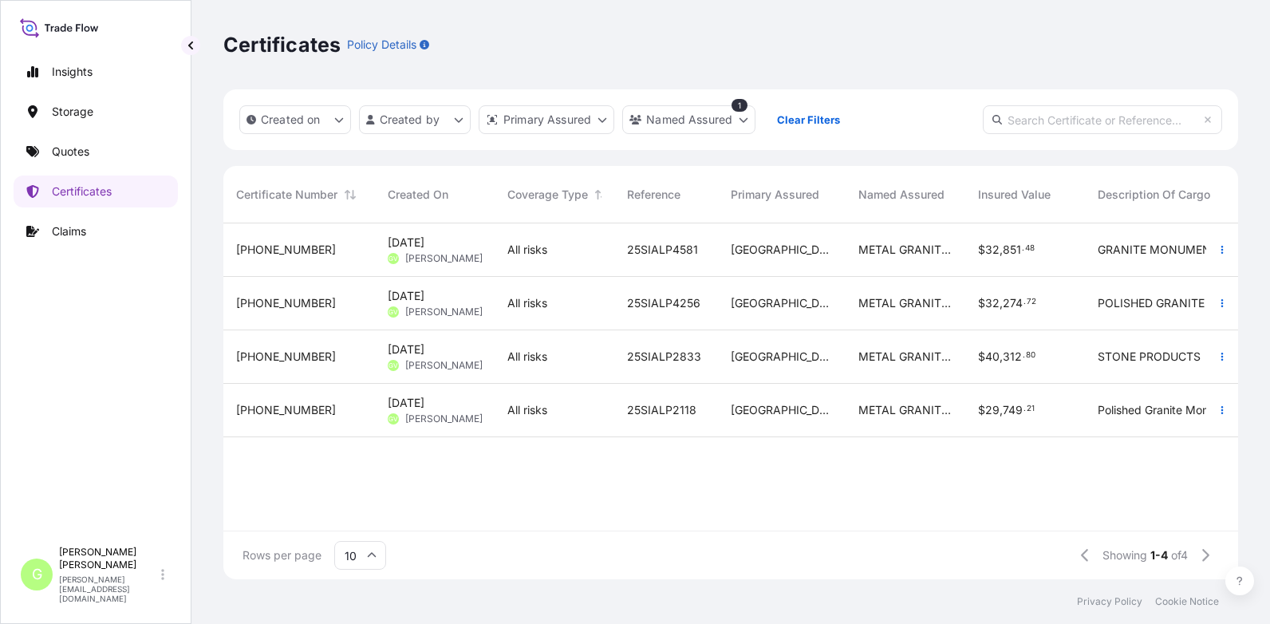
click at [270, 352] on span "[PHONE_NUMBER]" at bounding box center [286, 356] width 100 height 16
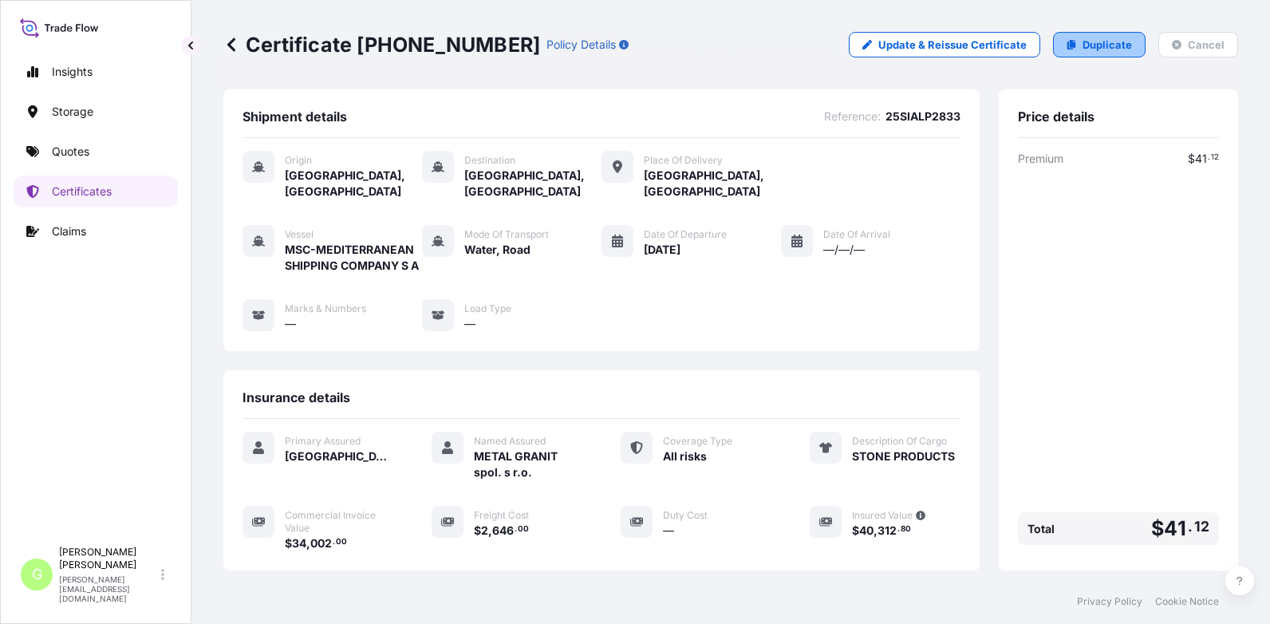
click at [1107, 41] on p "Duplicate" at bounding box center [1106, 45] width 49 height 16
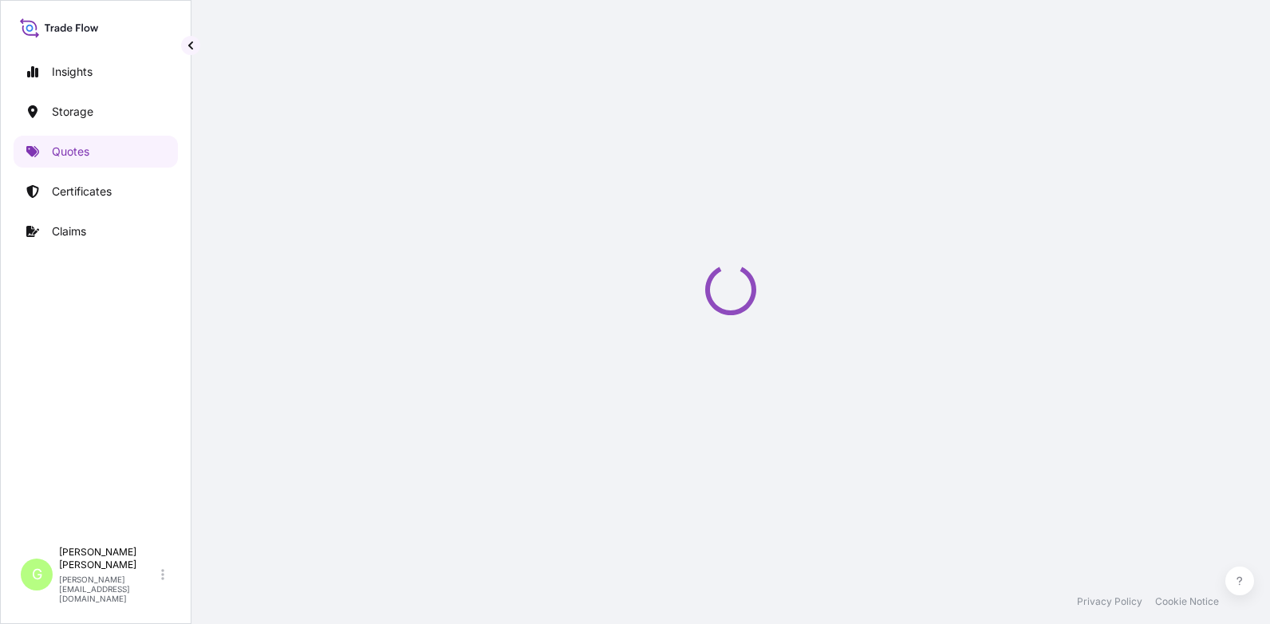
select select "Water"
select select "Road / [GEOGRAPHIC_DATA]"
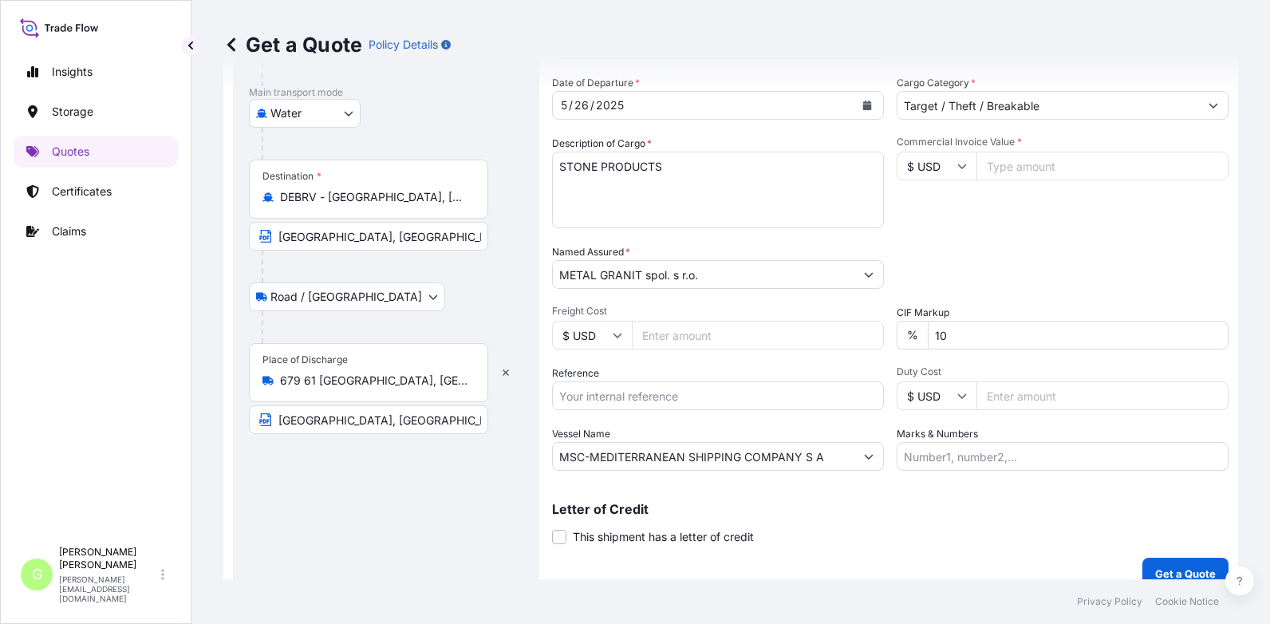
scroll to position [264, 0]
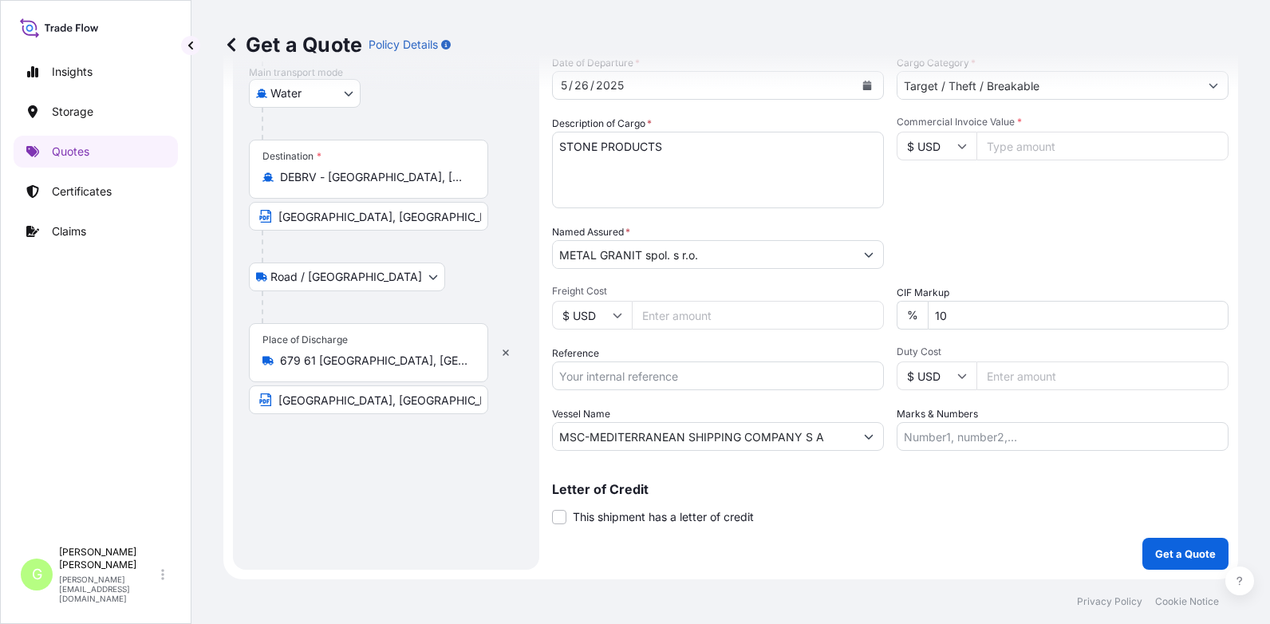
click at [598, 377] on input "Reference" at bounding box center [718, 375] width 332 height 29
paste input "25SIALP5181"
type input "25SIALP5181"
click at [1018, 135] on input "Commercial Invoice Value *" at bounding box center [1102, 146] width 252 height 29
paste input "20024.0000"
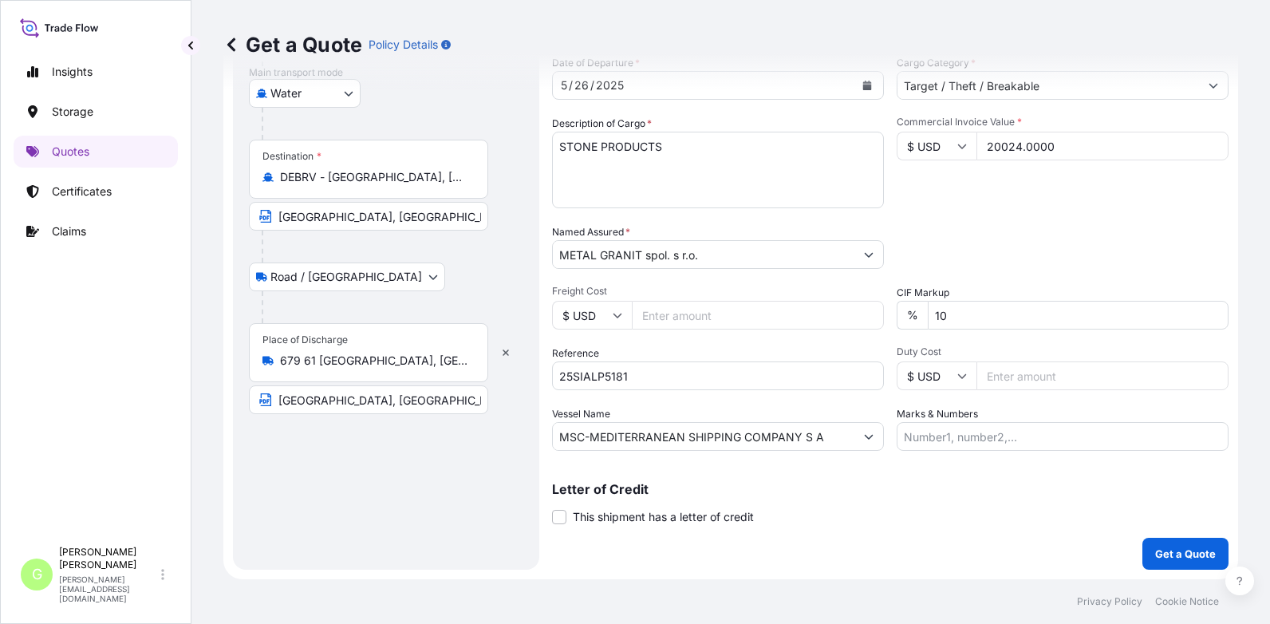
type input "20024.0000"
click at [662, 317] on input "Freight Cost" at bounding box center [758, 315] width 252 height 29
paste input "2233"
type input "2233"
drag, startPoint x: 554, startPoint y: 437, endPoint x: 865, endPoint y: 435, distance: 311.0
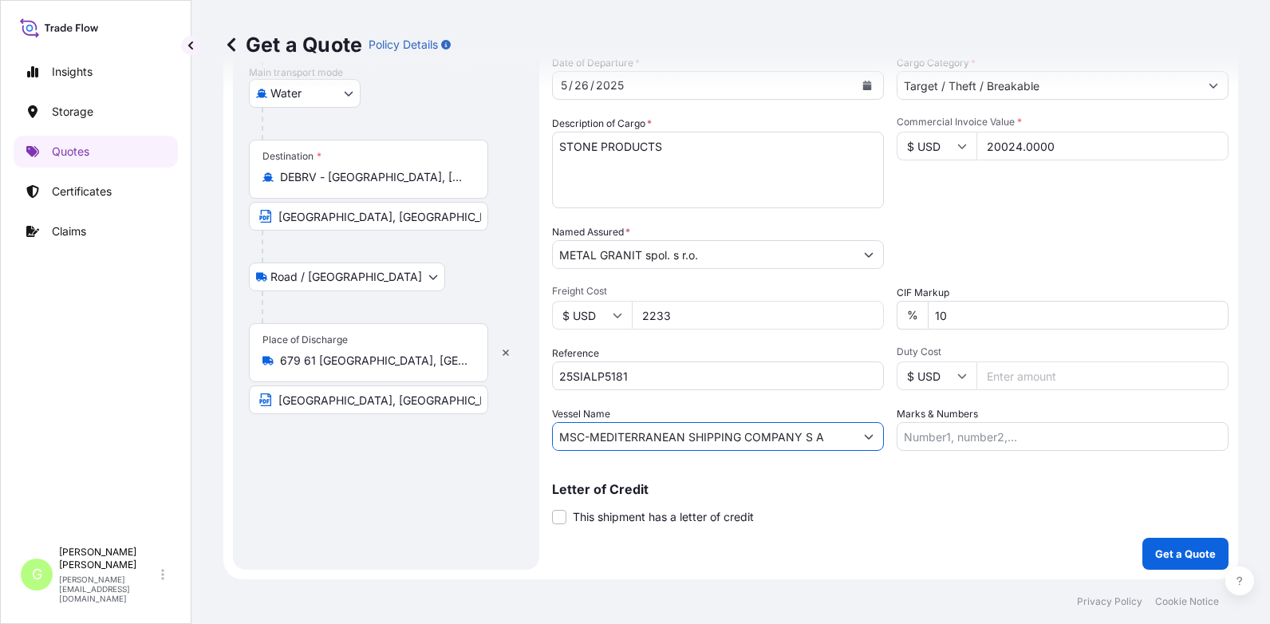
click at [874, 436] on div "MSC-MEDITERRANEAN SHIPPING COMPANY S A" at bounding box center [718, 436] width 332 height 29
paste input "OCEAN NETWORK EXPRESS"
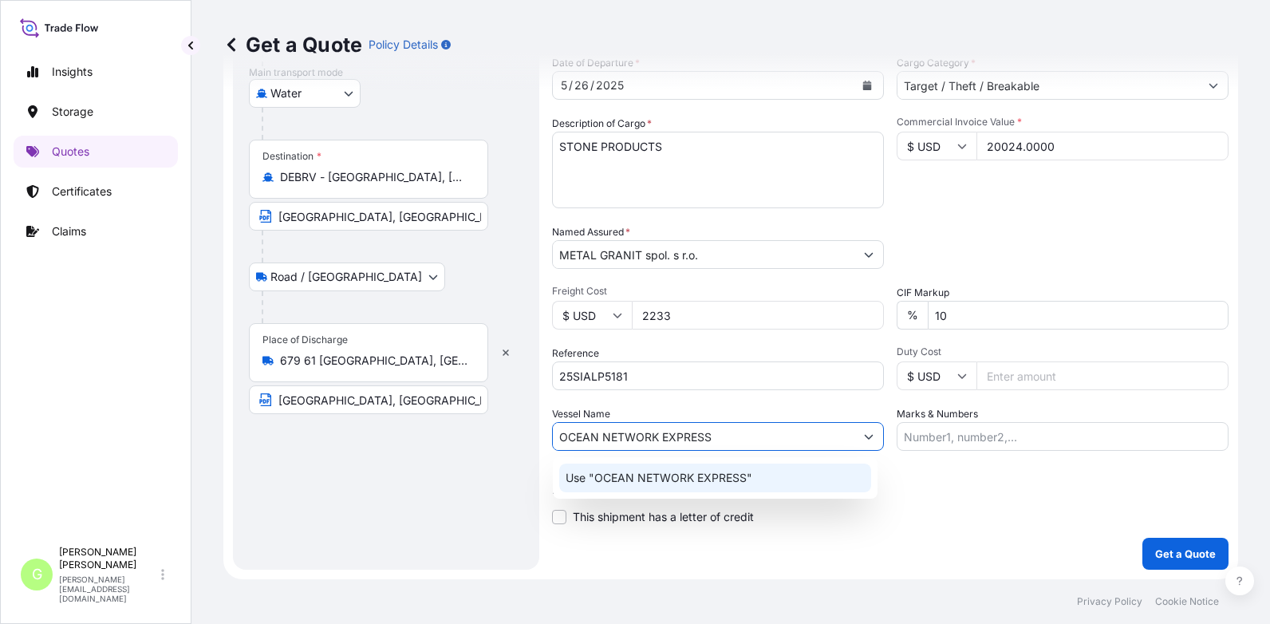
click at [707, 479] on p "Use "OCEAN NETWORK EXPRESS"" at bounding box center [658, 478] width 187 height 16
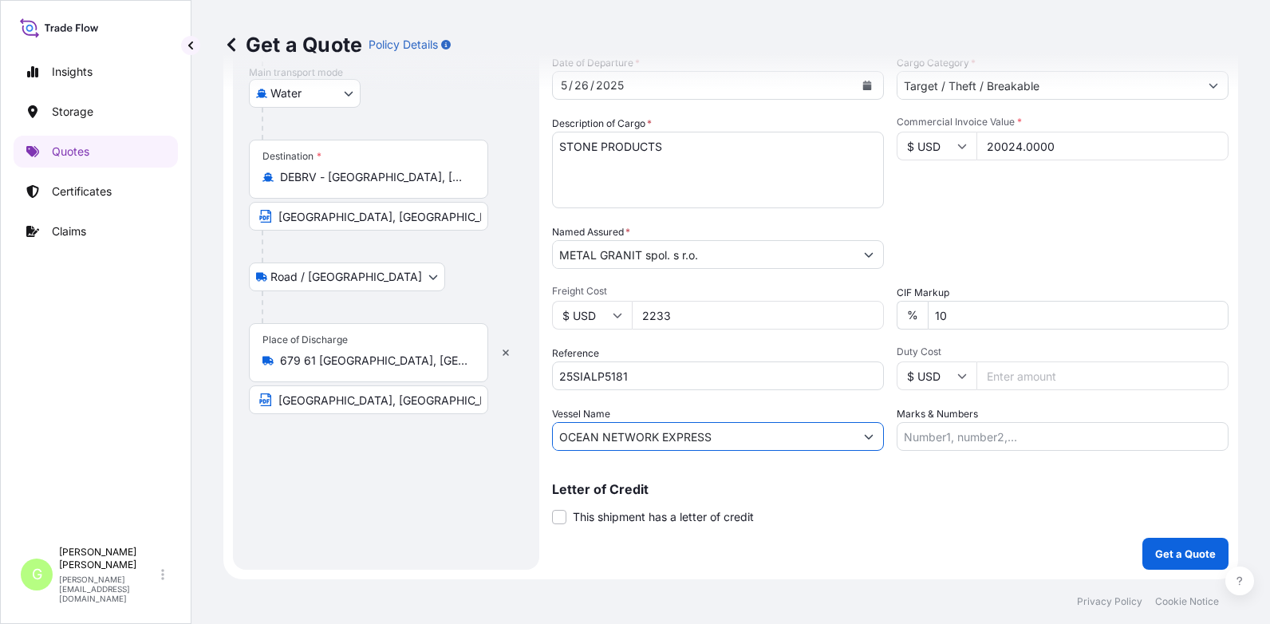
type input "OCEAN NETWORK EXPRESS"
click at [142, 375] on div "Insights Storage Quotes Certificates Claims" at bounding box center [96, 289] width 164 height 497
click at [205, 376] on div "Get a Quote Policy Details Route Details Cover door to port - Add loading place…" at bounding box center [730, 289] width 1078 height 579
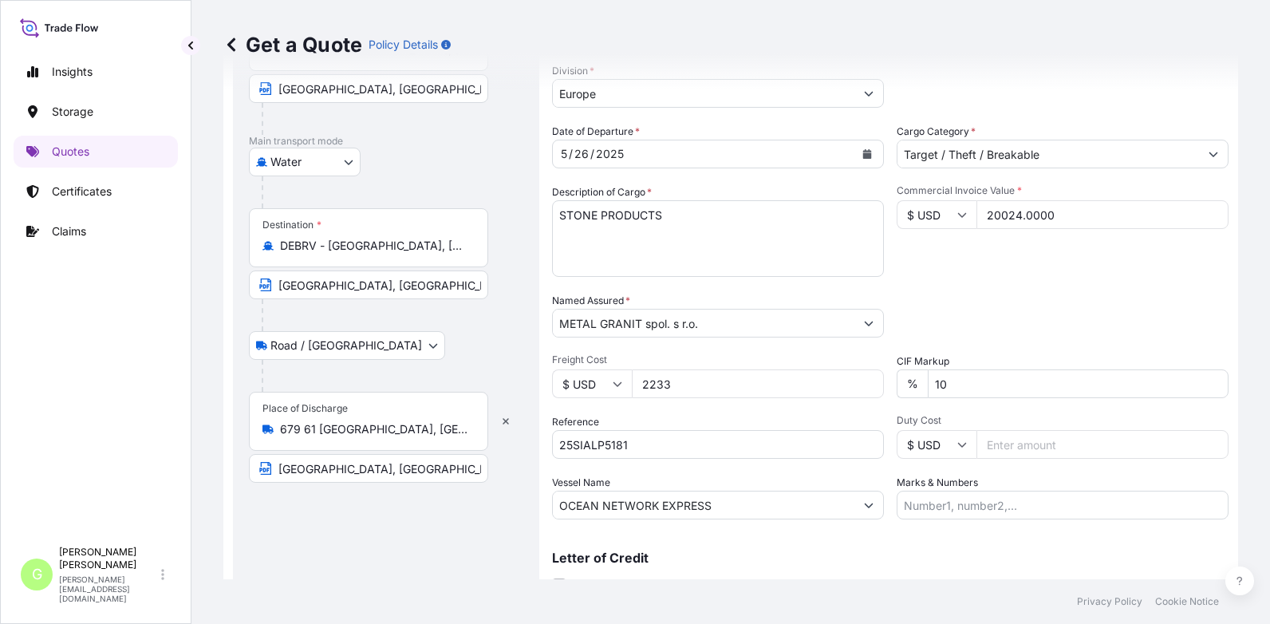
scroll to position [104, 0]
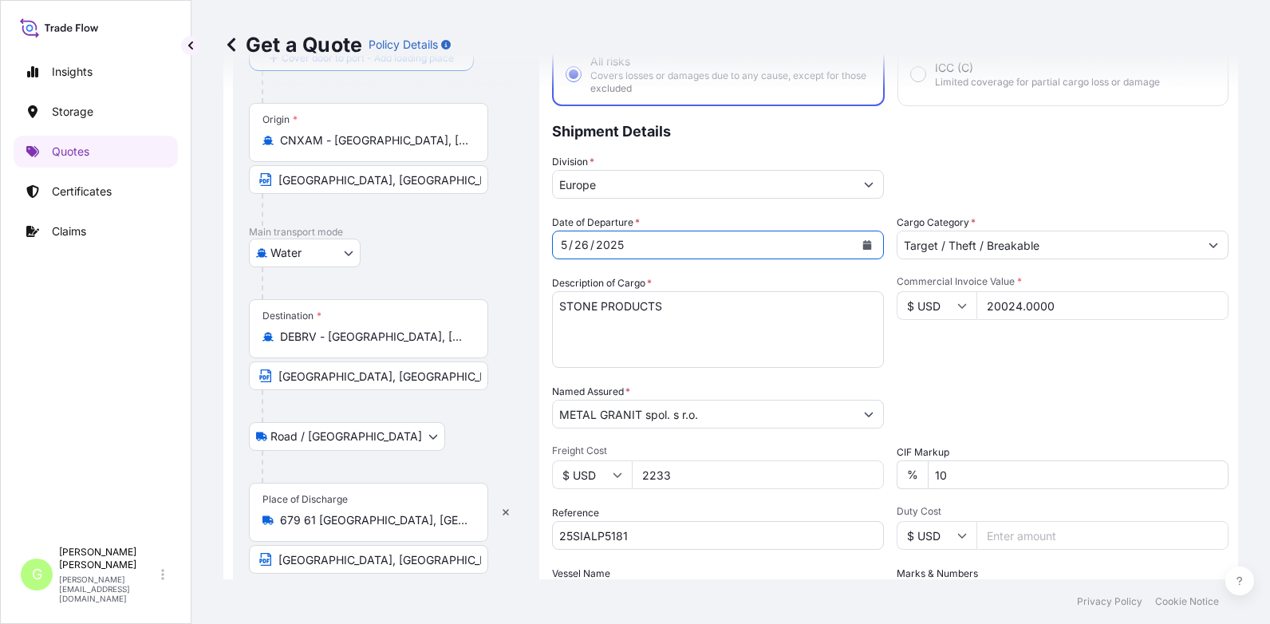
click at [855, 242] on button "Calendar" at bounding box center [867, 245] width 26 height 26
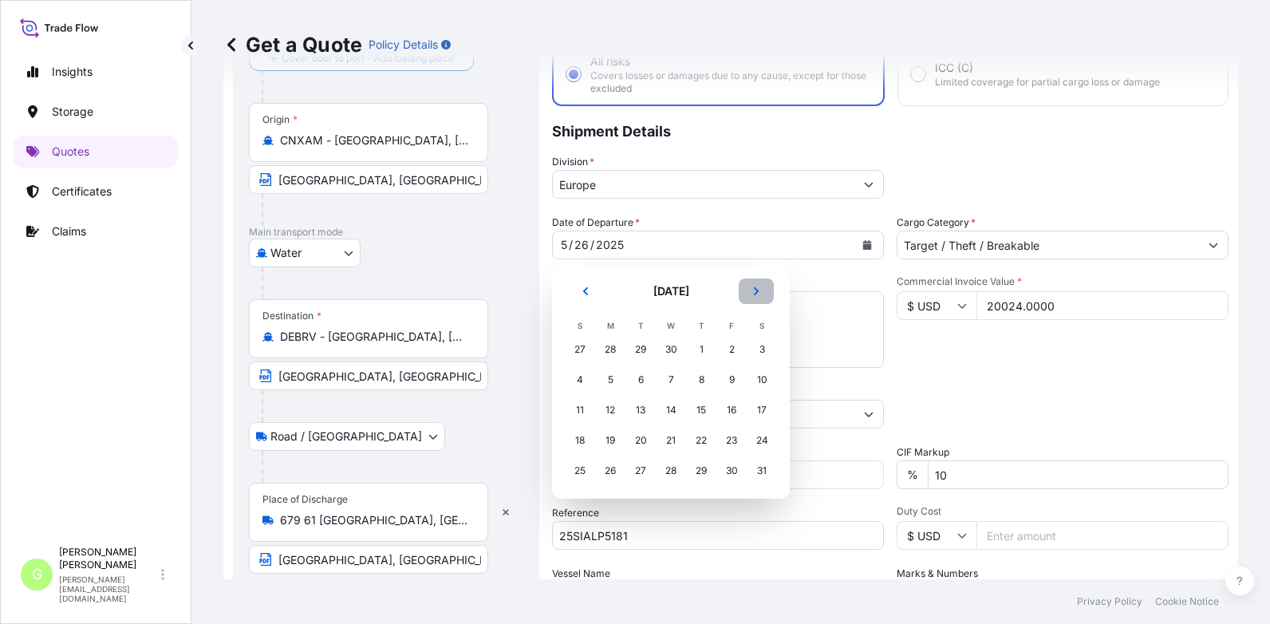
click at [750, 285] on button "Next" at bounding box center [755, 291] width 35 height 26
click at [751, 285] on button "Next" at bounding box center [755, 291] width 35 height 26
click at [752, 285] on button "Next" at bounding box center [755, 291] width 35 height 26
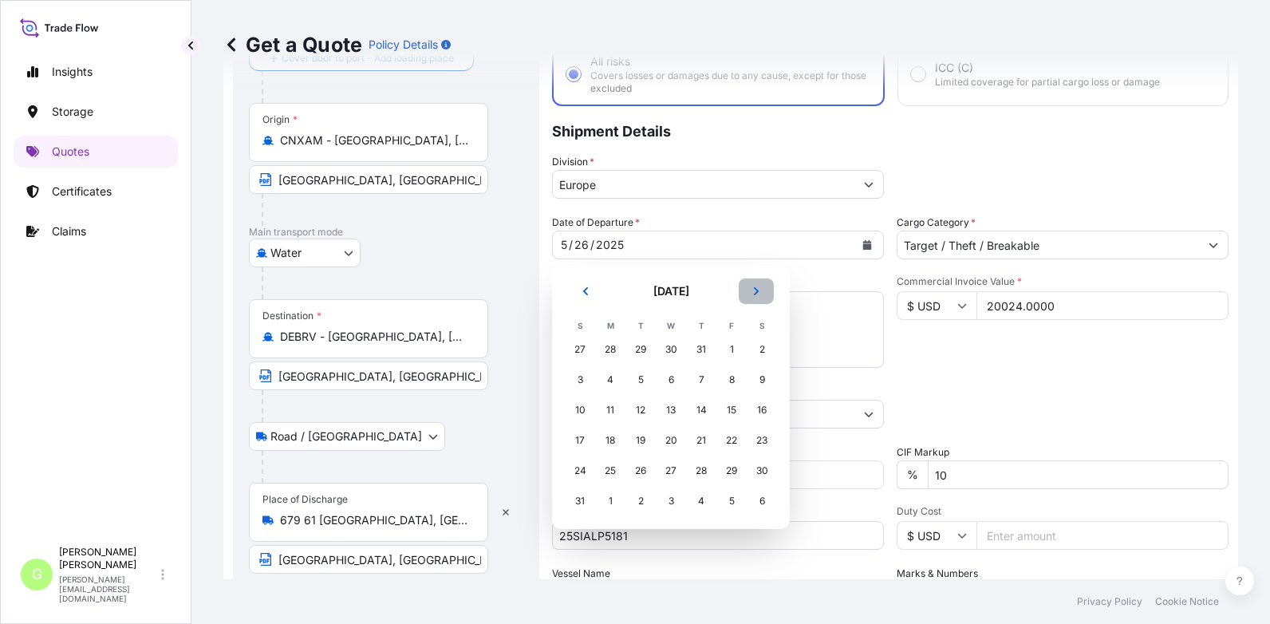
click at [752, 285] on button "Next" at bounding box center [755, 291] width 35 height 26
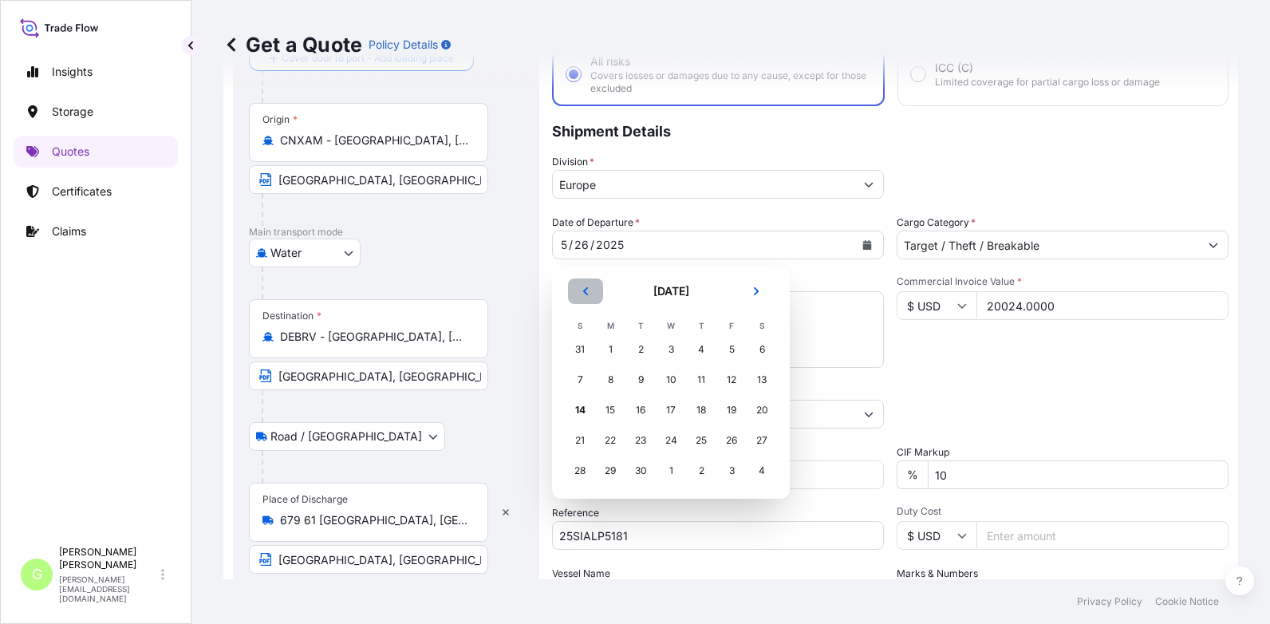
click at [589, 293] on icon "Previous" at bounding box center [586, 291] width 10 height 10
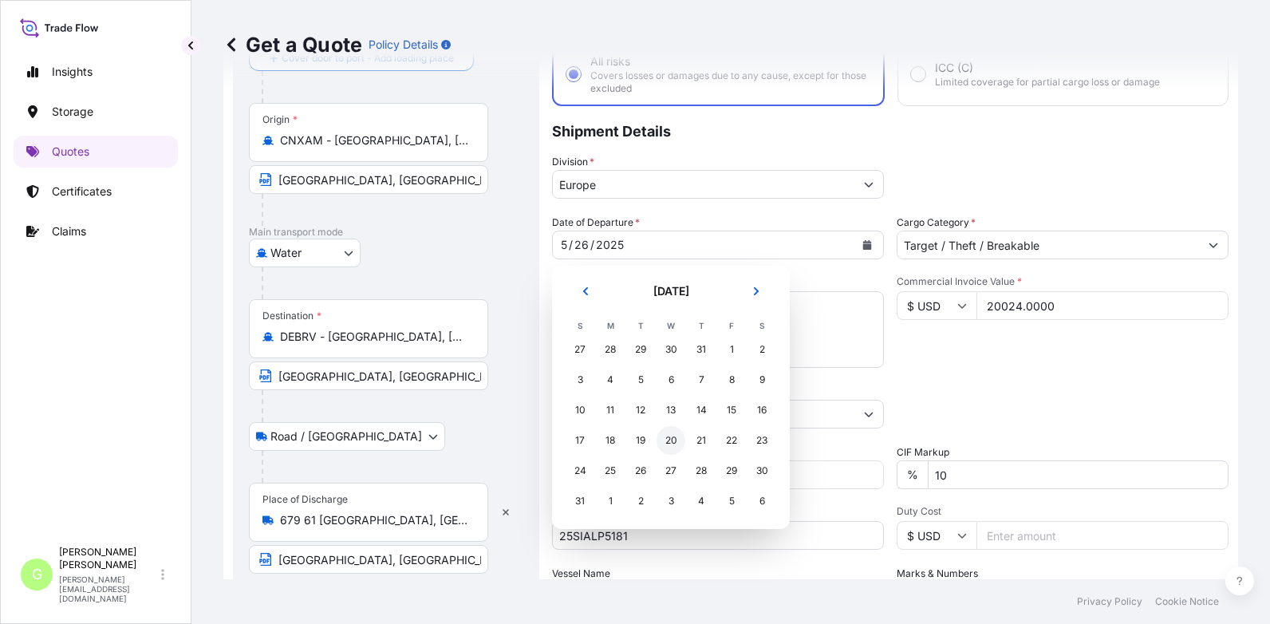
click at [673, 436] on div "20" at bounding box center [670, 440] width 29 height 29
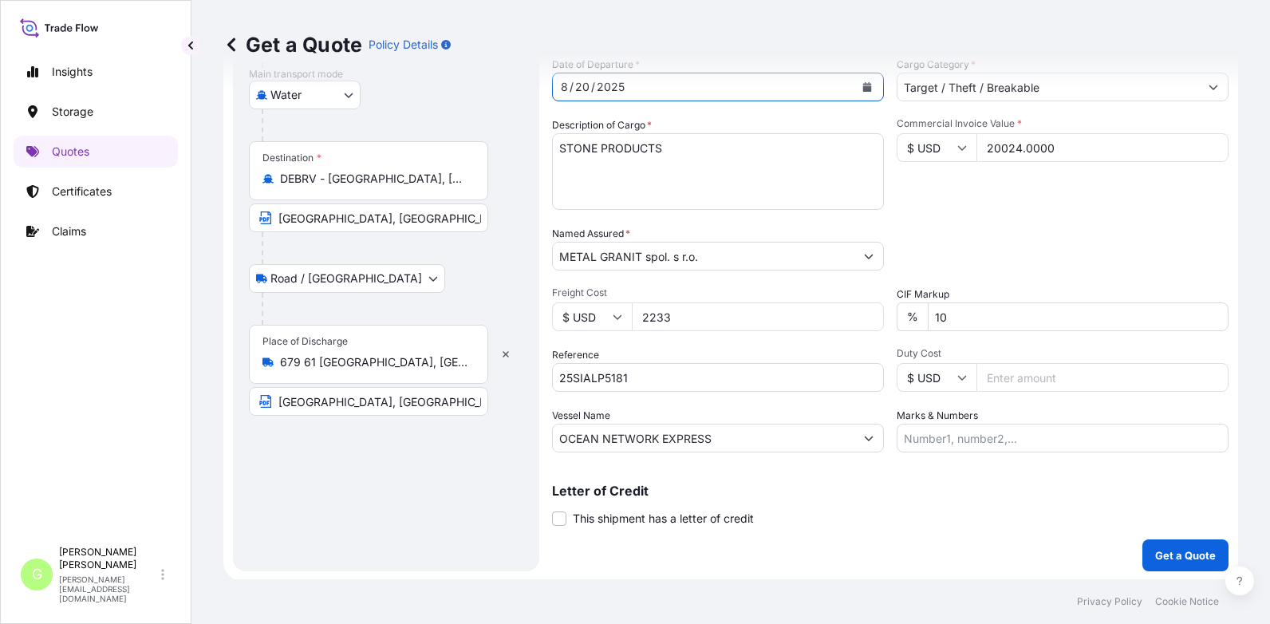
scroll to position [264, 0]
click at [1190, 549] on p "Get a Quote" at bounding box center [1185, 553] width 61 height 16
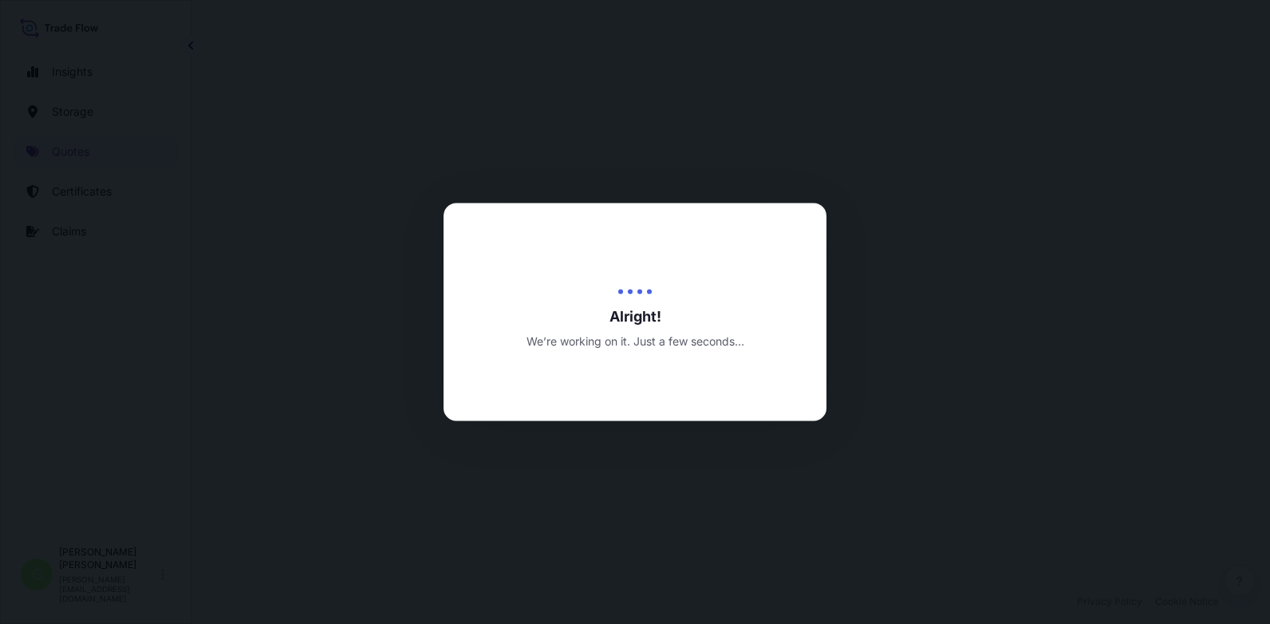
select select "Water"
select select "Road / [GEOGRAPHIC_DATA]"
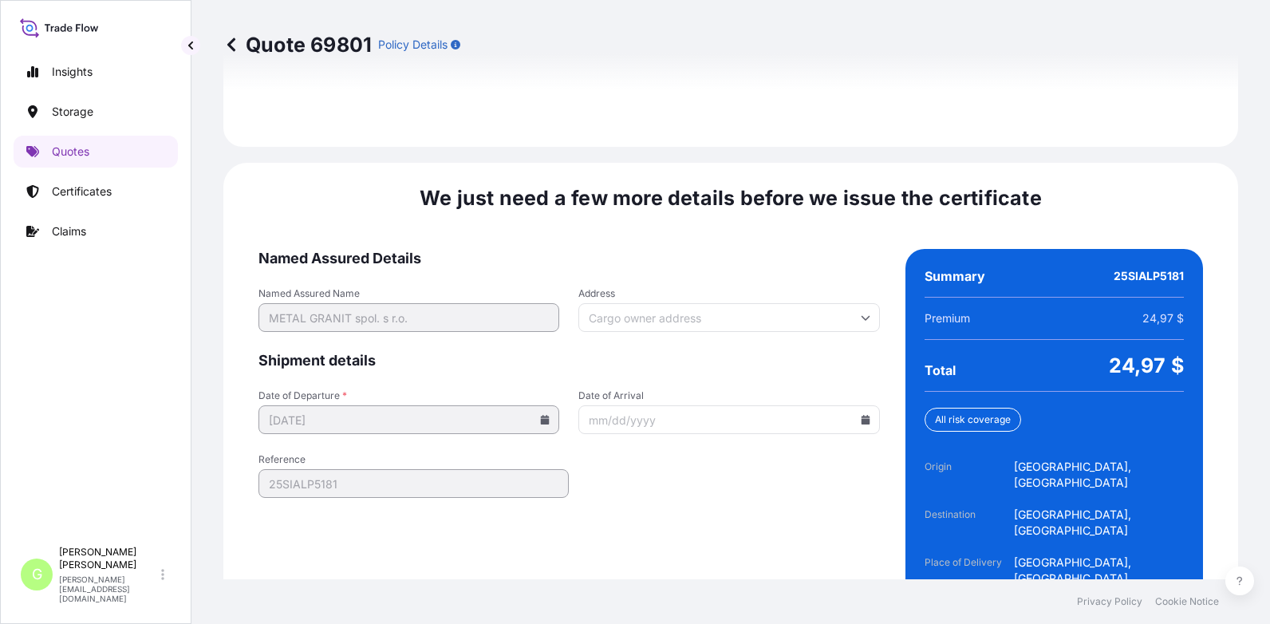
scroll to position [2440, 0]
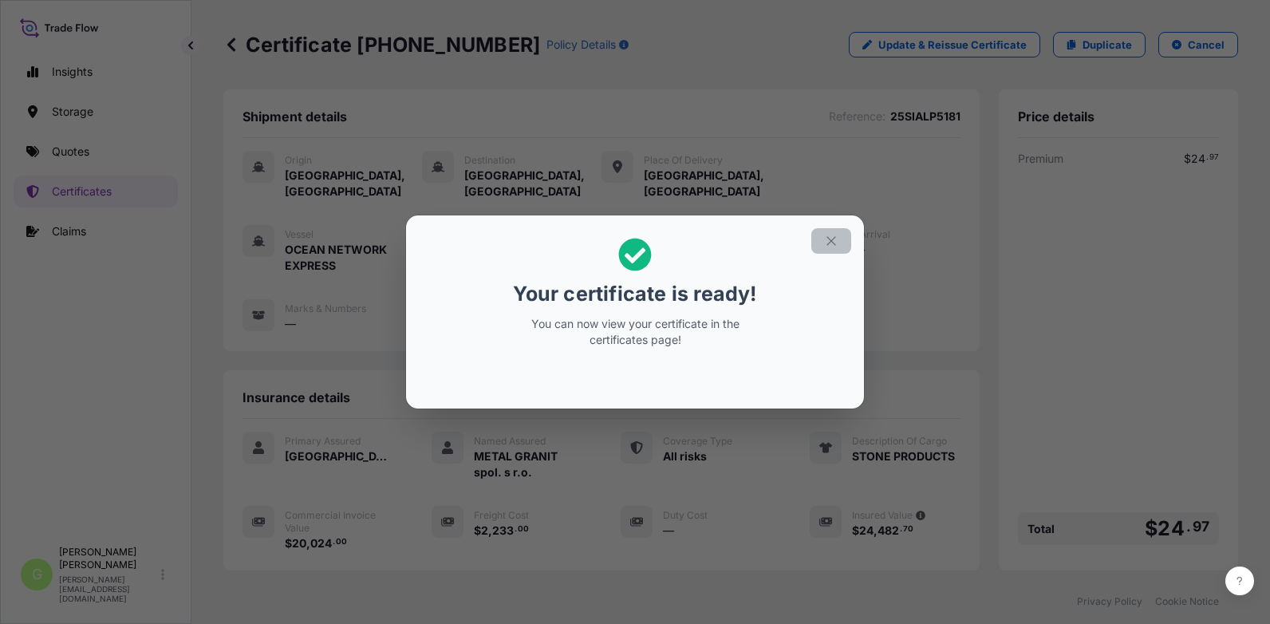
click at [830, 240] on icon "button" at bounding box center [830, 240] width 9 height 9
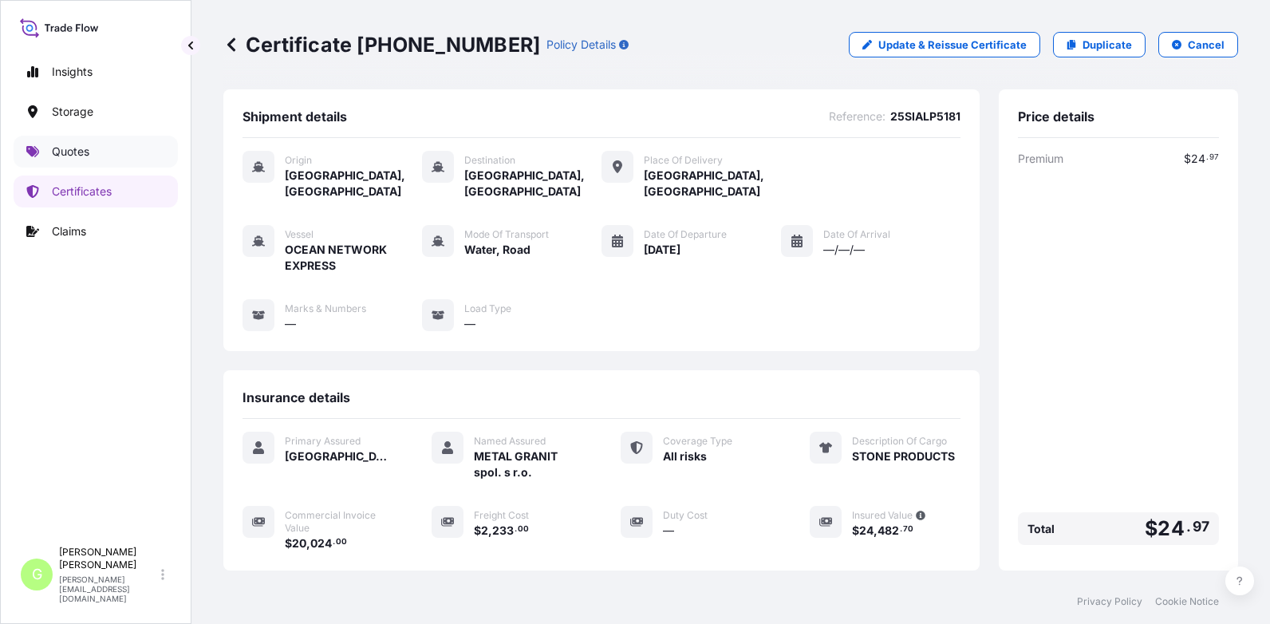
click at [73, 149] on p "Quotes" at bounding box center [70, 152] width 37 height 16
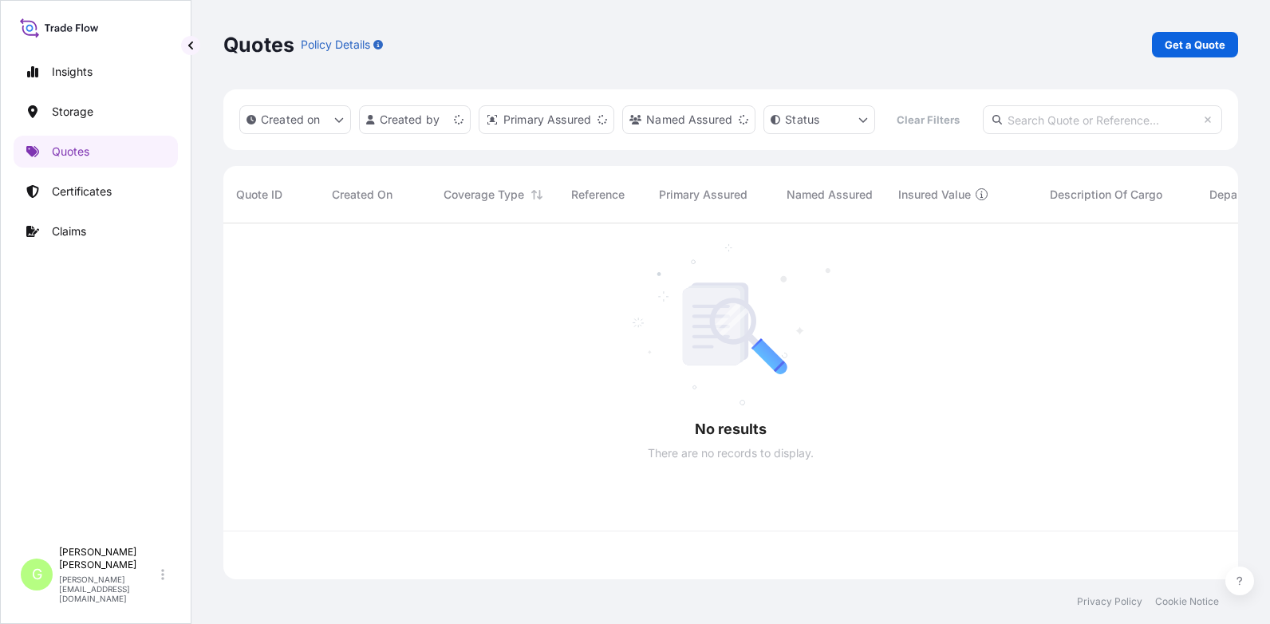
scroll to position [314, 1002]
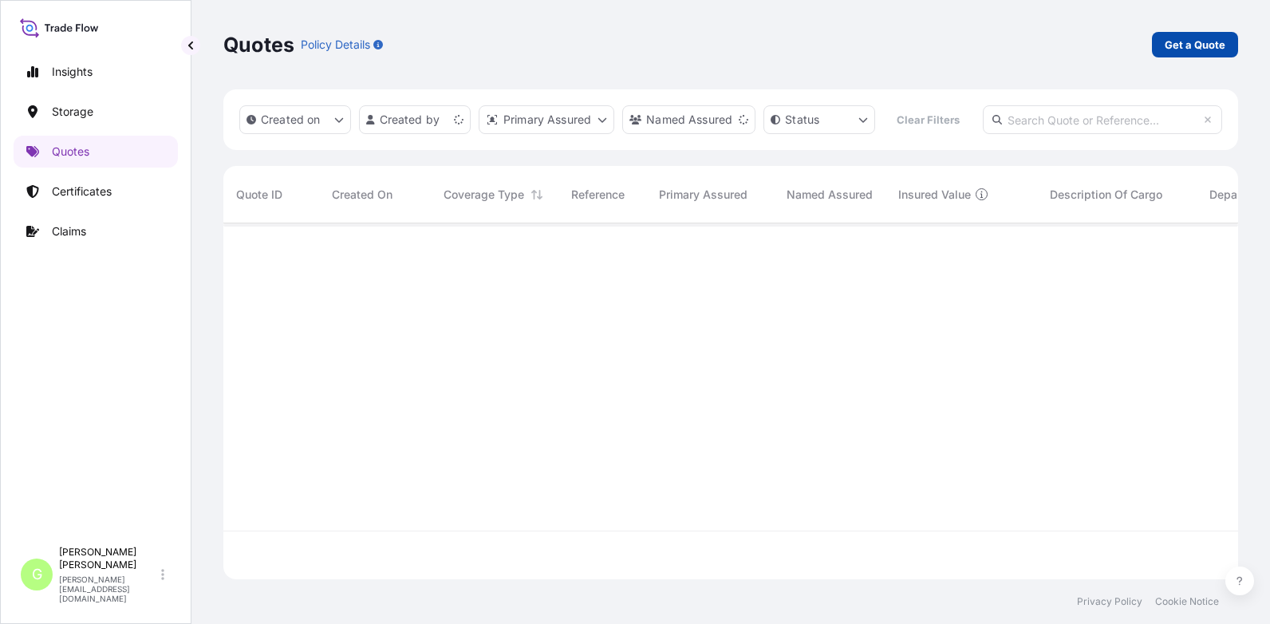
click at [1202, 49] on p "Get a Quote" at bounding box center [1194, 45] width 61 height 16
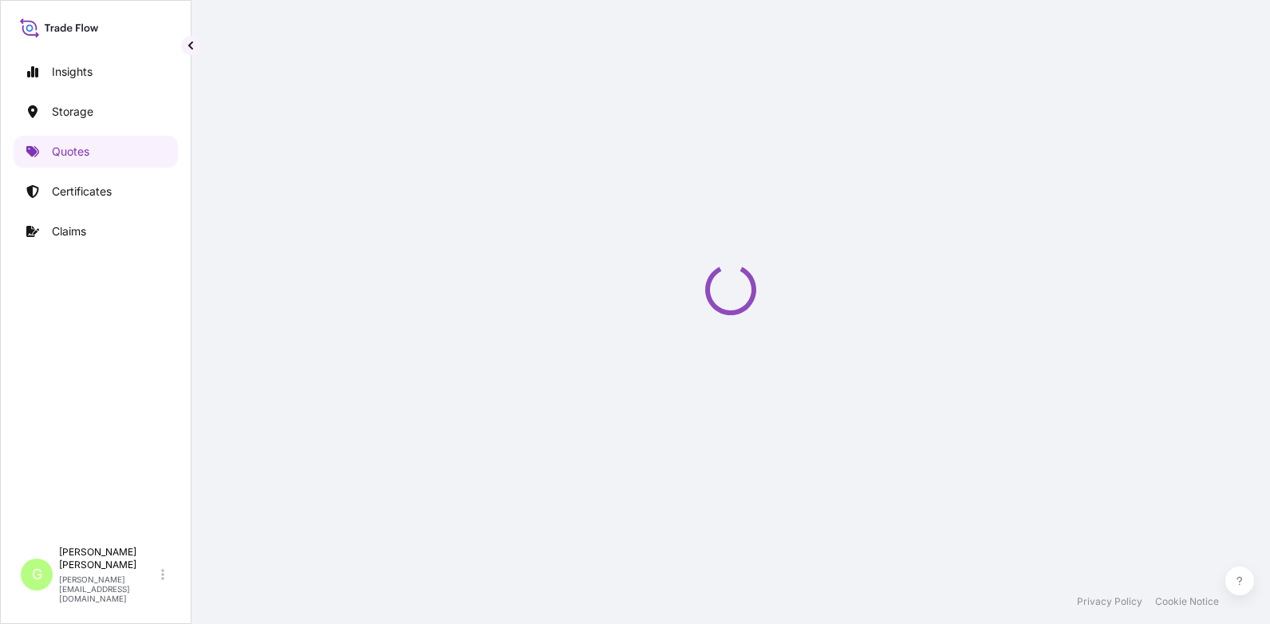
select select "Water"
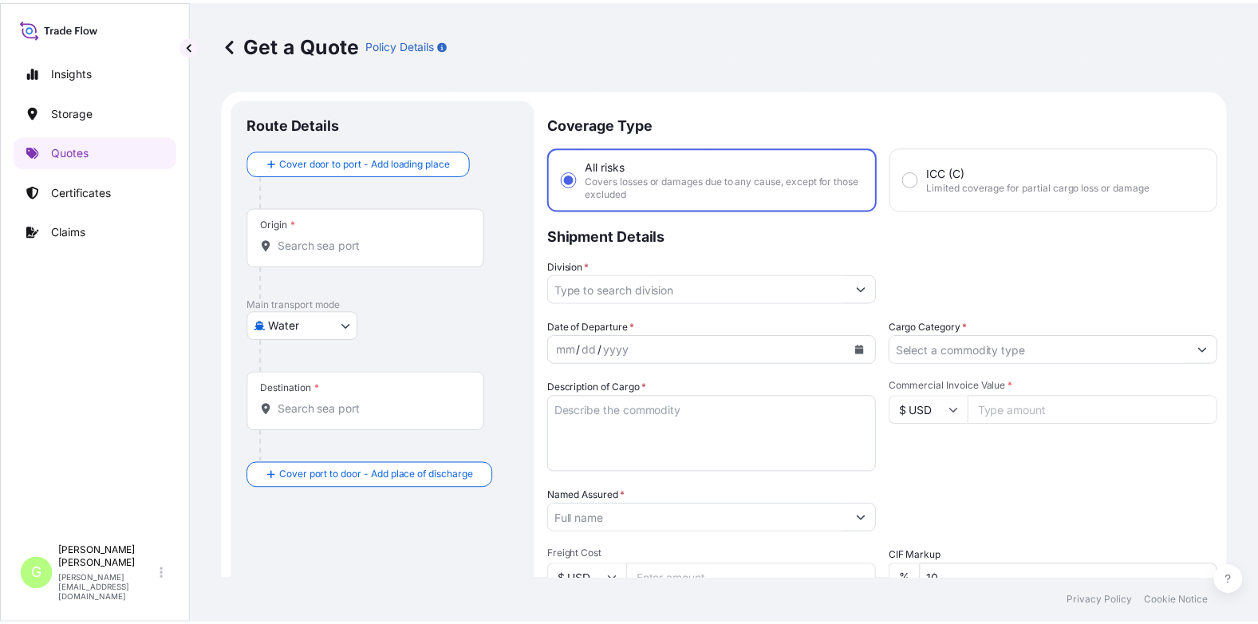
scroll to position [26, 0]
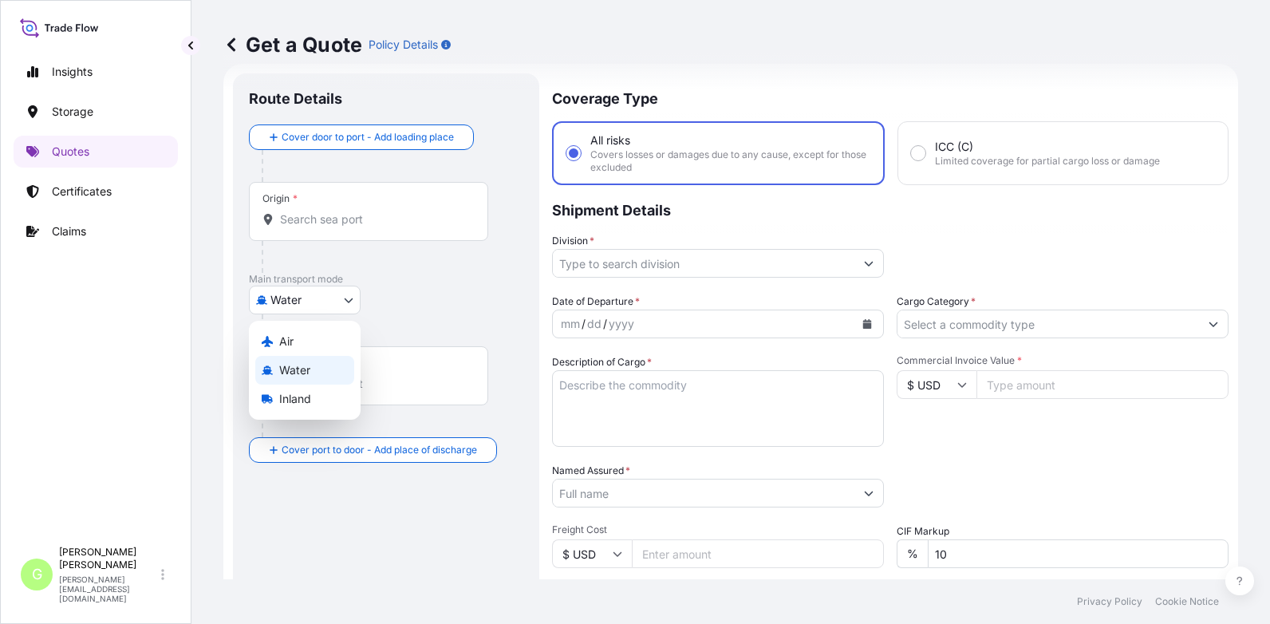
click at [312, 307] on body "Insights Storage Quotes Certificates Claims G [PERSON_NAME] [PERSON_NAME][EMAIL…" at bounding box center [635, 312] width 1270 height 624
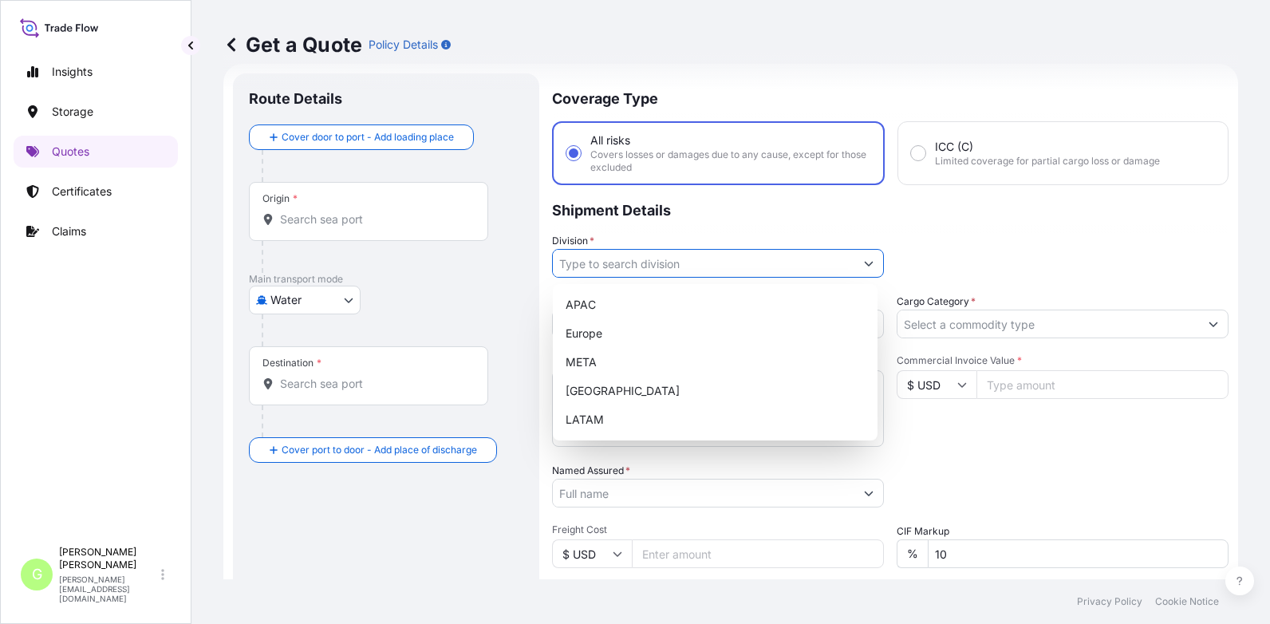
click at [577, 266] on input "Division *" at bounding box center [703, 263] width 301 height 29
click at [585, 327] on div "Europe" at bounding box center [715, 333] width 312 height 29
type input "Europe"
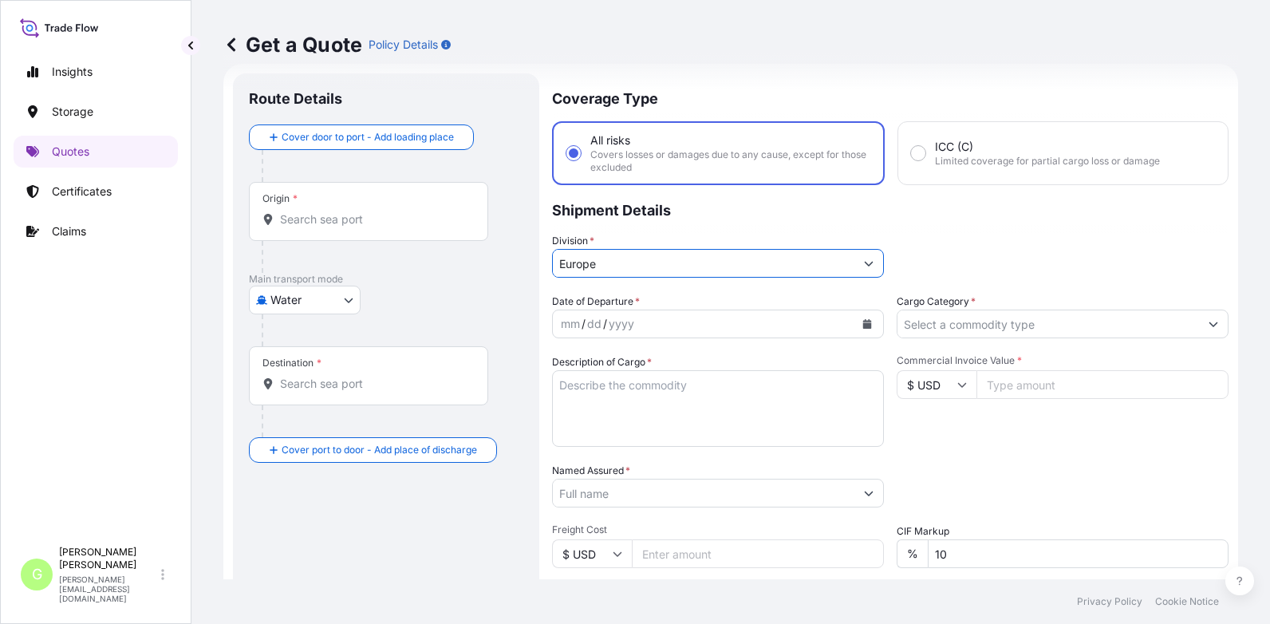
click at [966, 328] on input "Cargo Category *" at bounding box center [1047, 323] width 301 height 29
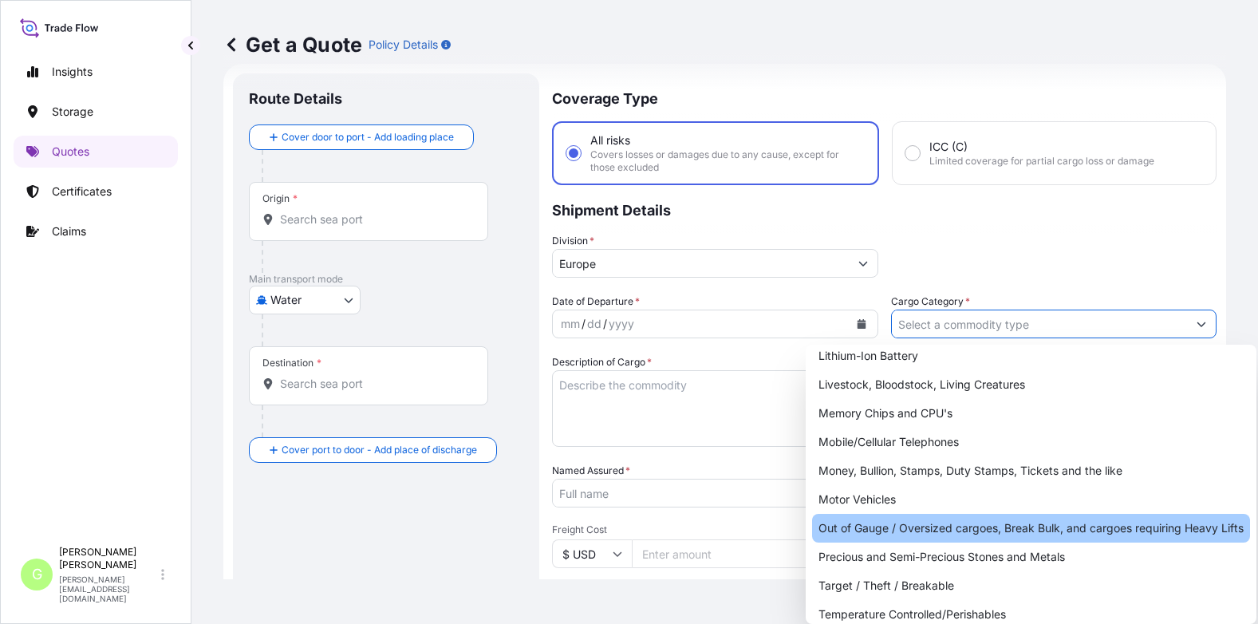
scroll to position [0, 0]
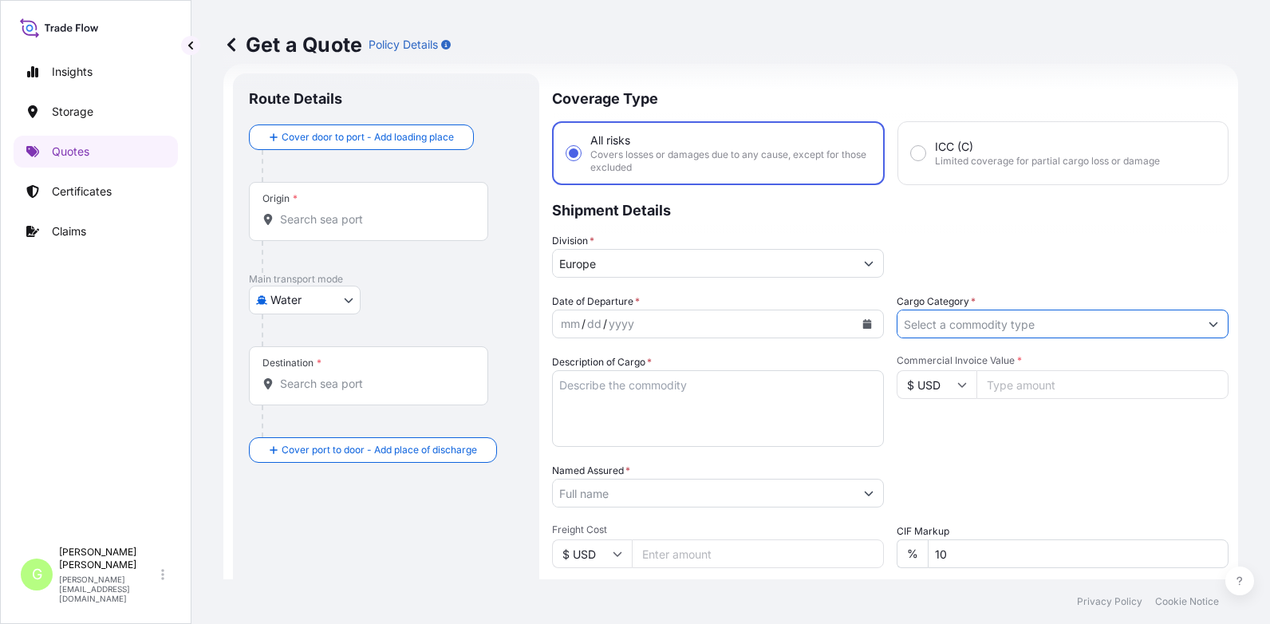
click at [1199, 329] on button "Show suggestions" at bounding box center [1213, 323] width 29 height 29
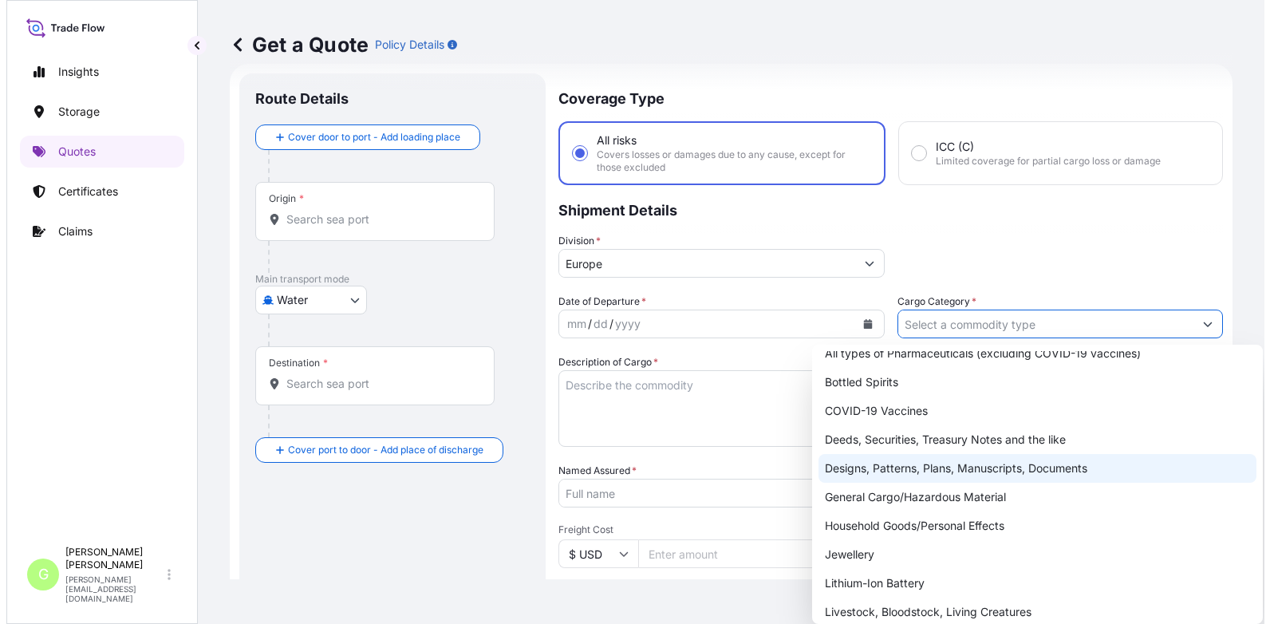
scroll to position [80, 0]
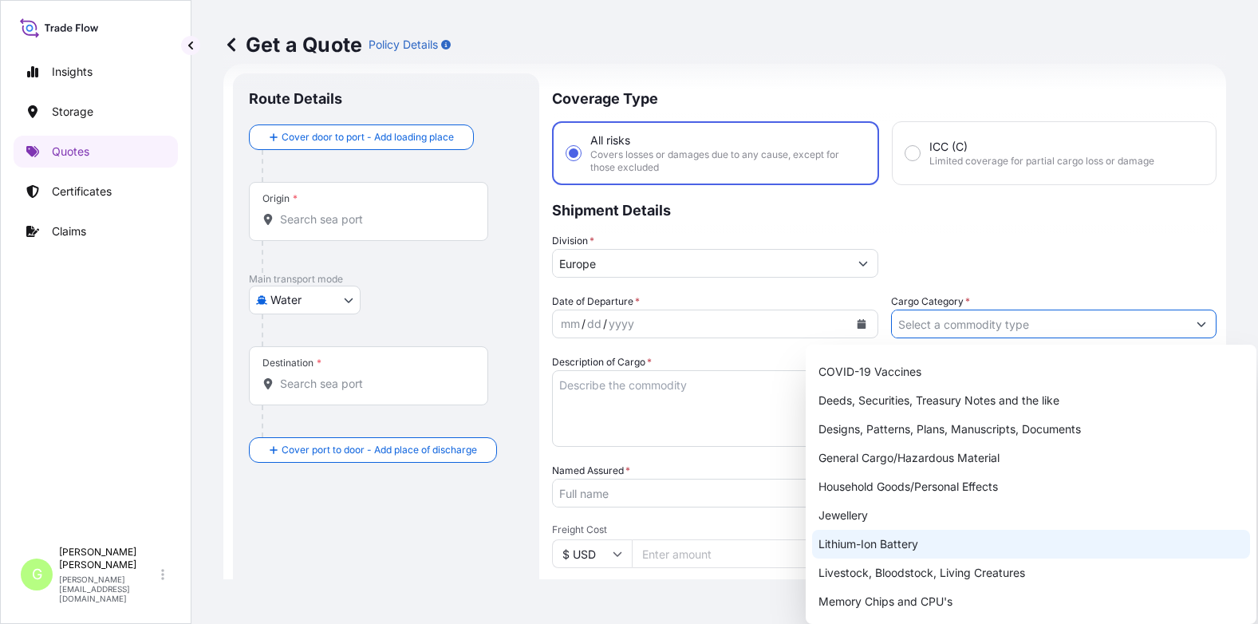
click at [901, 546] on div "Lithium-Ion Battery" at bounding box center [1031, 543] width 438 height 29
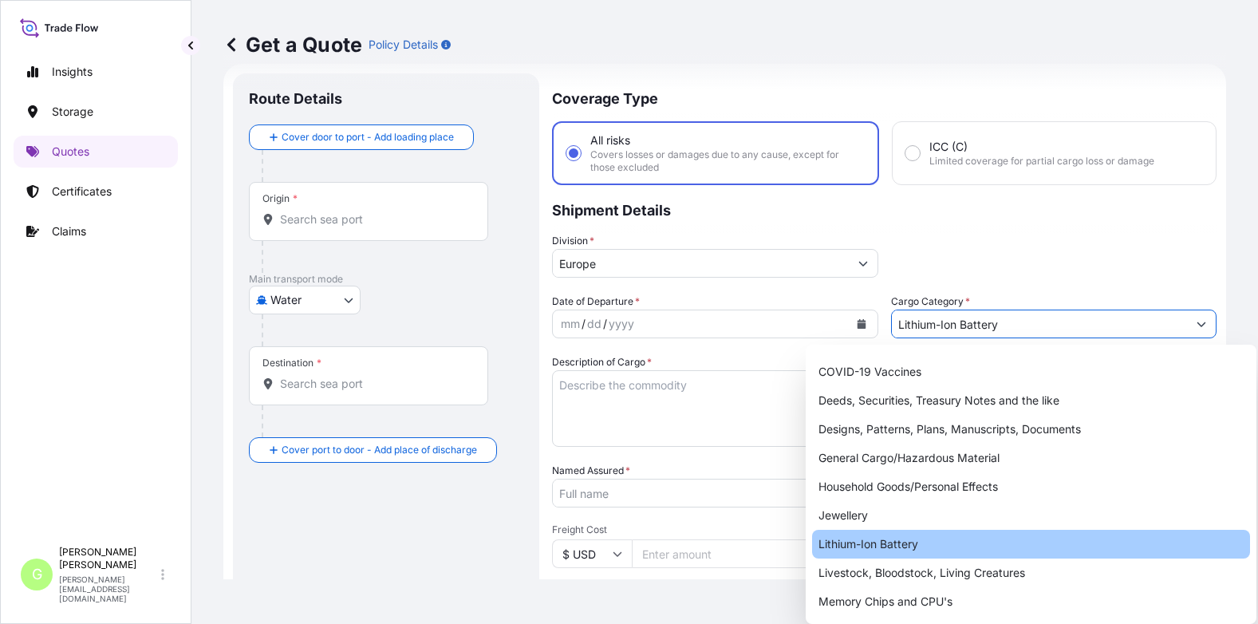
type input "Lithium-Ion Battery"
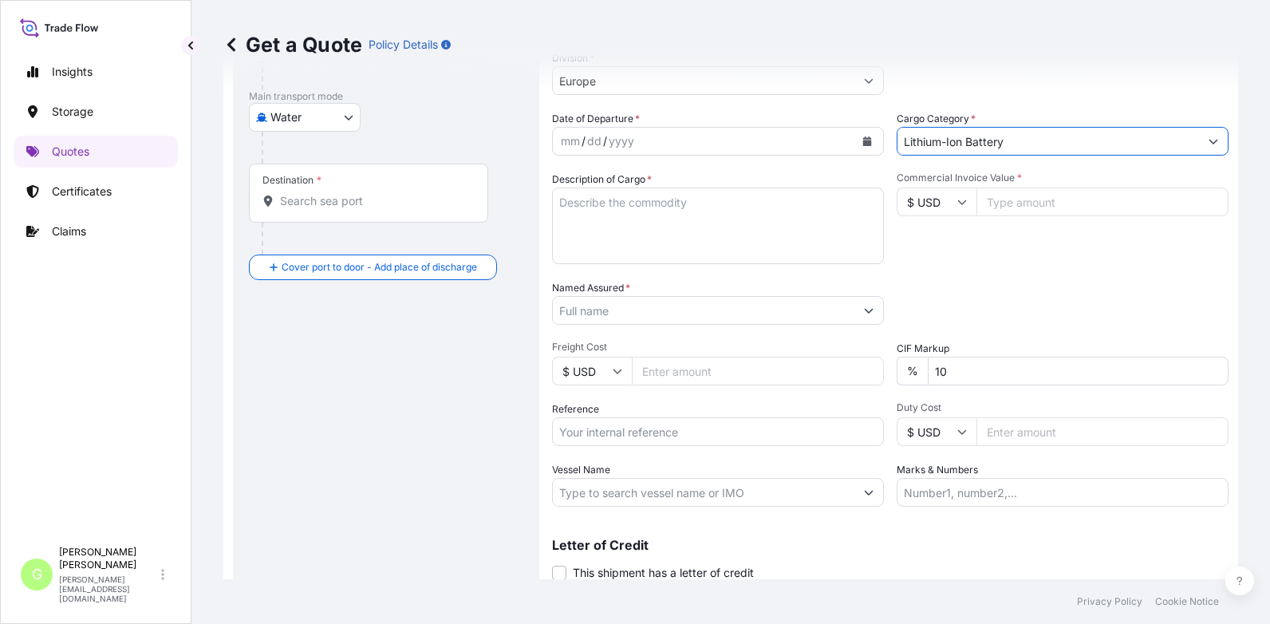
scroll to position [264, 0]
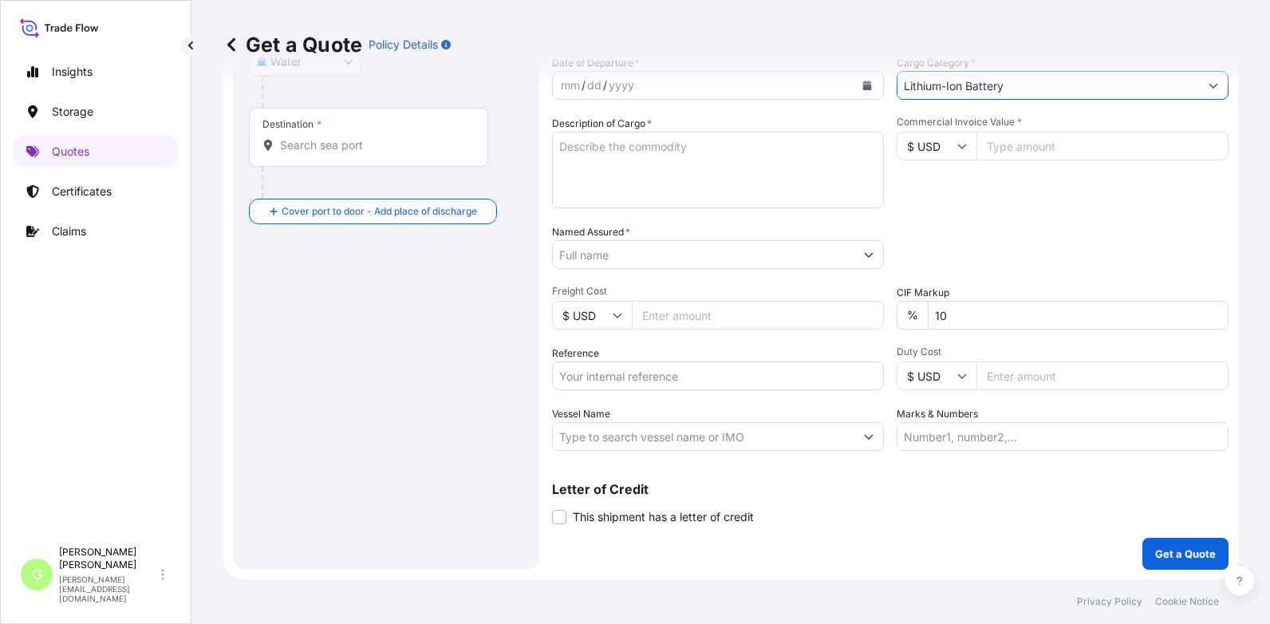
click at [573, 254] on input "Named Assured *" at bounding box center [703, 254] width 301 height 29
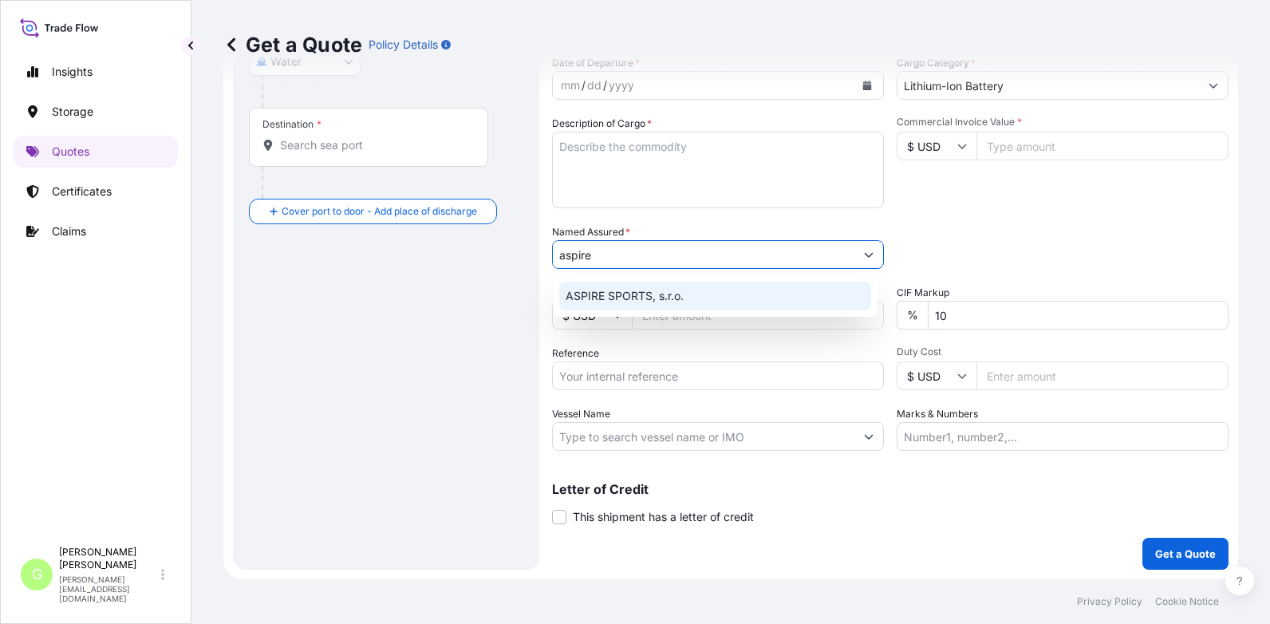
click at [616, 293] on span "ASPIRE SPORTS, s.r.o." at bounding box center [624, 296] width 118 height 16
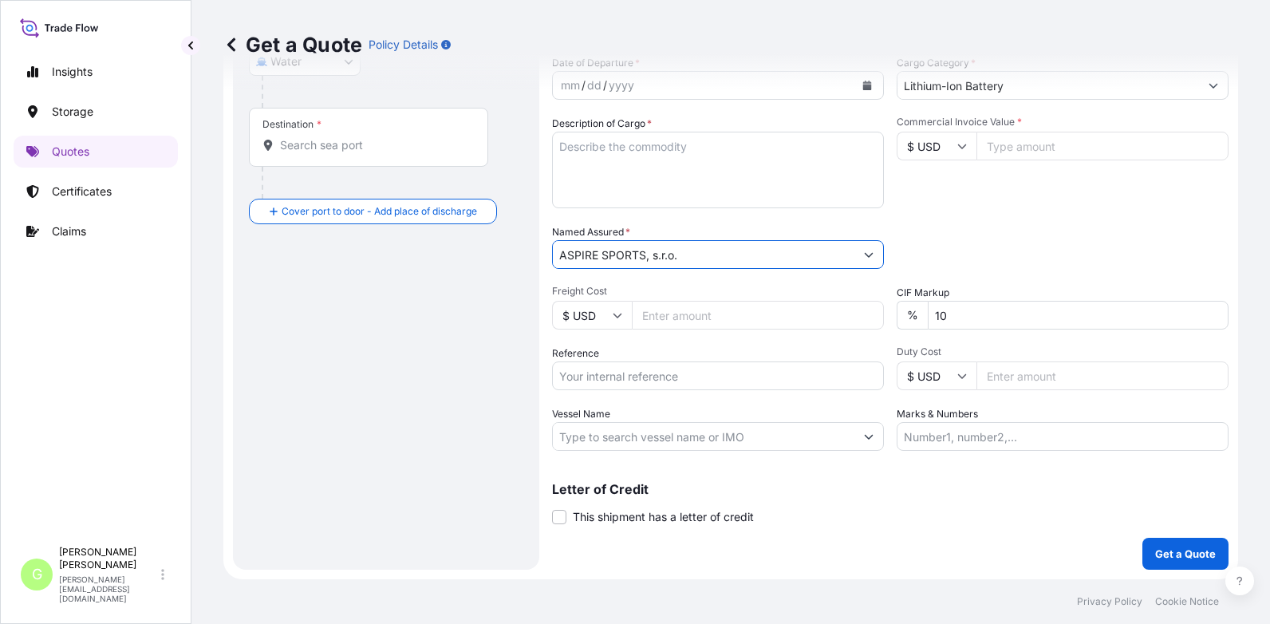
type input "ASPIRE SPORTS, s.r.o."
click at [582, 374] on input "Reference" at bounding box center [718, 375] width 332 height 29
paste input "25SIAMK4704"
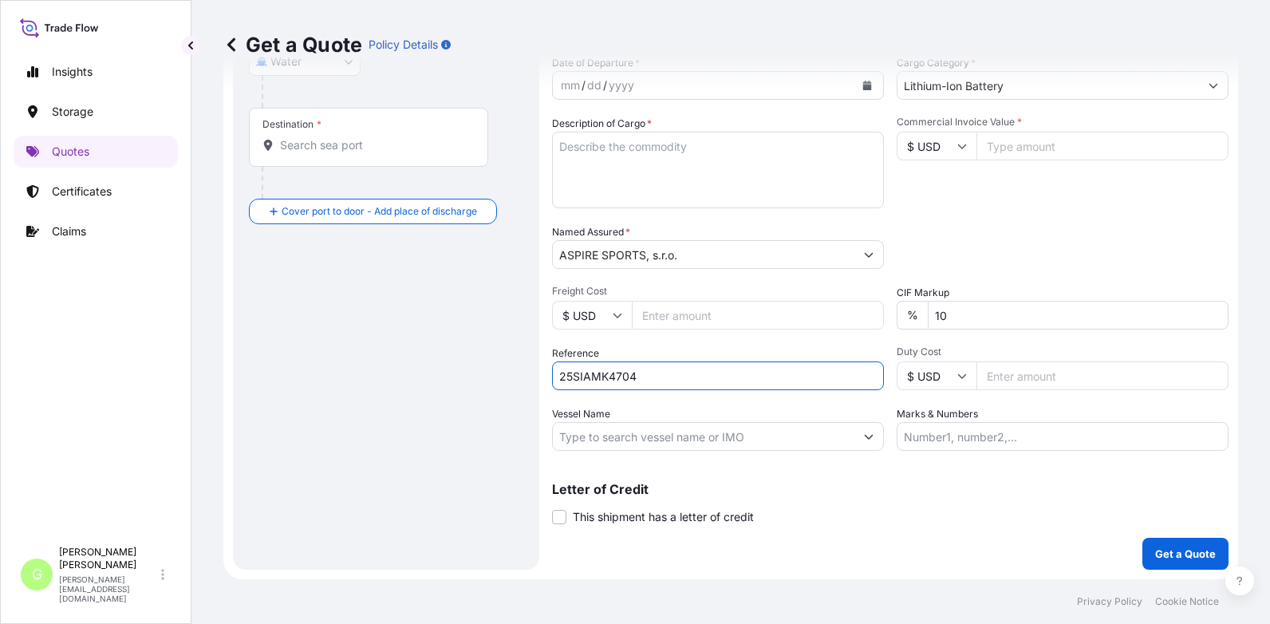
type input "25SIAMK4704"
click at [1008, 150] on input "Commercial Invoice Value *" at bounding box center [1102, 146] width 252 height 29
paste input "267221.7500"
type input "267221.7500"
click at [662, 317] on input "Freight Cost" at bounding box center [758, 315] width 252 height 29
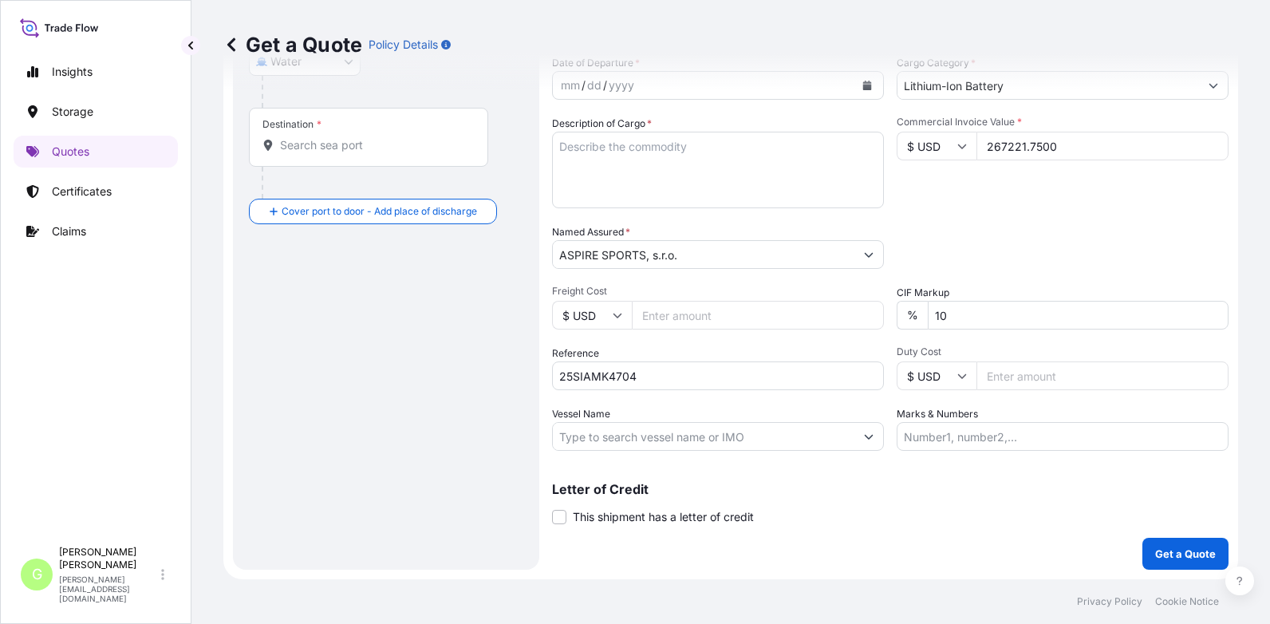
paste input "3515"
type input "3515"
click at [133, 538] on div "Insights Storage Quotes Certificates Claims" at bounding box center [96, 289] width 164 height 497
click at [588, 437] on input "Vessel Name" at bounding box center [703, 436] width 301 height 29
paste input "OCEAN NETWORK EXPRESS"
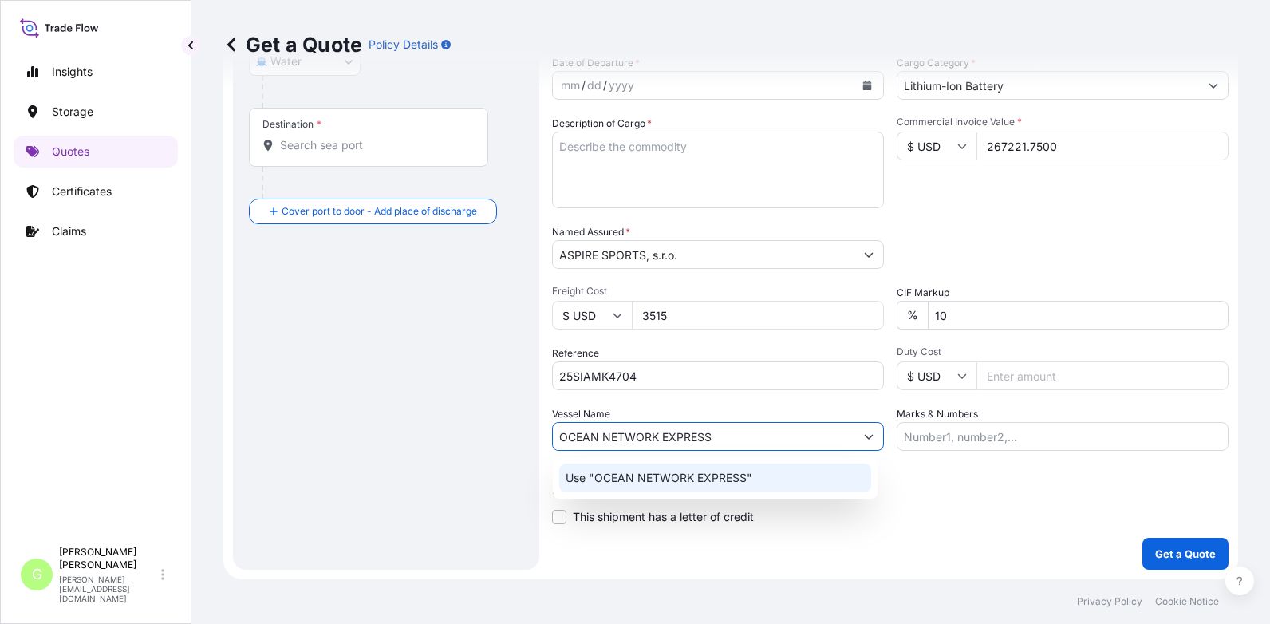
click at [671, 476] on p "Use "OCEAN NETWORK EXPRESS"" at bounding box center [658, 478] width 187 height 16
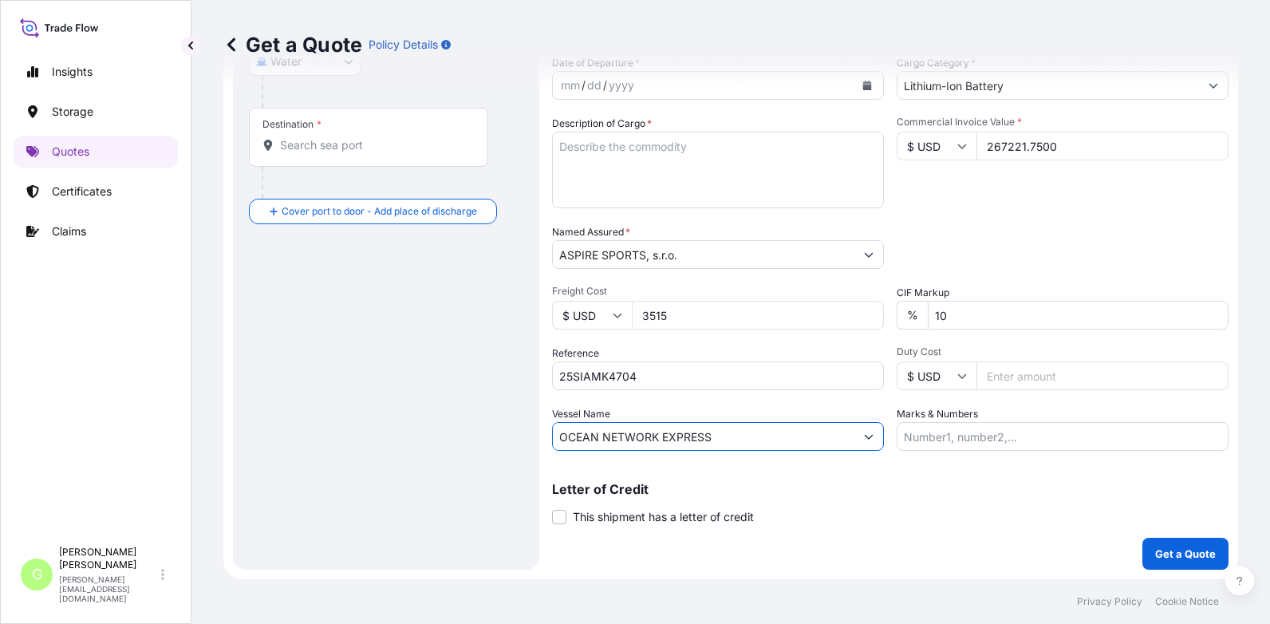
type input "OCEAN NETWORK EXPRESS"
drag, startPoint x: 152, startPoint y: 421, endPoint x: 178, endPoint y: 443, distance: 33.9
click at [152, 421] on div "Insights Storage Quotes Certificates Claims" at bounding box center [96, 289] width 164 height 497
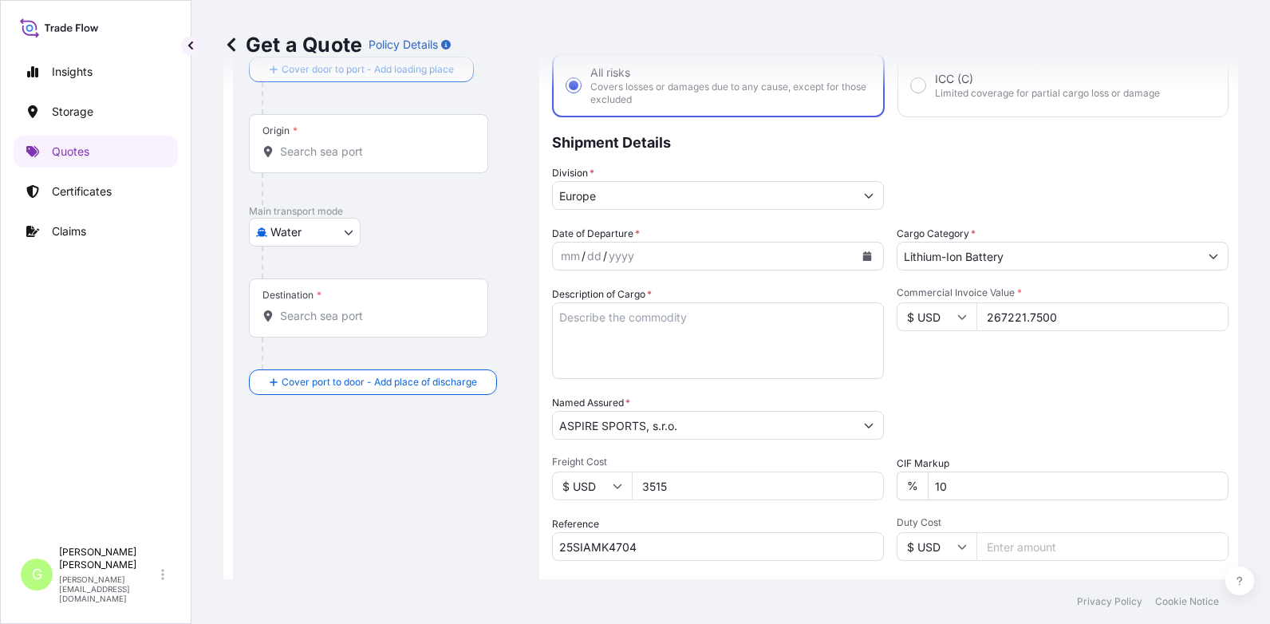
scroll to position [0, 0]
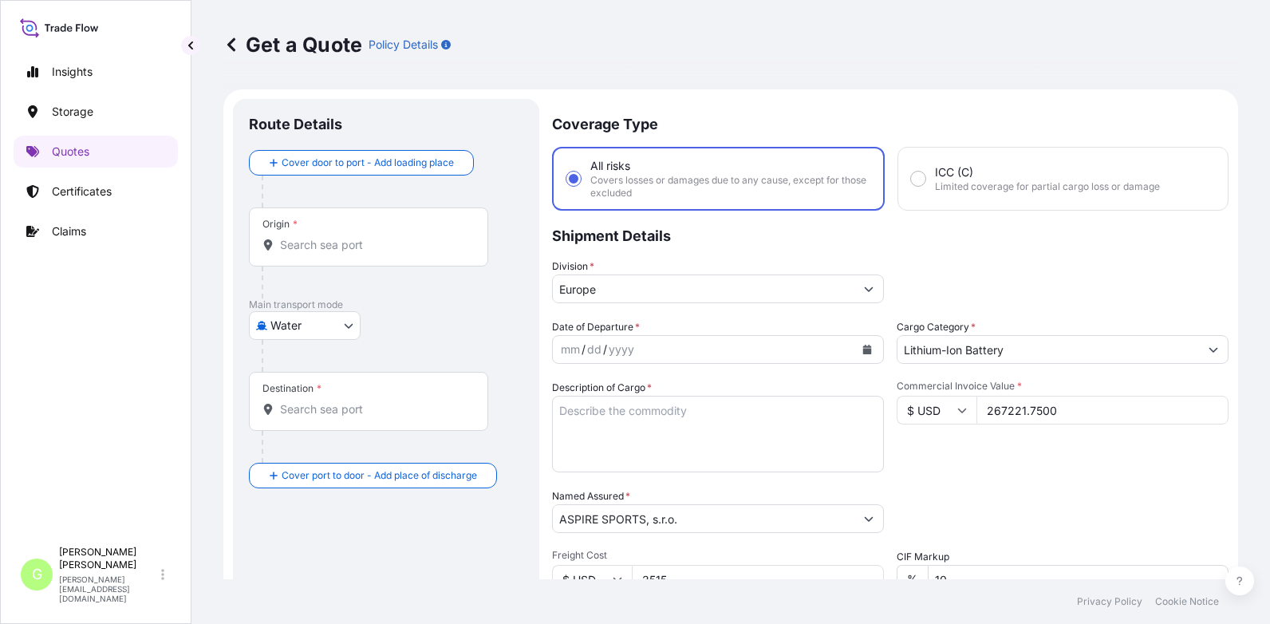
drag, startPoint x: 296, startPoint y: 248, endPoint x: 292, endPoint y: 240, distance: 8.9
click at [296, 248] on input "Origin *" at bounding box center [374, 245] width 188 height 16
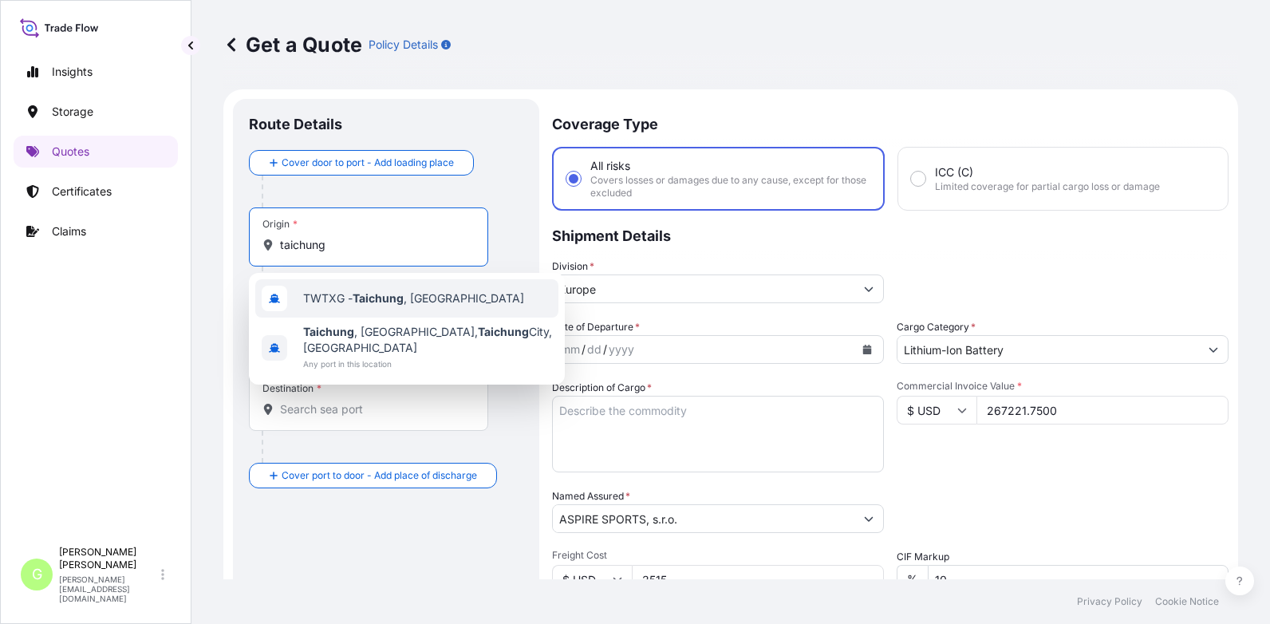
click at [408, 297] on span "TWTXG - Taichung , [GEOGRAPHIC_DATA]" at bounding box center [413, 298] width 221 height 16
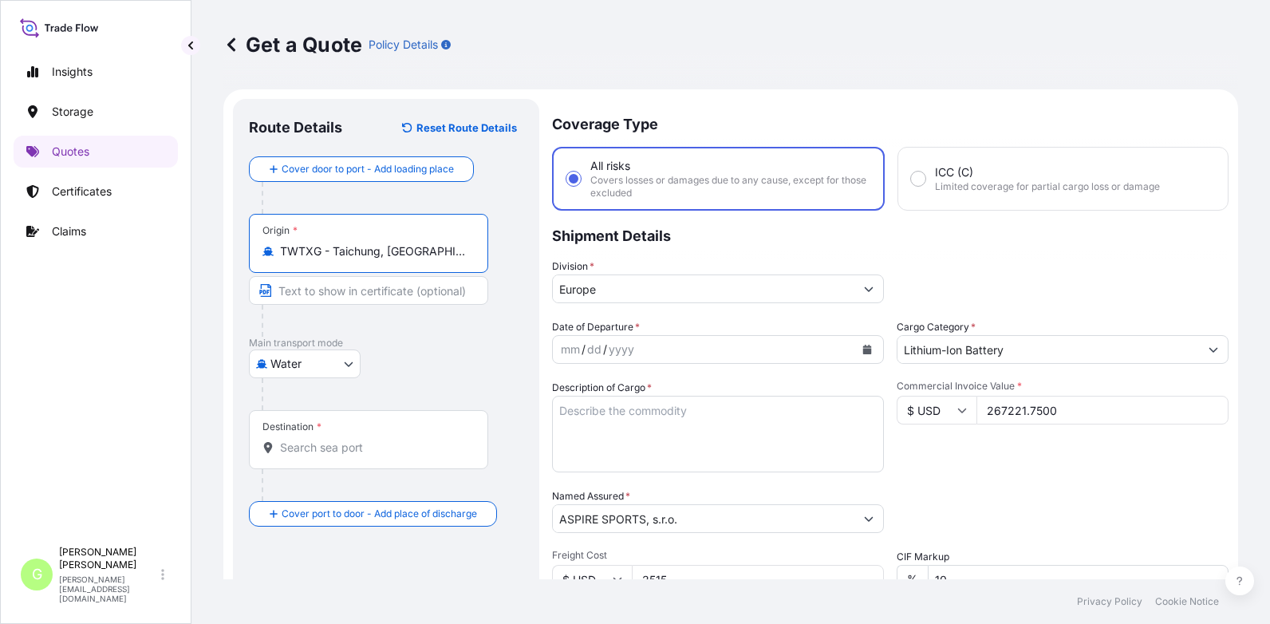
drag, startPoint x: 424, startPoint y: 256, endPoint x: 335, endPoint y: 261, distance: 89.4
click at [335, 261] on div "Origin * TWTXG - [GEOGRAPHIC_DATA], [GEOGRAPHIC_DATA]" at bounding box center [368, 243] width 239 height 59
type input "TWTXG - Taichung, [GEOGRAPHIC_DATA]"
click at [333, 289] on input "Text to appear on certificate" at bounding box center [368, 290] width 239 height 29
paste input "[GEOGRAPHIC_DATA], [GEOGRAPHIC_DATA]"
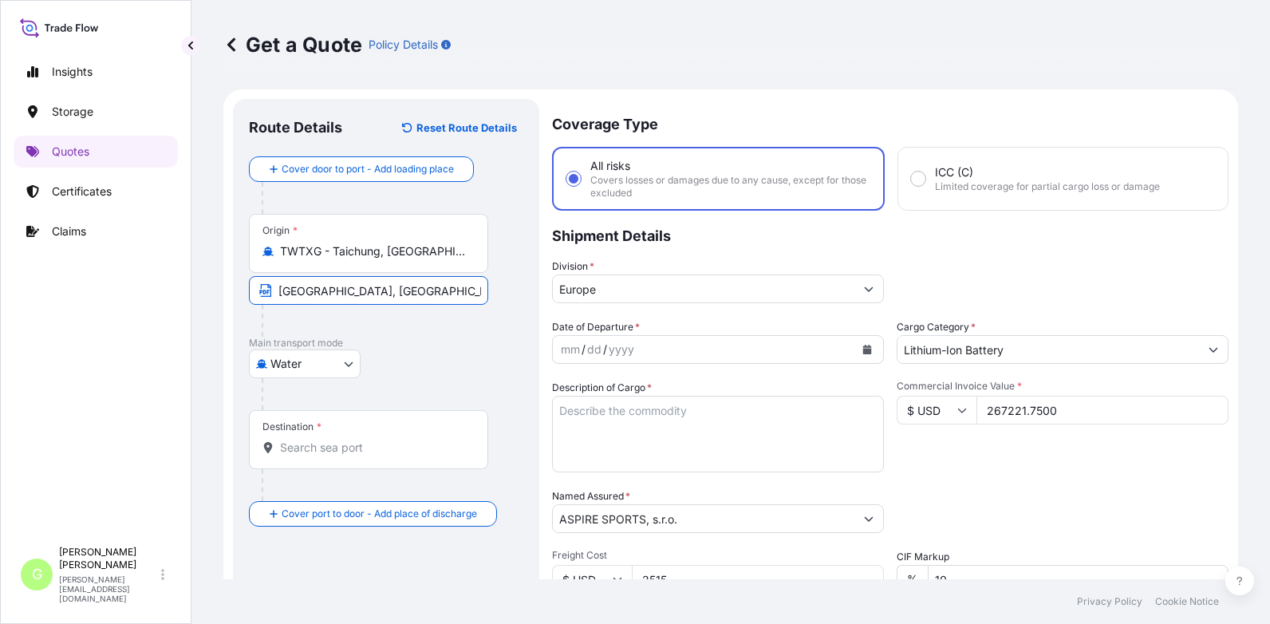
type input "[GEOGRAPHIC_DATA], [GEOGRAPHIC_DATA]"
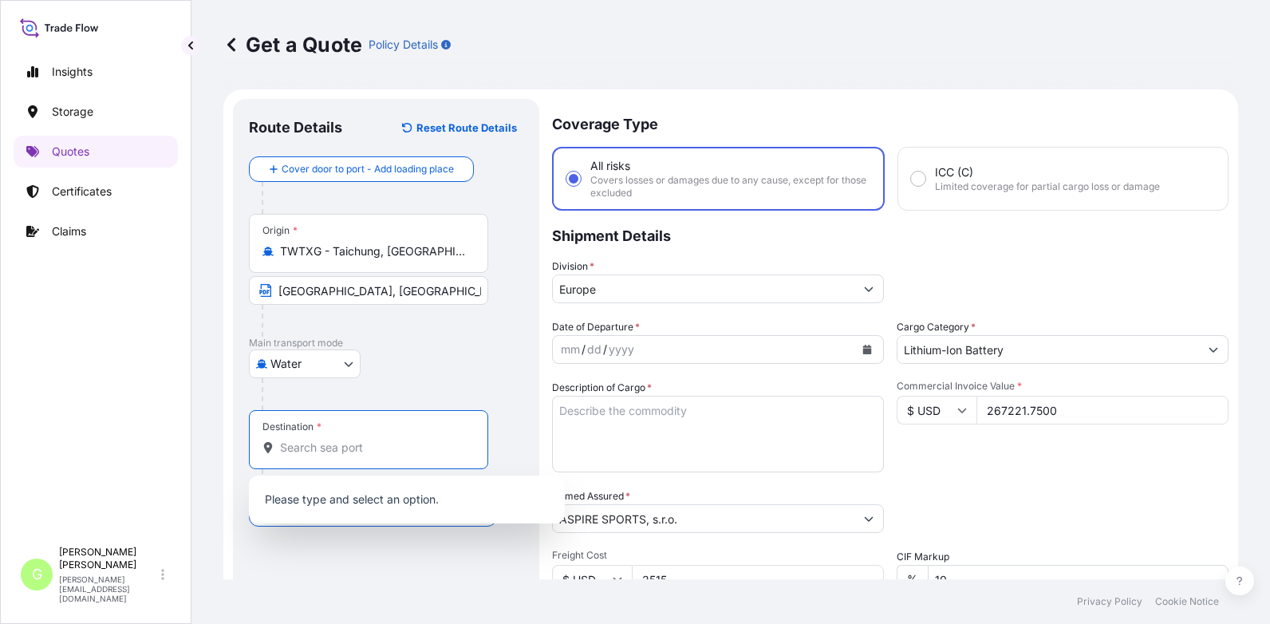
click at [346, 453] on input "Destination *" at bounding box center [374, 447] width 188 height 16
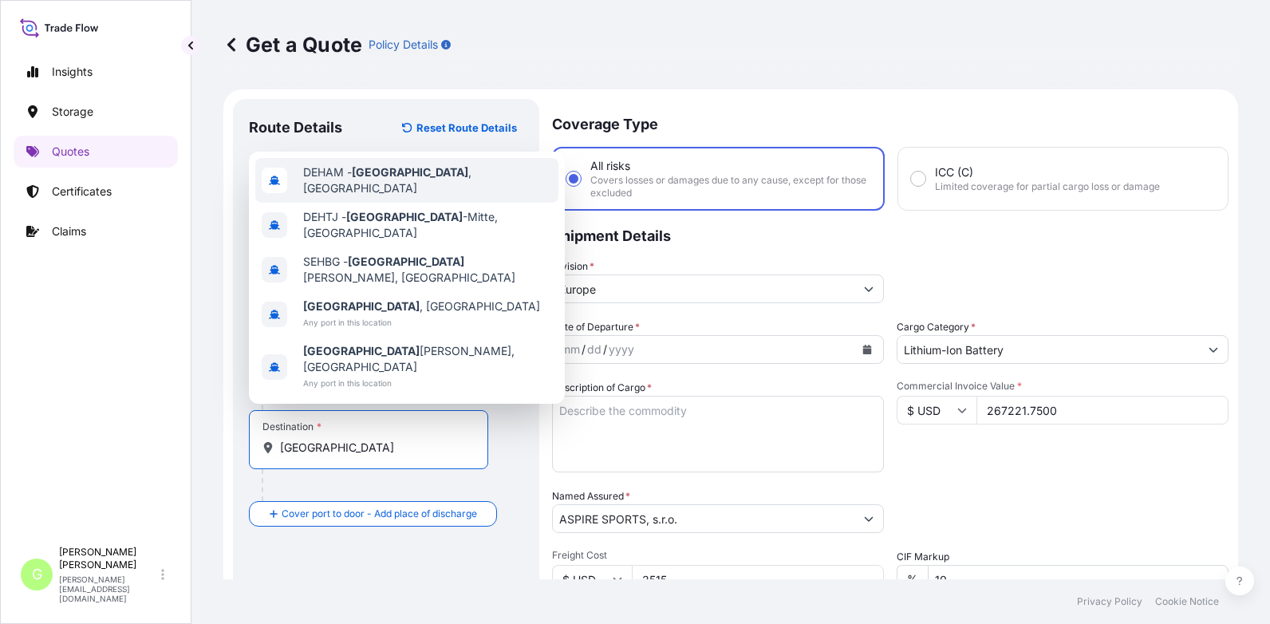
click at [347, 203] on div "DEHAM - [GEOGRAPHIC_DATA] , [GEOGRAPHIC_DATA]" at bounding box center [406, 180] width 303 height 45
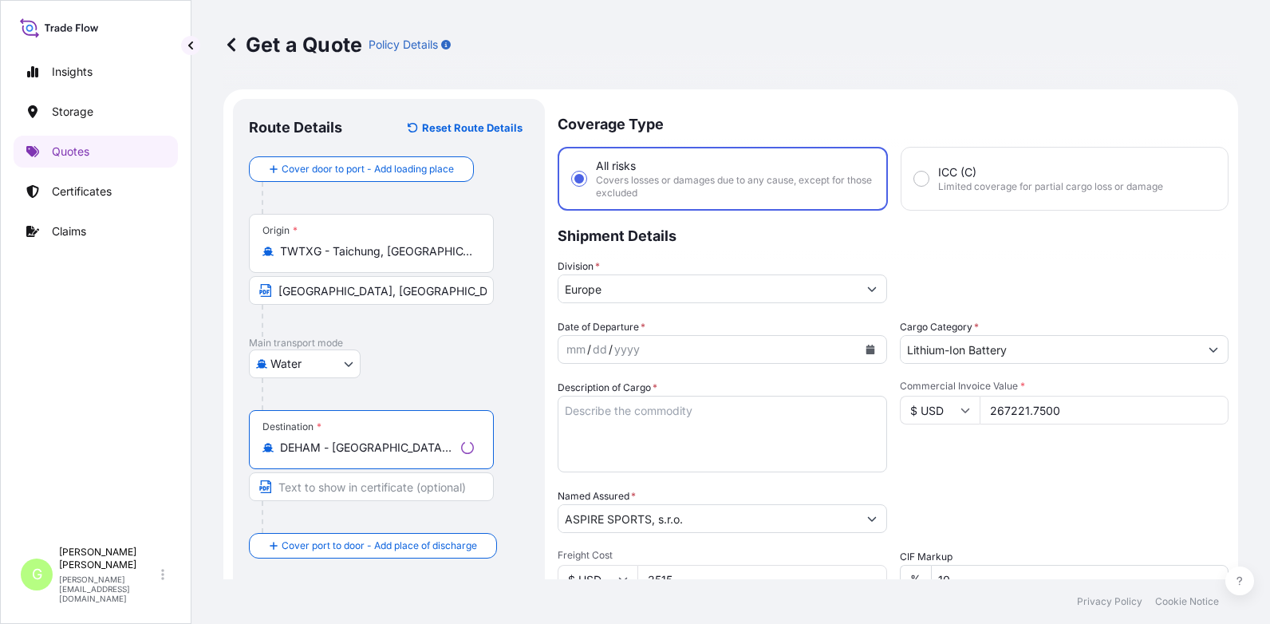
type input "DEHAM - [GEOGRAPHIC_DATA], [GEOGRAPHIC_DATA]"
click at [312, 482] on input "Text to appear on certificate" at bounding box center [371, 486] width 245 height 29
type input "[GEOGRAPHIC_DATA], [GEOGRAPHIC_DATA]"
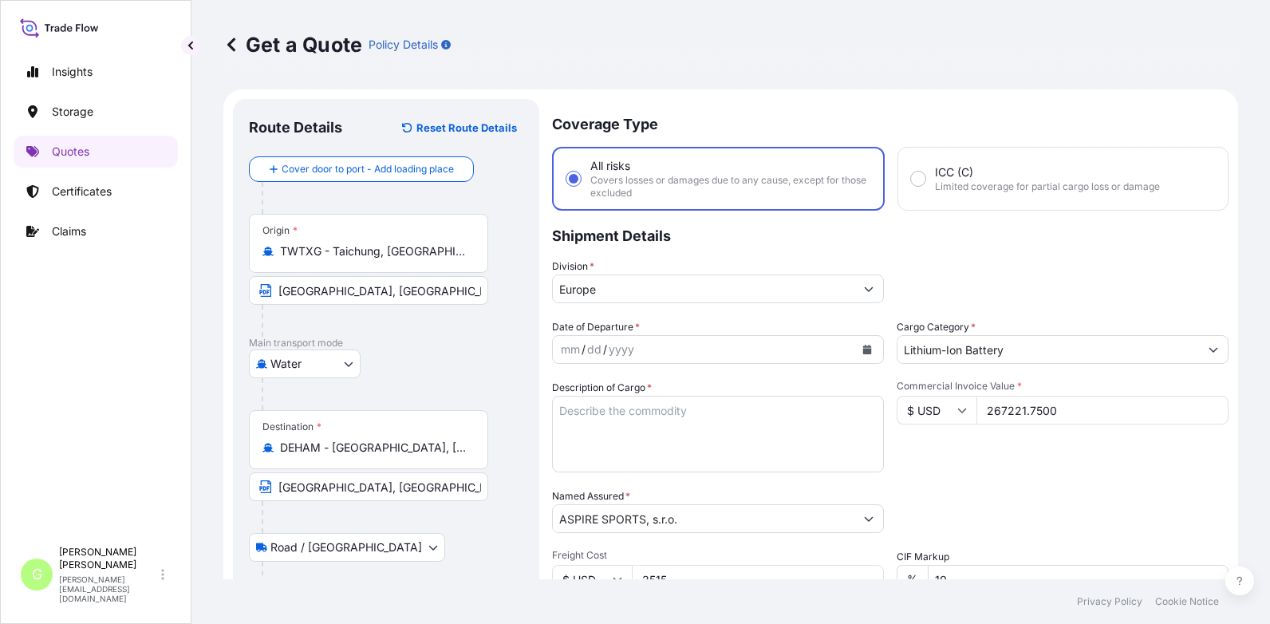
scroll to position [239, 0]
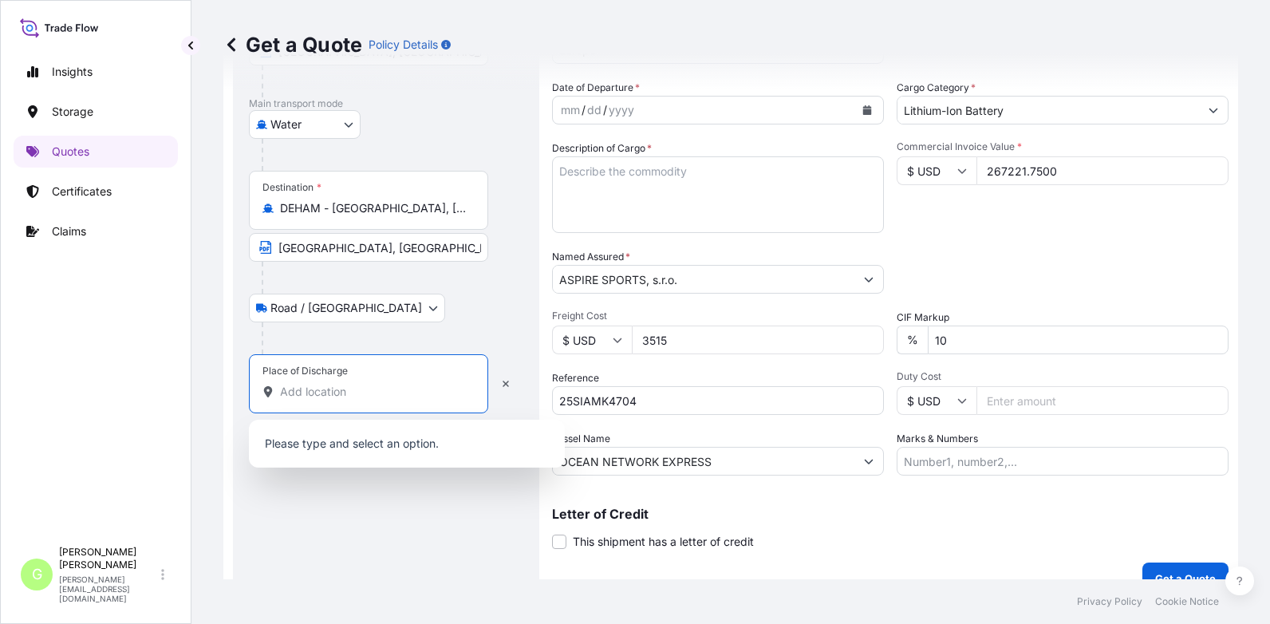
click at [310, 390] on input "Place of Discharge" at bounding box center [374, 392] width 188 height 16
paste input "Kuřim"
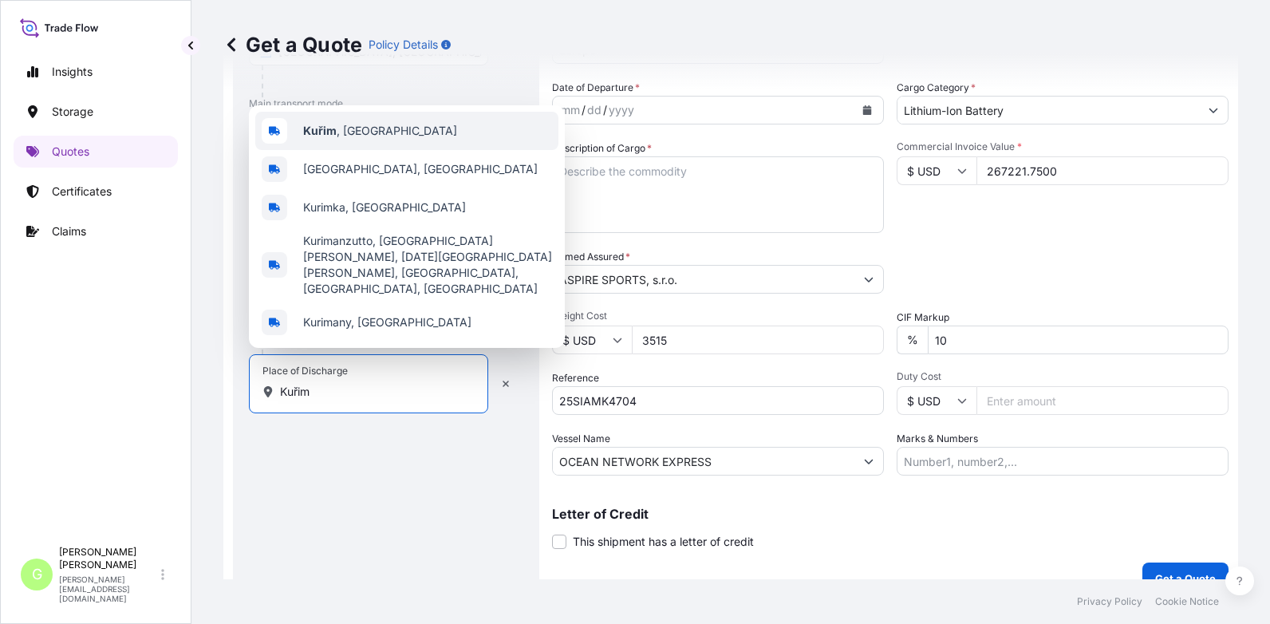
click at [324, 137] on b "Kuřim" at bounding box center [319, 131] width 33 height 14
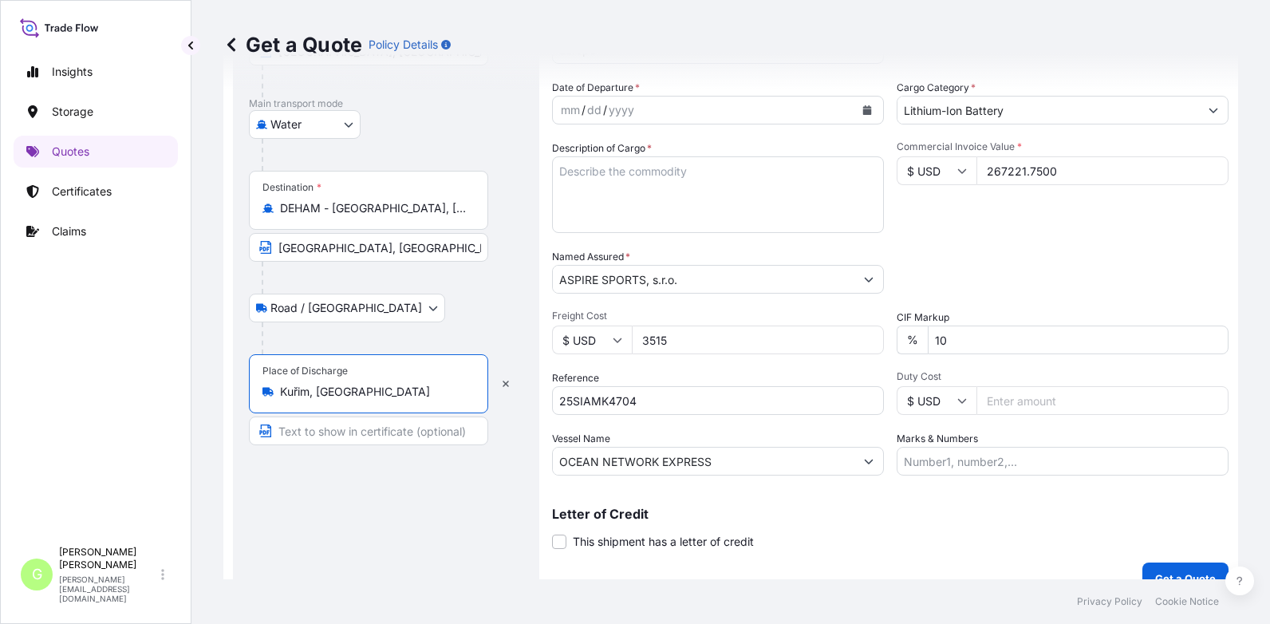
type input "Kuřim, [GEOGRAPHIC_DATA]"
click at [313, 428] on input "Text to appear on certificate" at bounding box center [368, 430] width 239 height 29
paste input "Kuřim"
type input "Kuřim, [GEOGRAPHIC_DATA]"
click at [880, 620] on footer "Privacy Policy Cookie Notice" at bounding box center [730, 601] width 1078 height 45
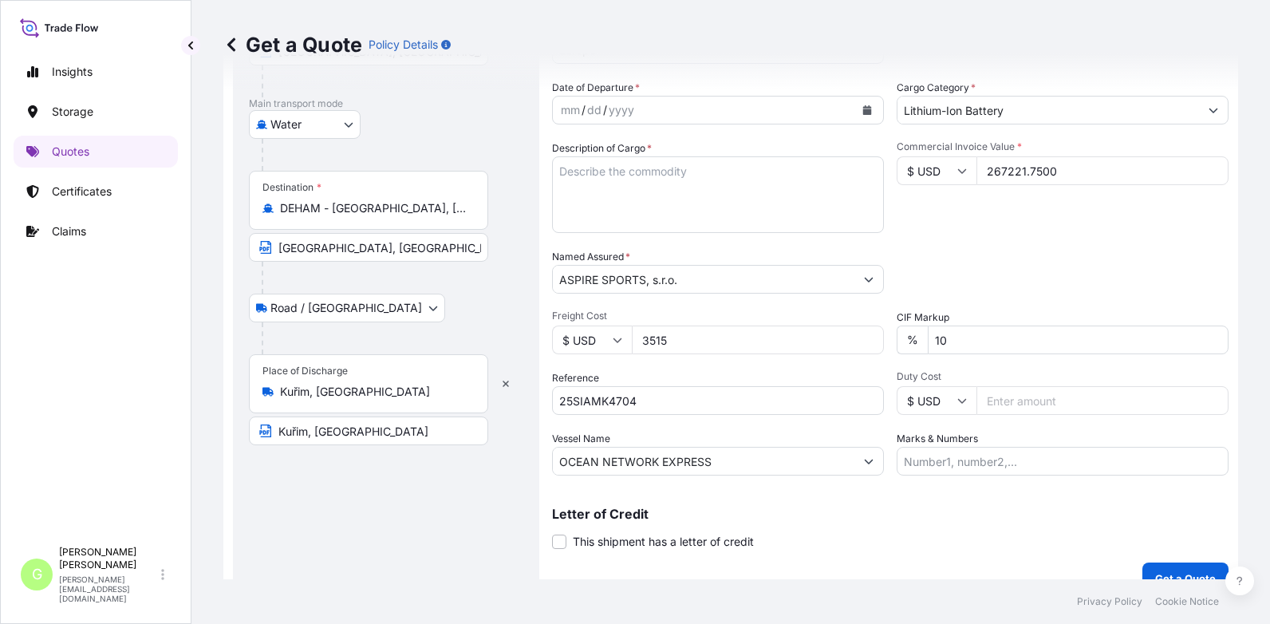
click at [634, 176] on textarea "Description of Cargo *" at bounding box center [718, 194] width 332 height 77
paste textarea "BICYCLE PARTS"
click at [562, 188] on textarea "BICYCLE PARTS" at bounding box center [718, 194] width 332 height 77
paste textarea "LITHIUM ION BATTERIES"
type textarea "BICYCLE PARTS LITHIUM ION BATTERIES"
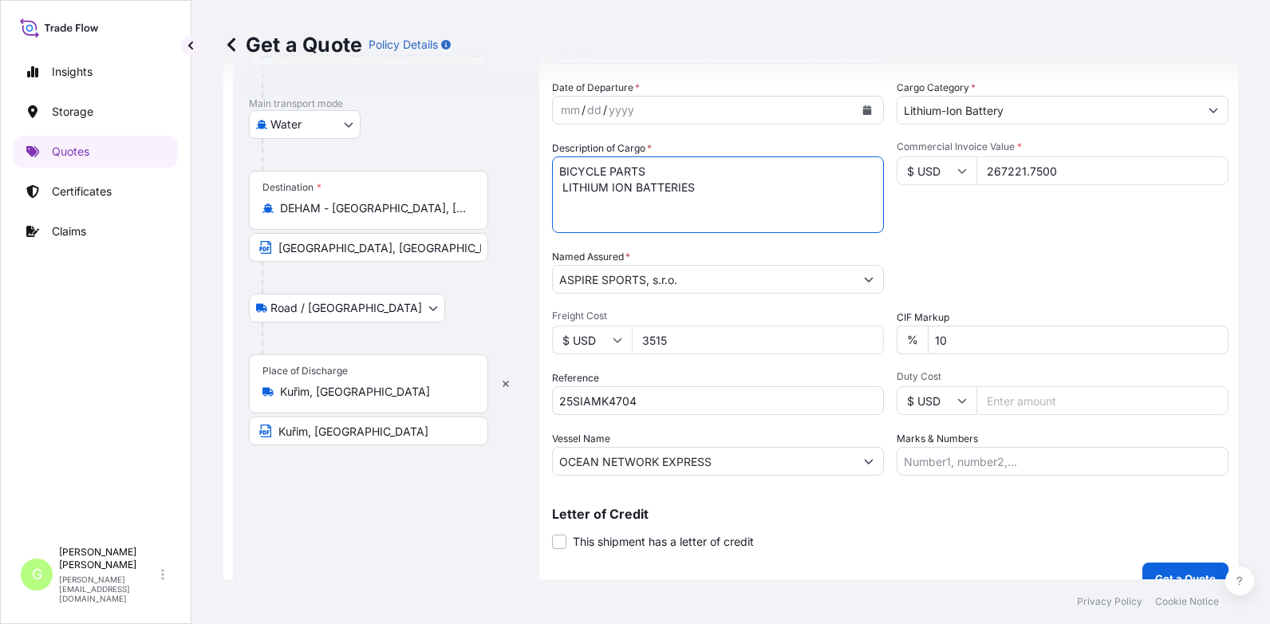
click at [863, 108] on icon "Calendar" at bounding box center [867, 110] width 9 height 10
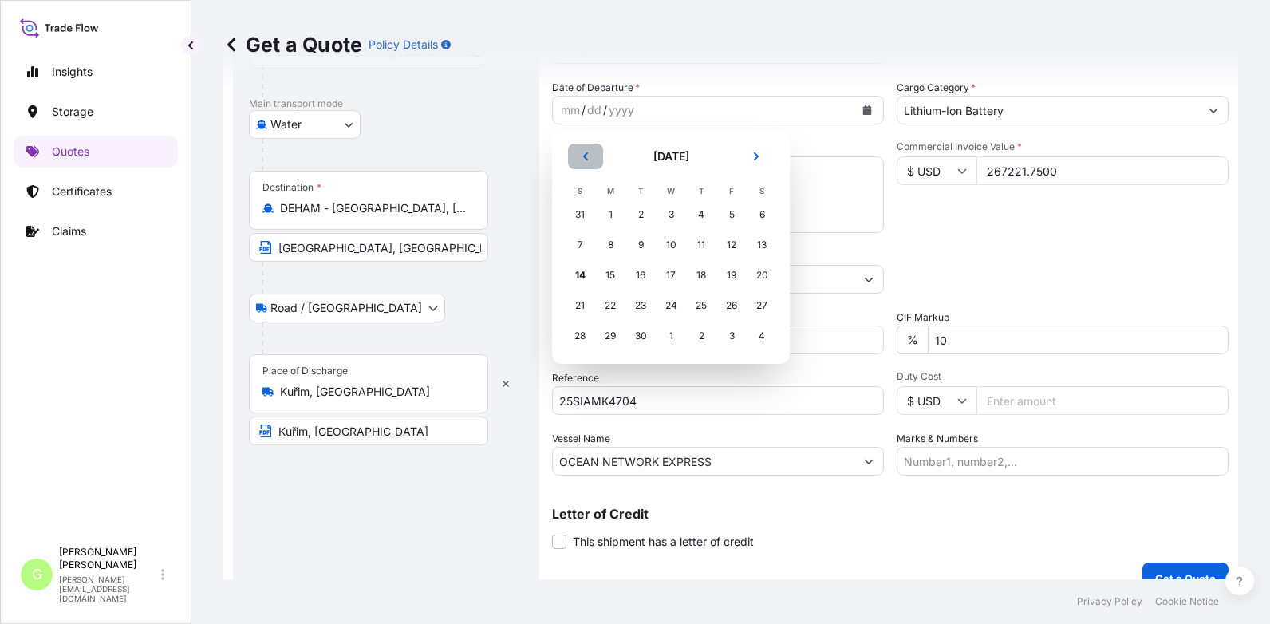
click at [589, 153] on icon "Previous" at bounding box center [586, 157] width 10 height 10
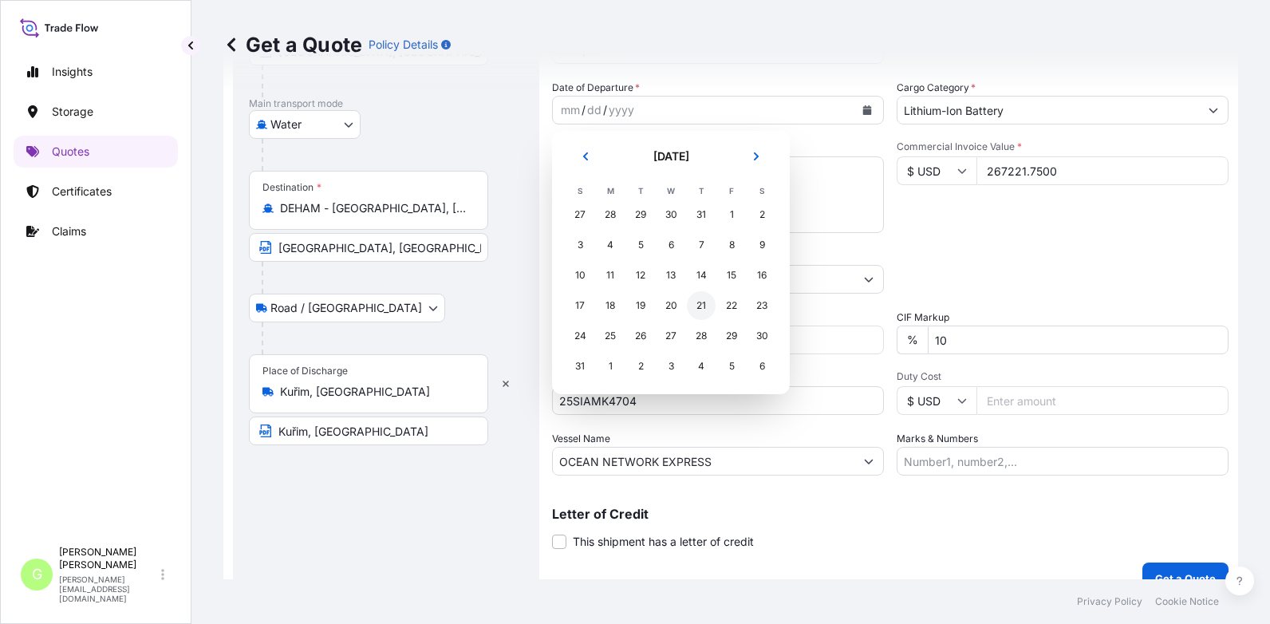
click at [694, 309] on div "21" at bounding box center [701, 305] width 29 height 29
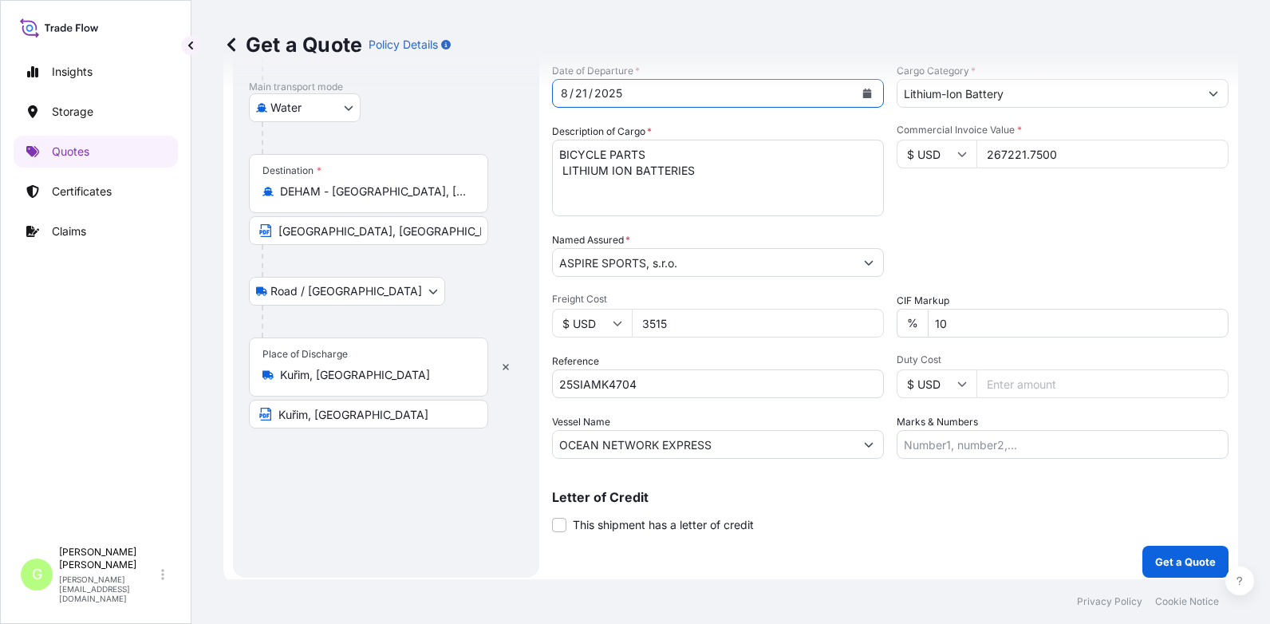
scroll to position [264, 0]
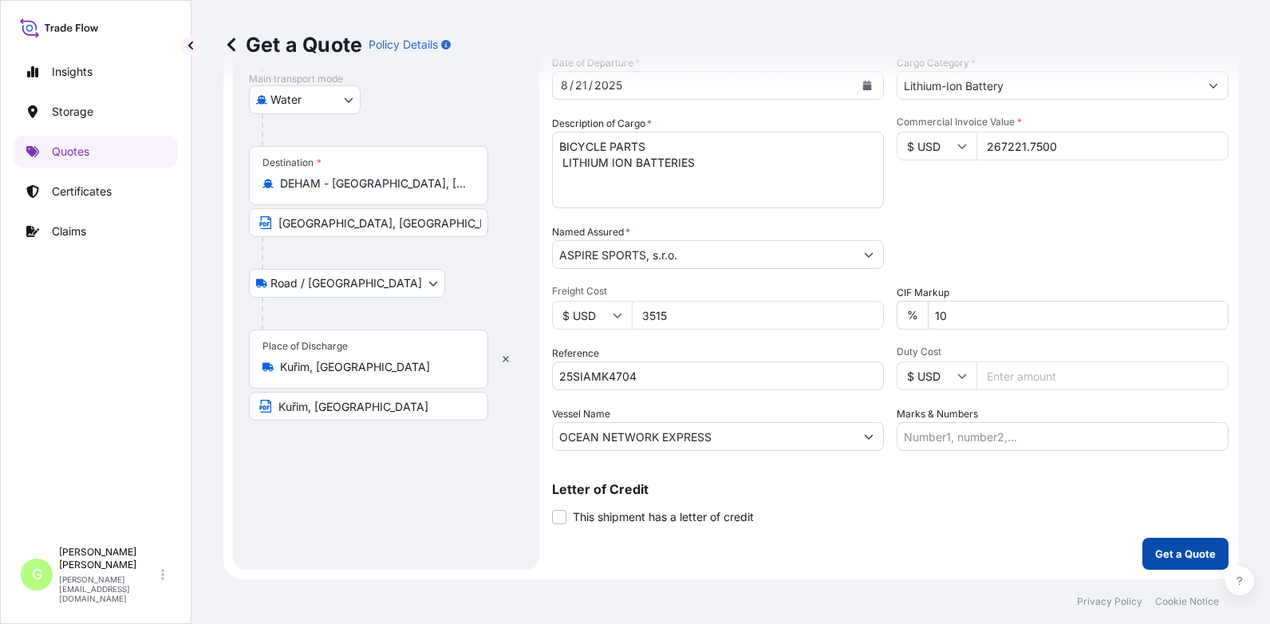
click at [1171, 561] on p "Get a Quote" at bounding box center [1185, 553] width 61 height 16
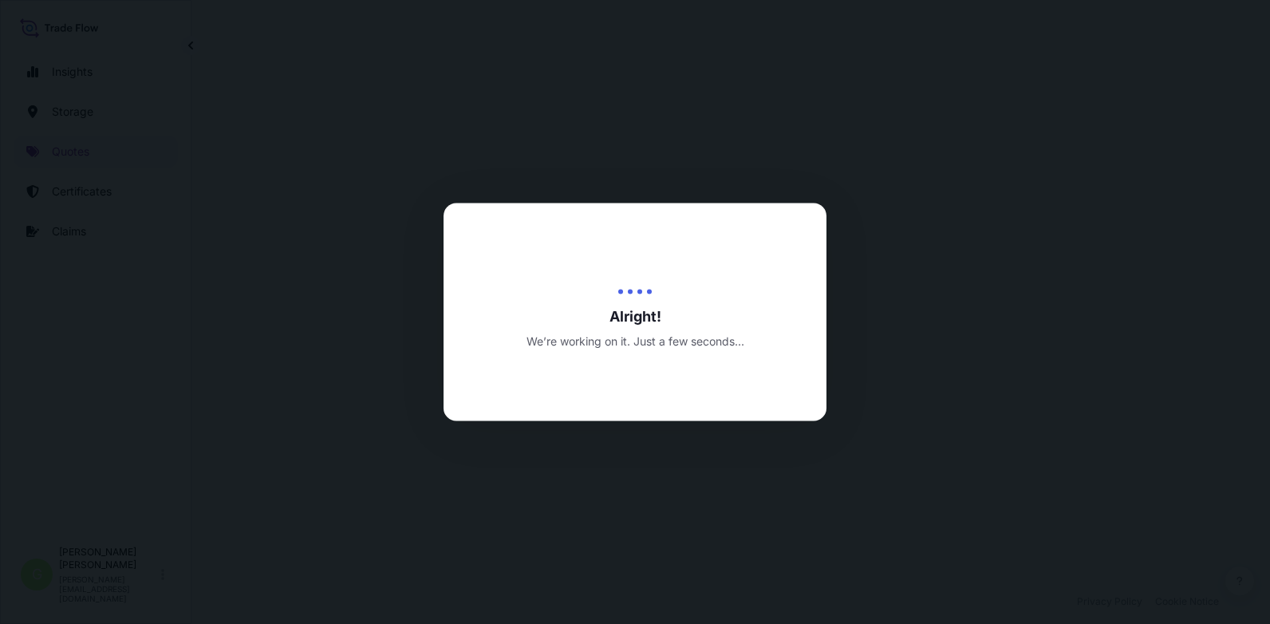
select select "Water"
select select "Road / [GEOGRAPHIC_DATA]"
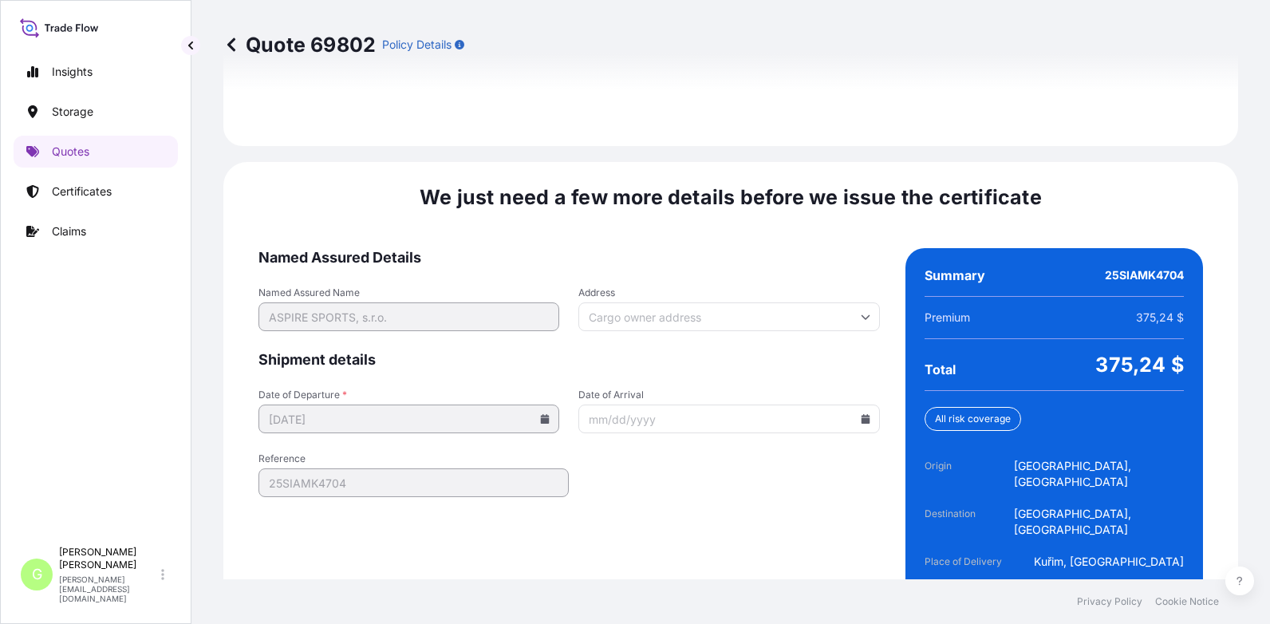
scroll to position [2440, 0]
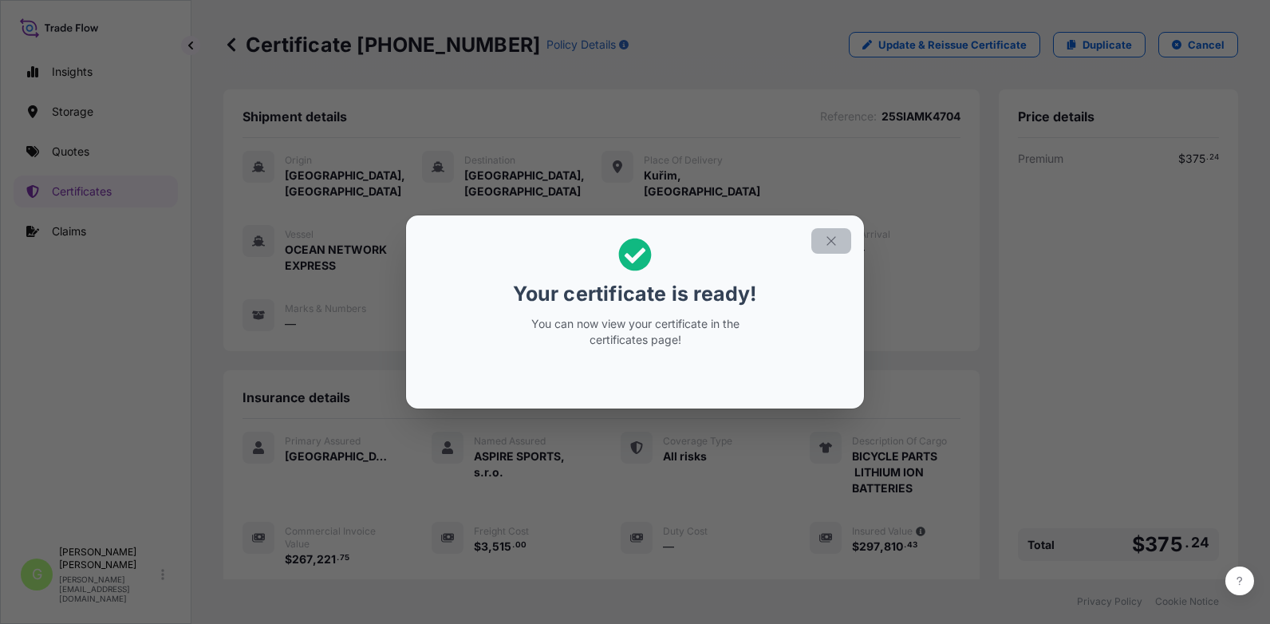
click at [829, 233] on button "button" at bounding box center [831, 241] width 40 height 26
